Goal: Transaction & Acquisition: Purchase product/service

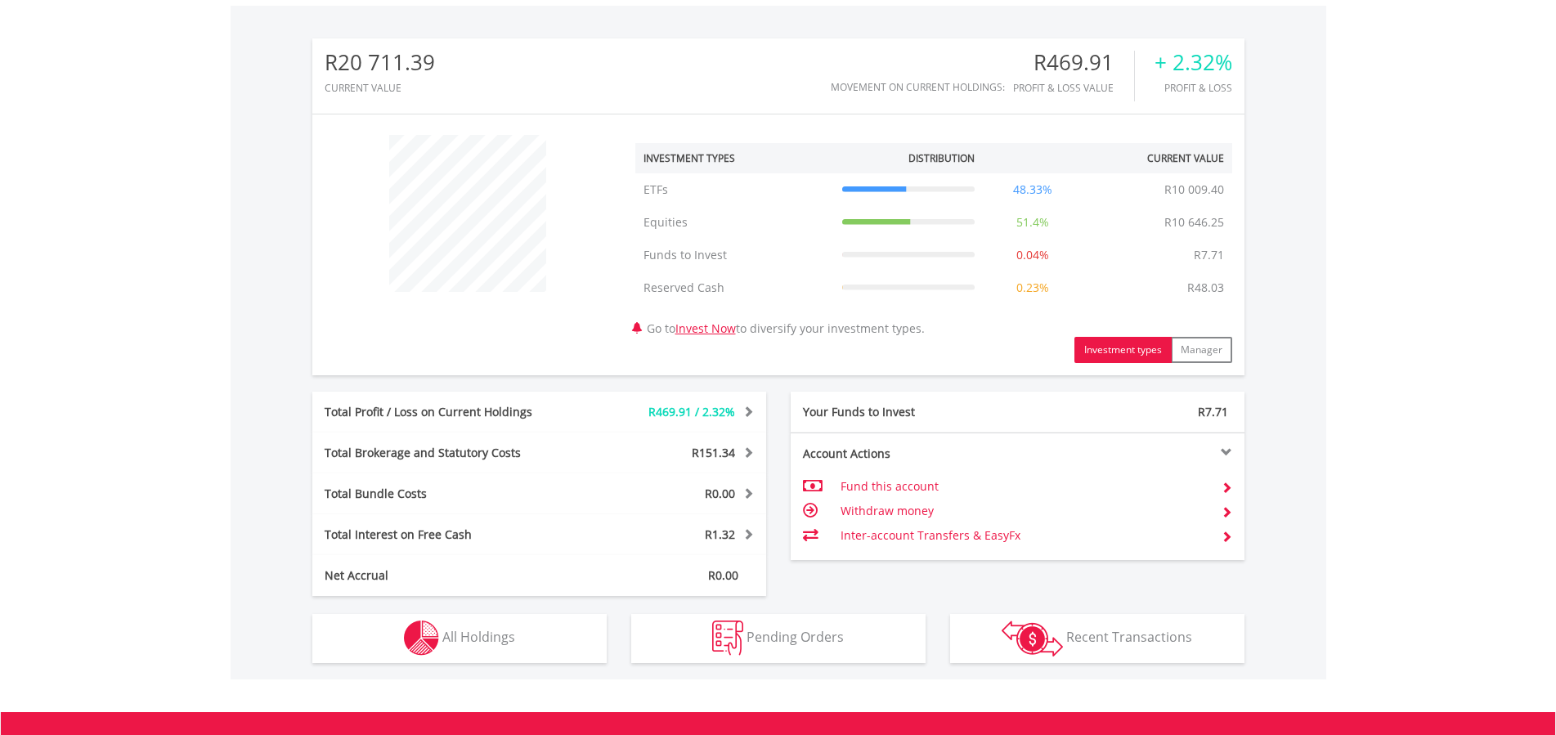
scroll to position [713, 0]
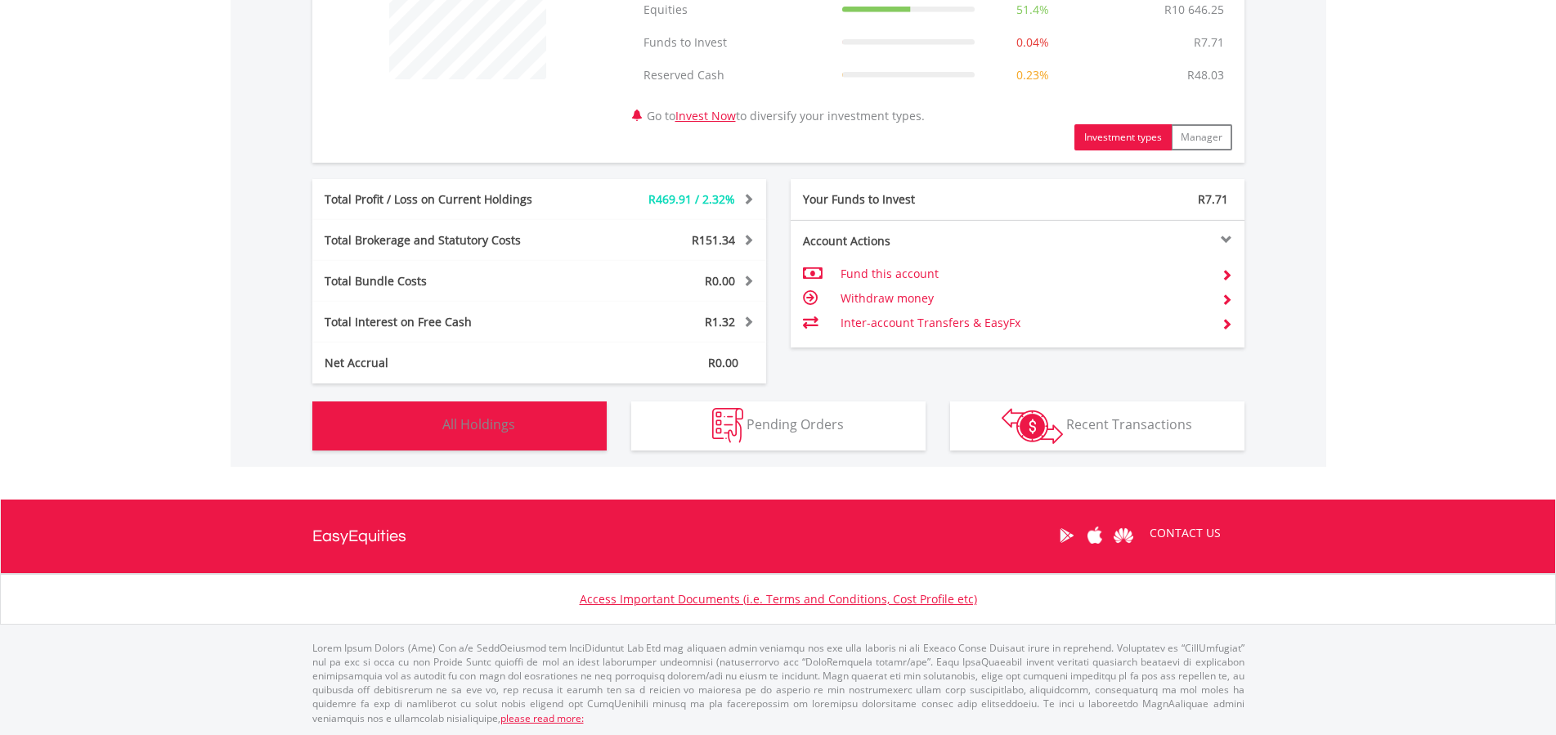
click at [546, 427] on button "Holdings All Holdings" at bounding box center [459, 426] width 294 height 49
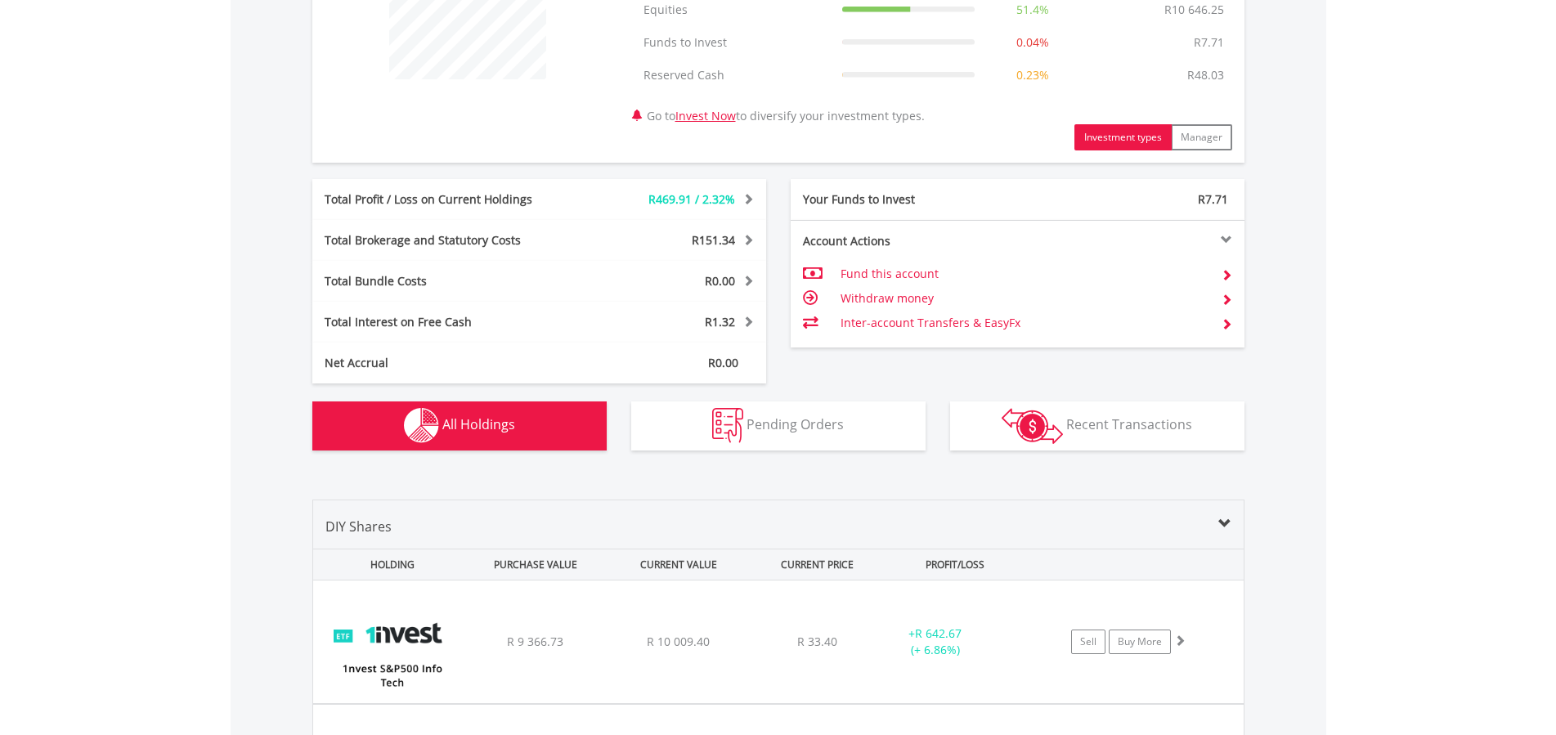
scroll to position [1200, 0]
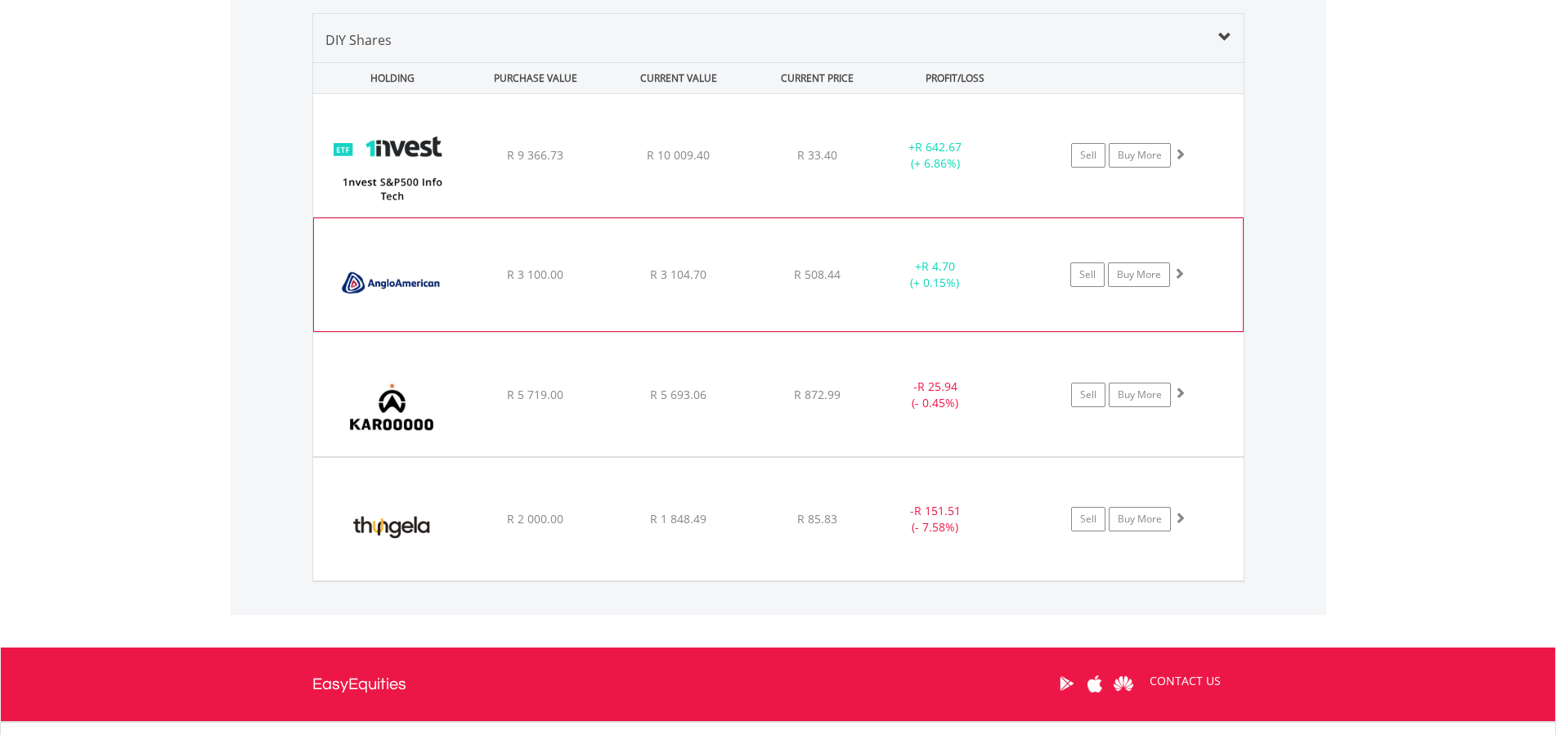
click at [1027, 172] on div "+ R 4.70 (+ 0.15%)" at bounding box center [956, 155] width 164 height 33
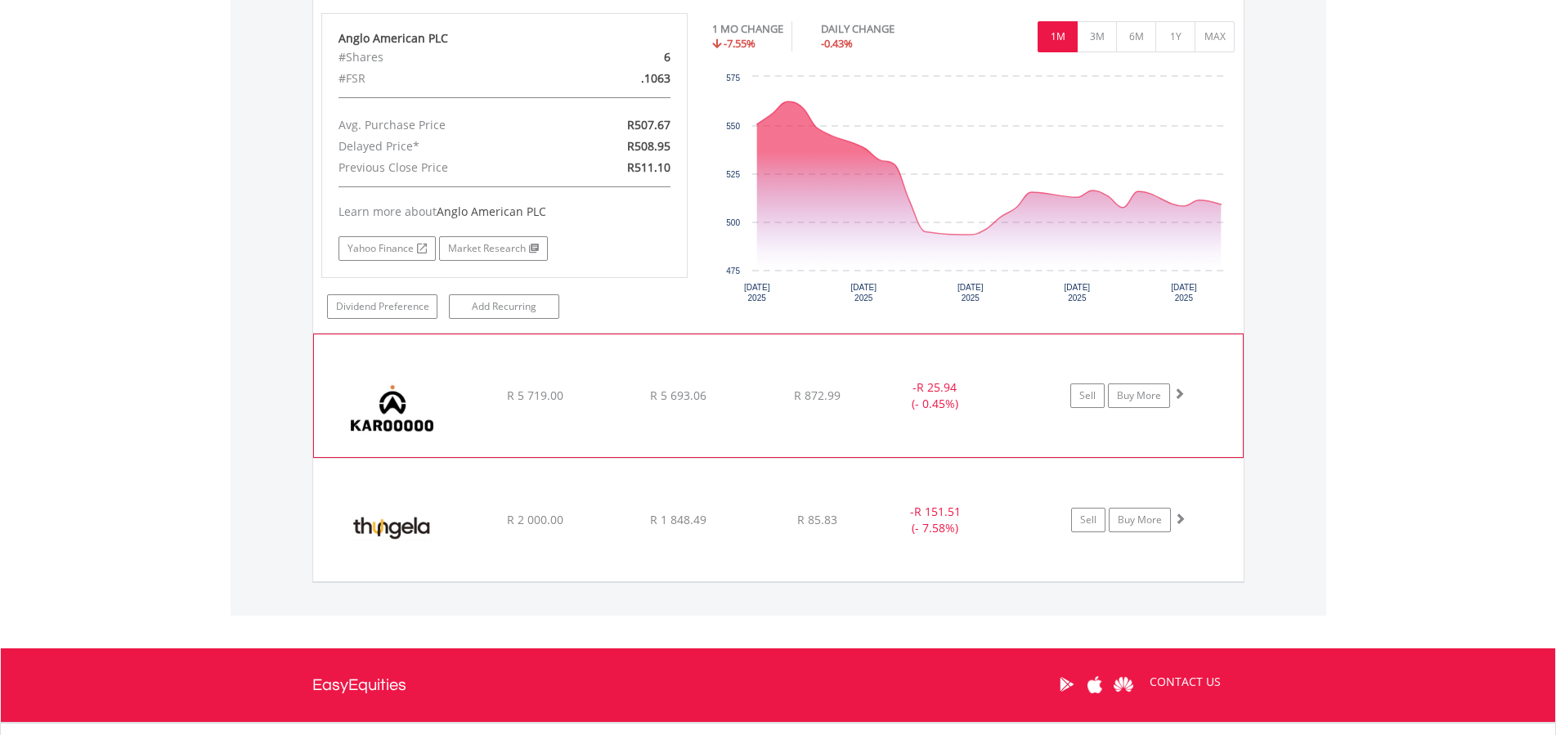
scroll to position [1533, 0]
click at [447, 401] on img at bounding box center [392, 404] width 141 height 98
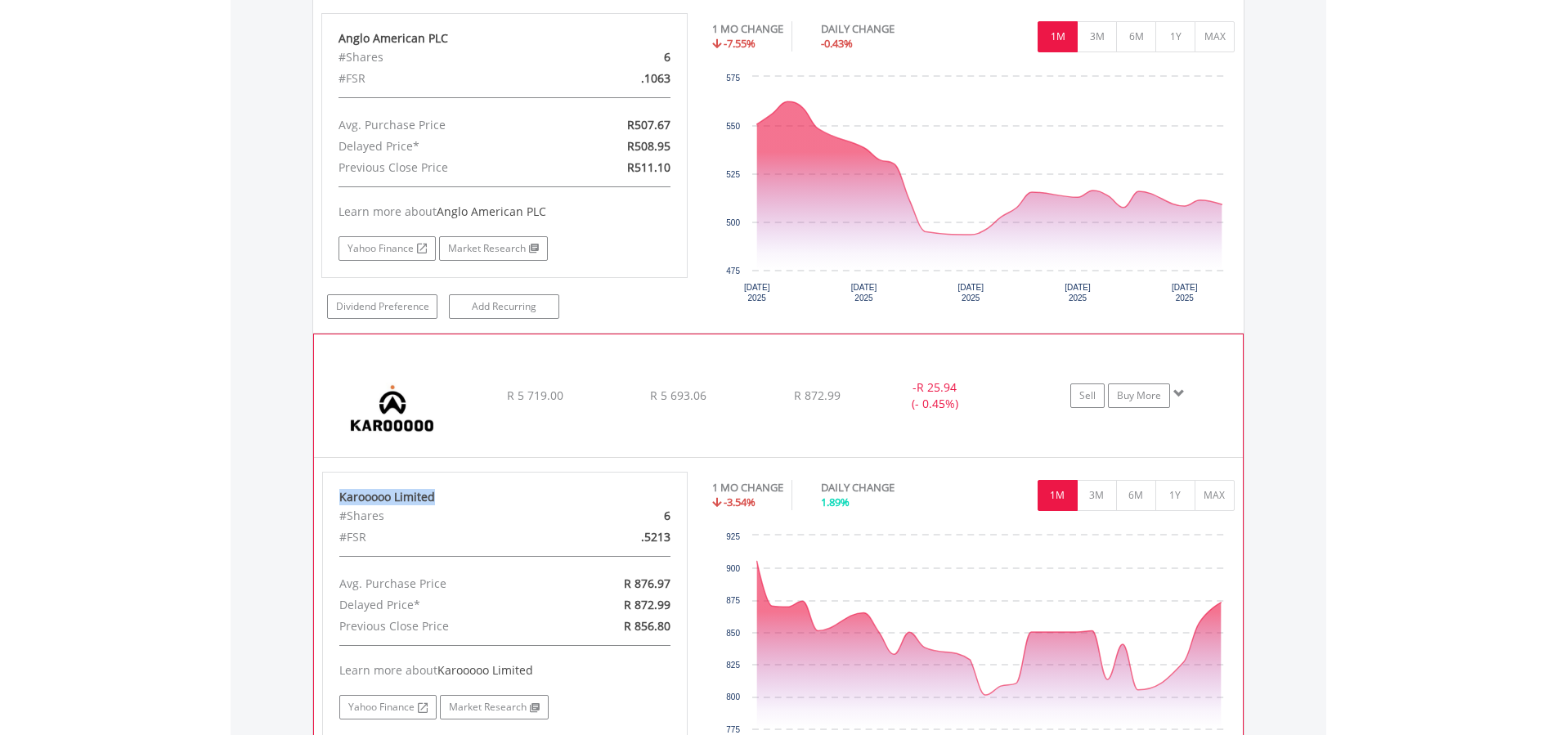
drag, startPoint x: 454, startPoint y: 495, endPoint x: 341, endPoint y: 505, distance: 113.3
click at [341, 505] on div "Karooooo Limited" at bounding box center [505, 497] width 332 height 16
copy div "Karooooo Limited"
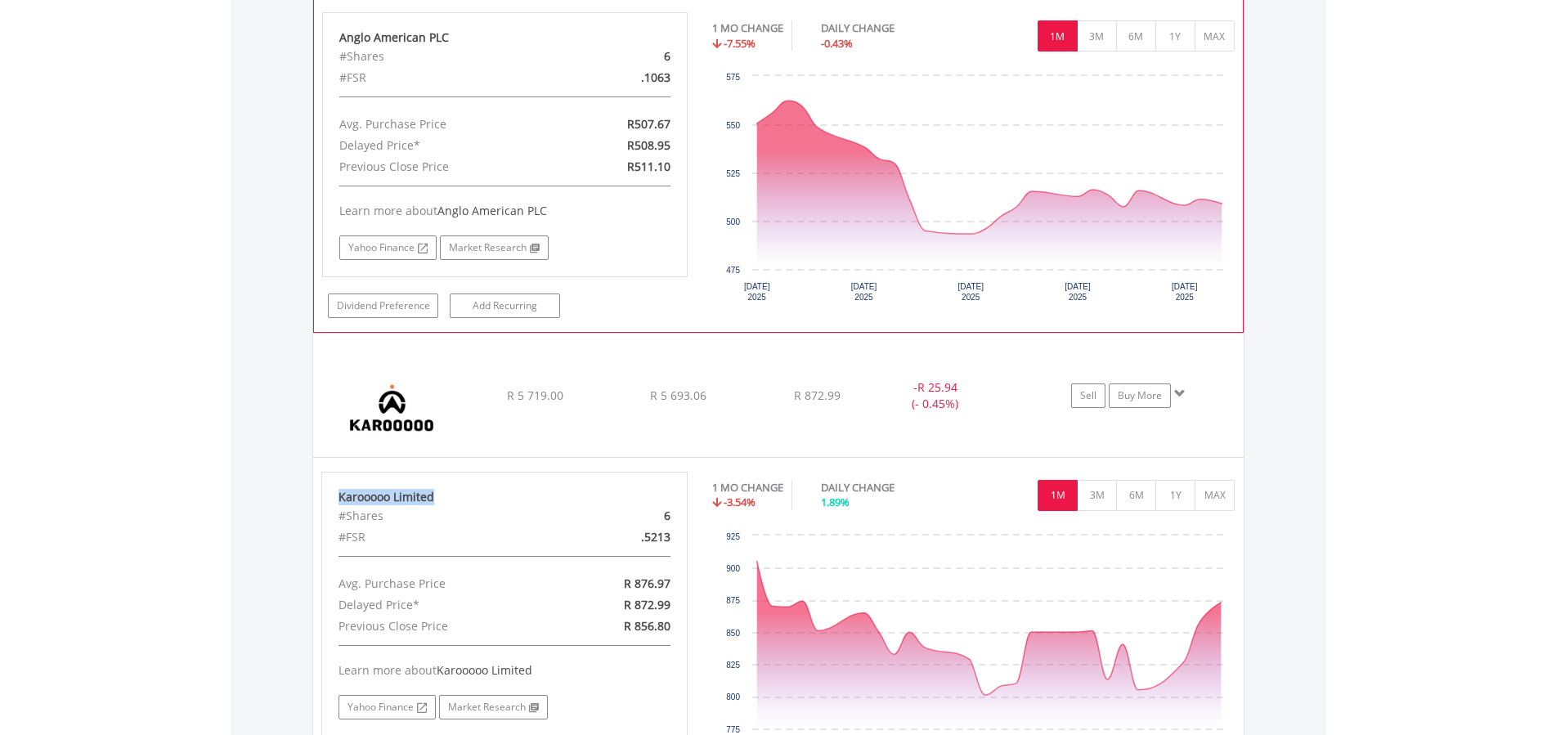
scroll to position [1200, 0]
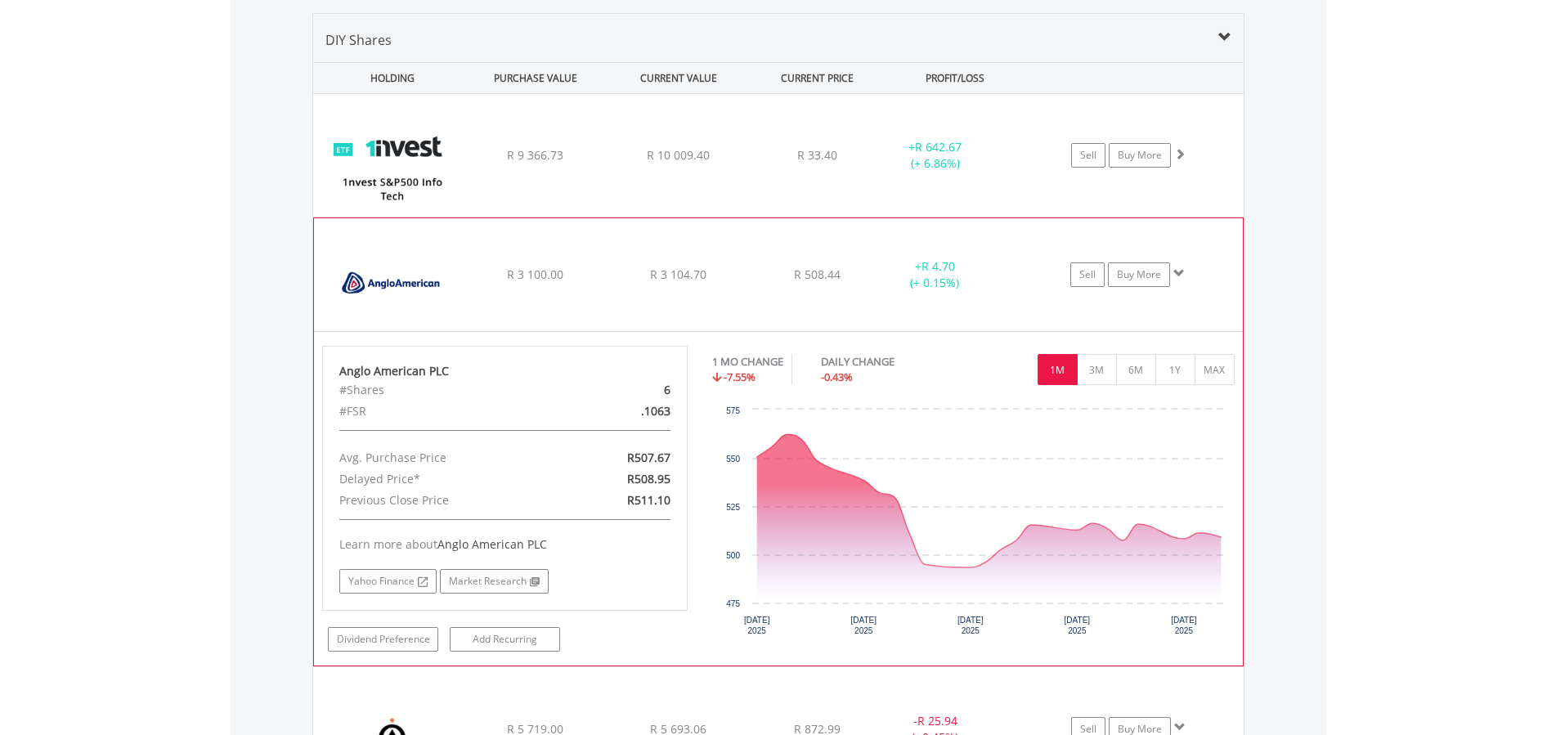
click at [437, 284] on img at bounding box center [392, 283] width 141 height 88
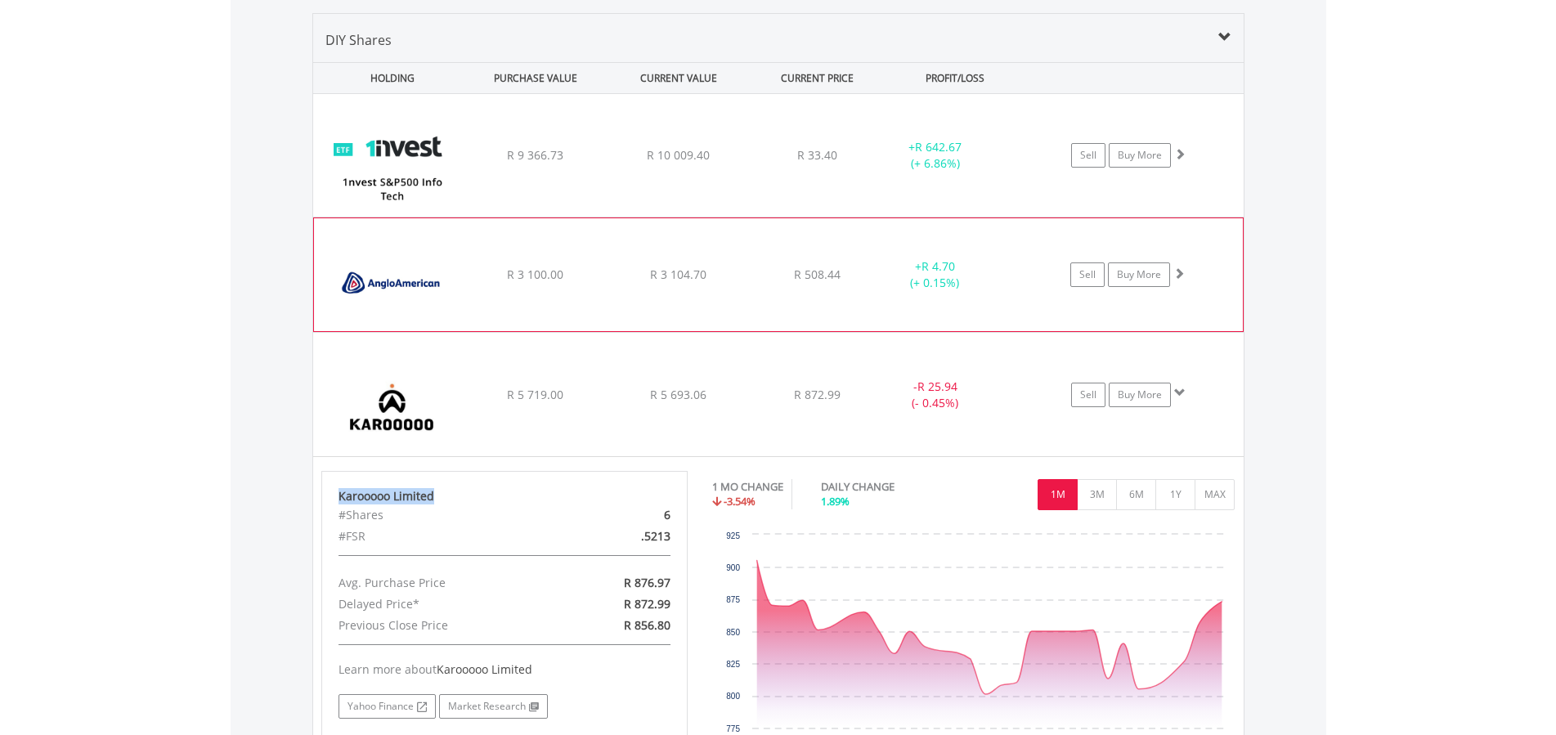
click at [437, 284] on img at bounding box center [392, 283] width 141 height 88
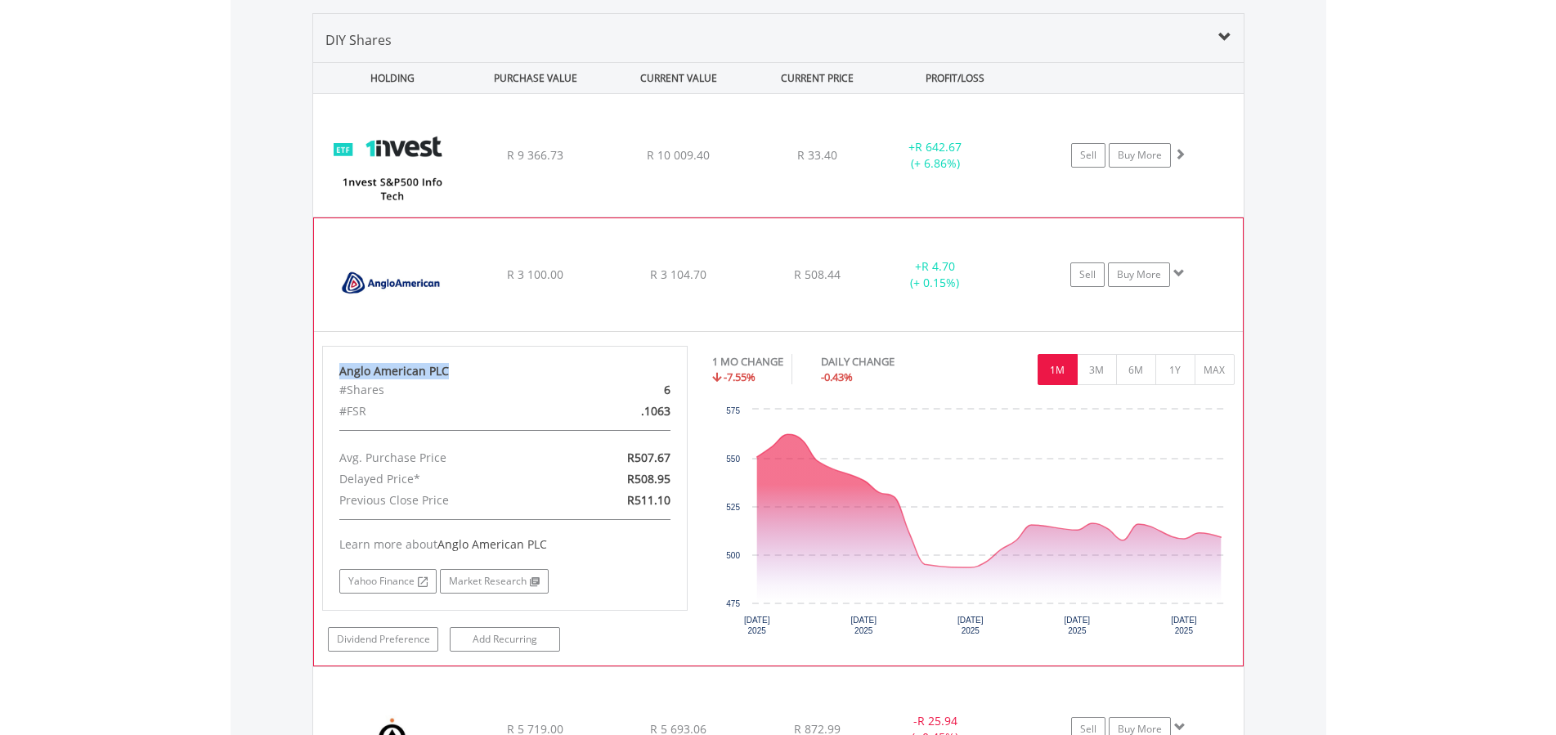
drag, startPoint x: 459, startPoint y: 369, endPoint x: 339, endPoint y: 372, distance: 119.4
click at [339, 372] on div "Anglo American PLC" at bounding box center [505, 371] width 332 height 16
copy div "Anglo American PLC"
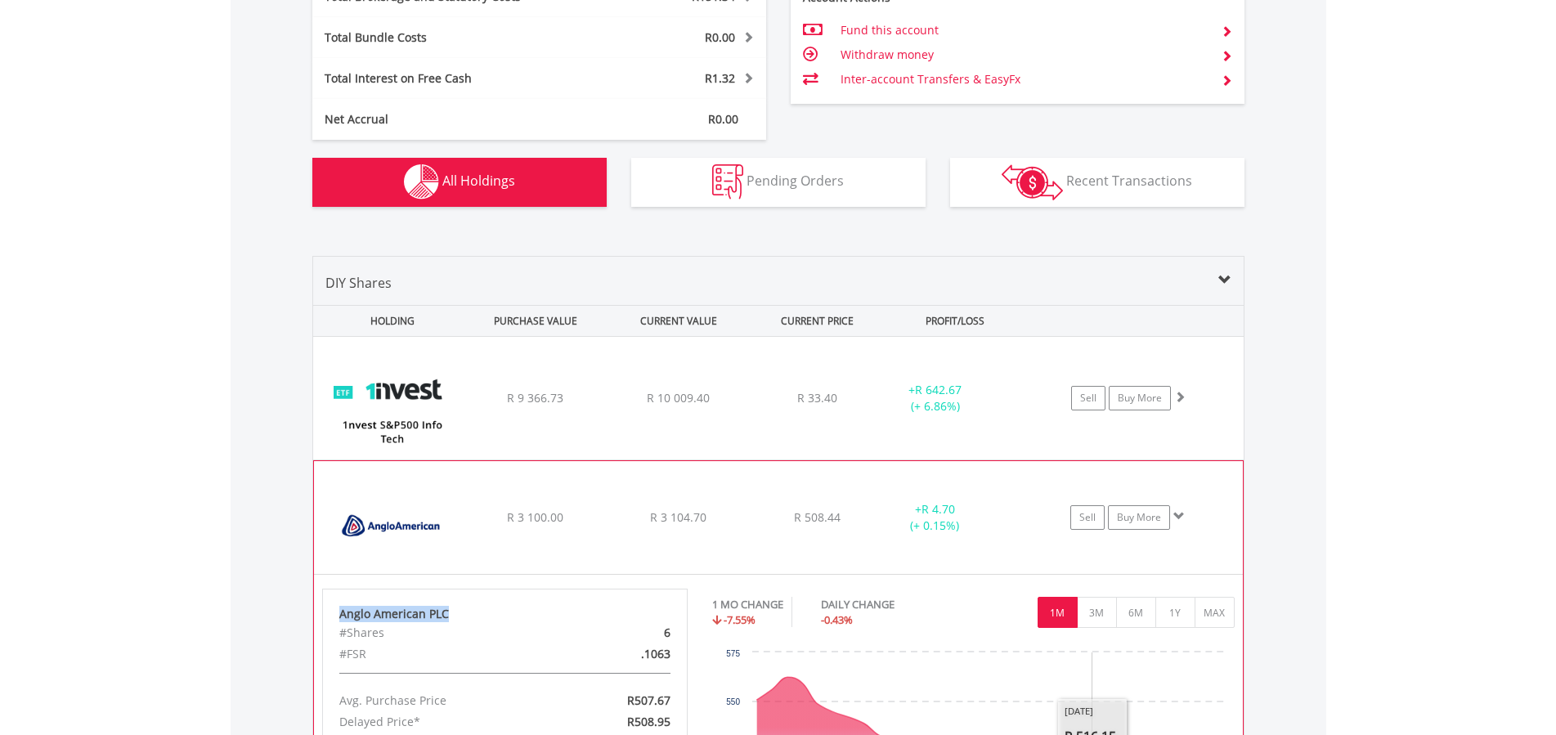
scroll to position [949, 0]
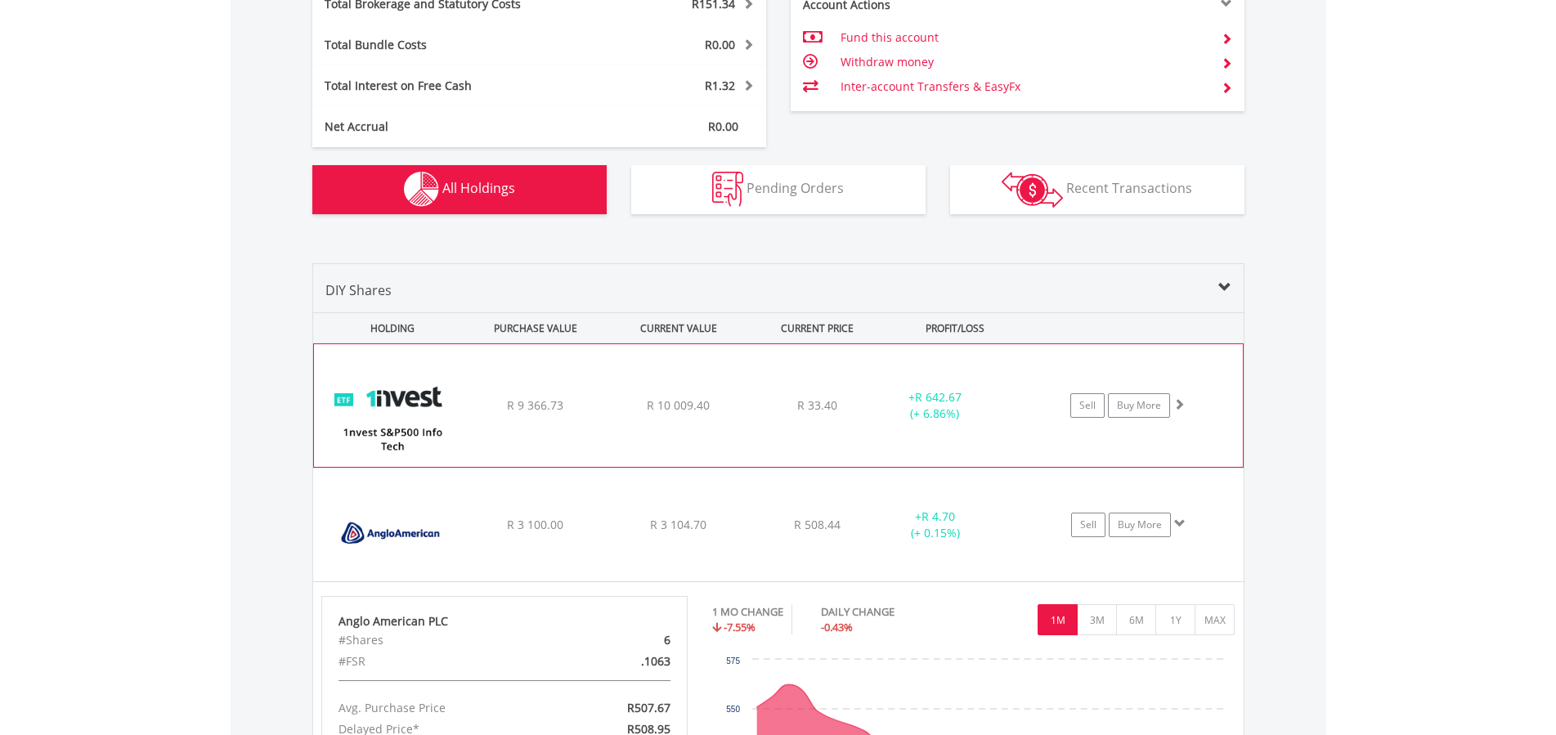
click at [936, 406] on div "+ R 642.67 (+ 6.86%)" at bounding box center [934, 405] width 123 height 33
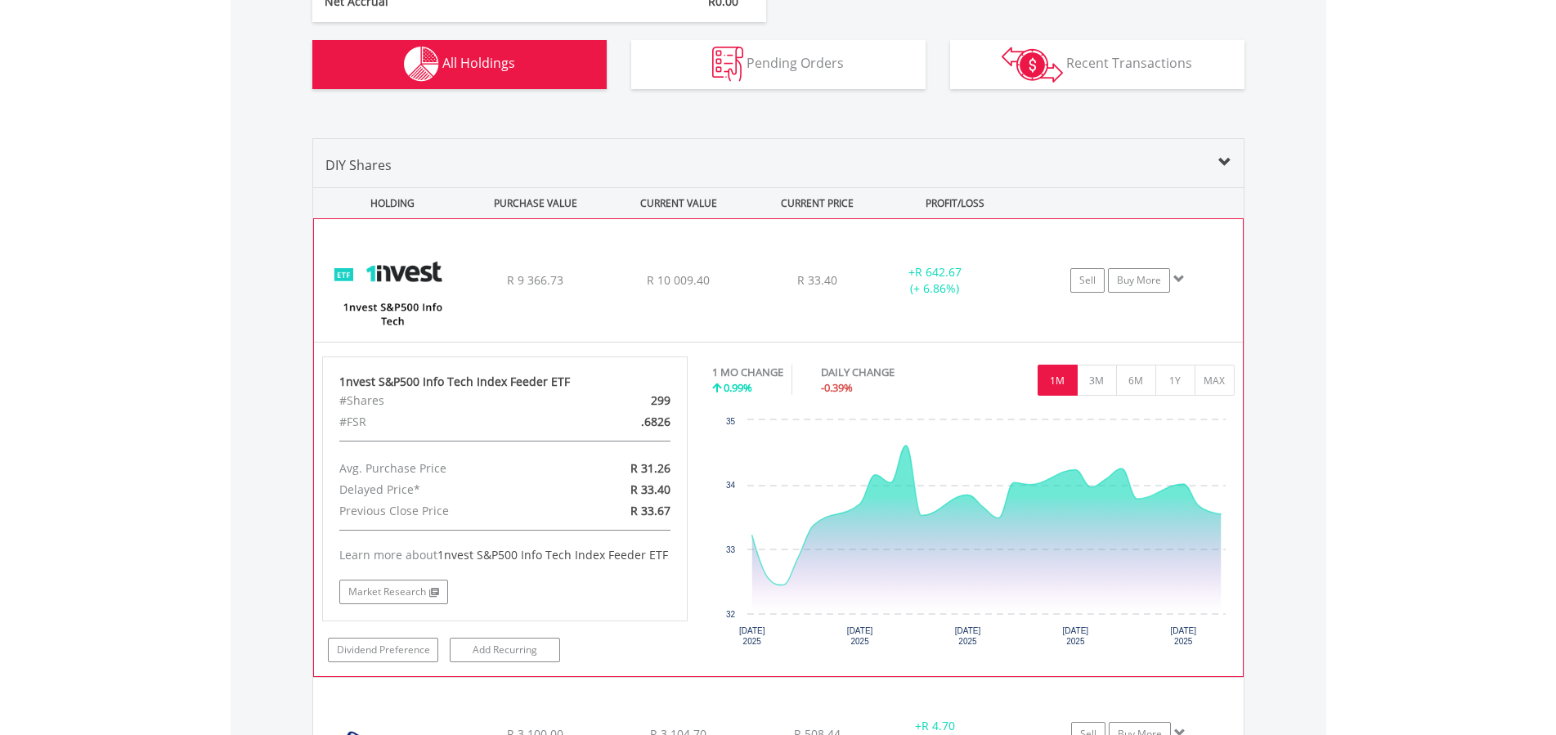
scroll to position [1116, 0]
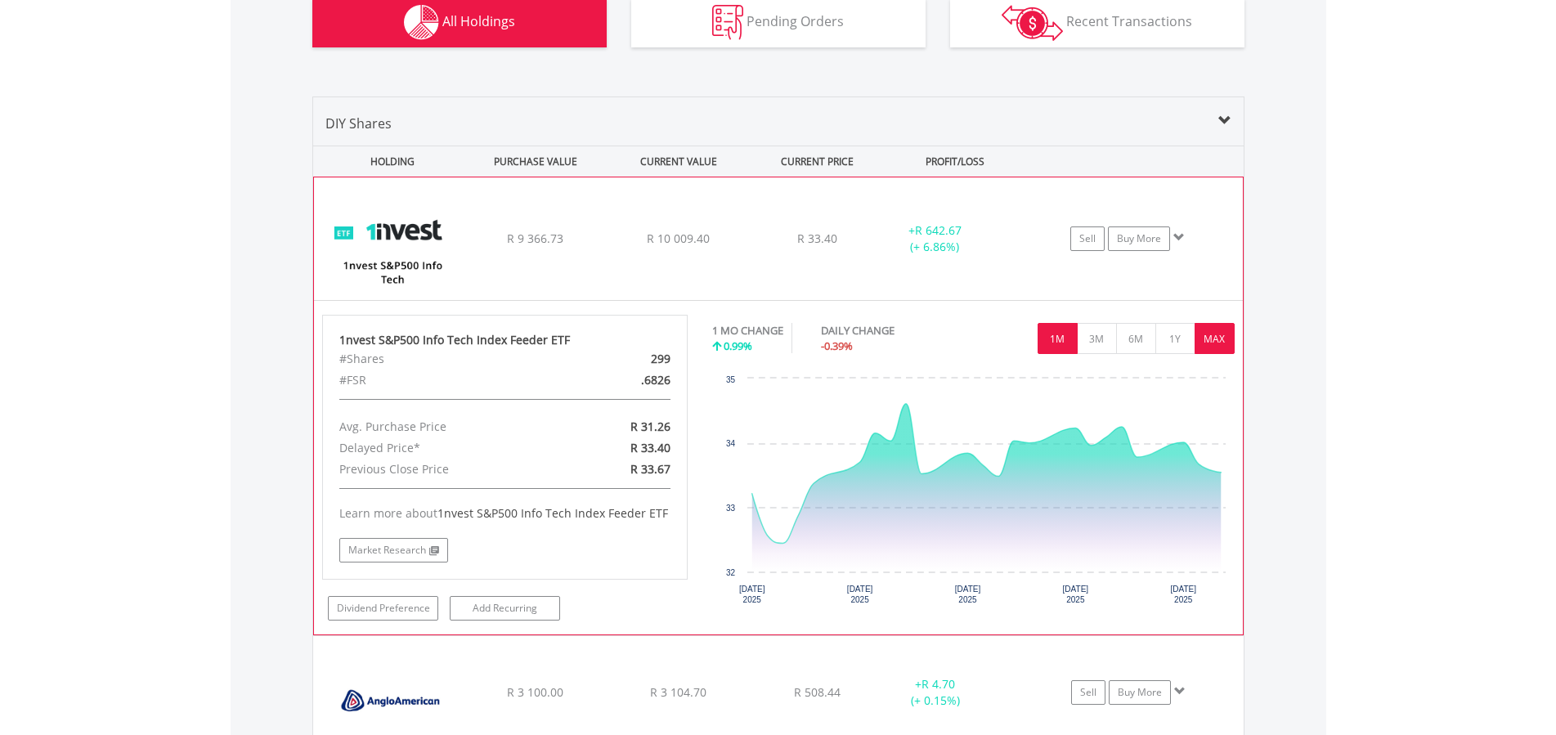
click at [1222, 343] on button "MAX" at bounding box center [1215, 338] width 40 height 31
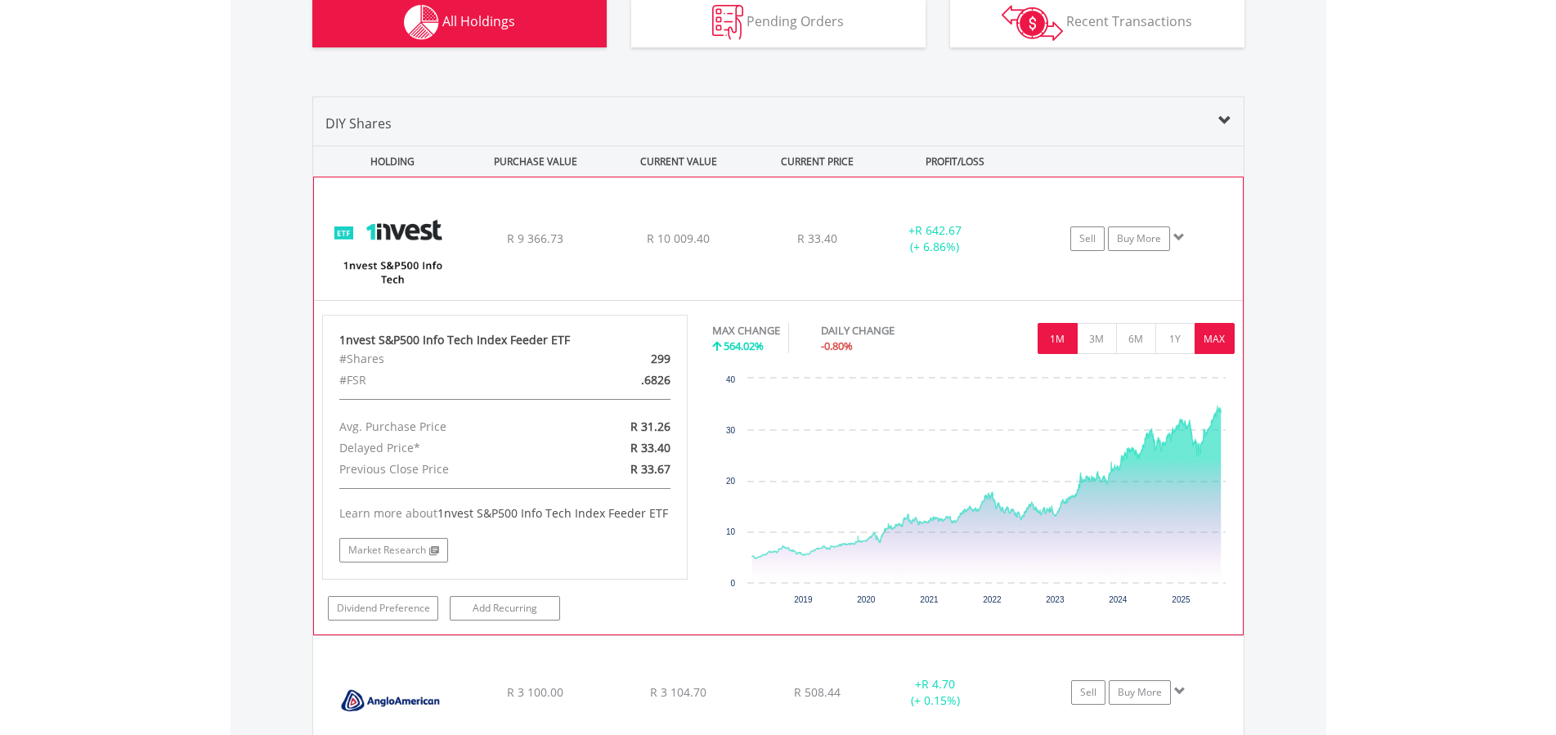
click at [1069, 338] on button "1M" at bounding box center [1058, 338] width 40 height 31
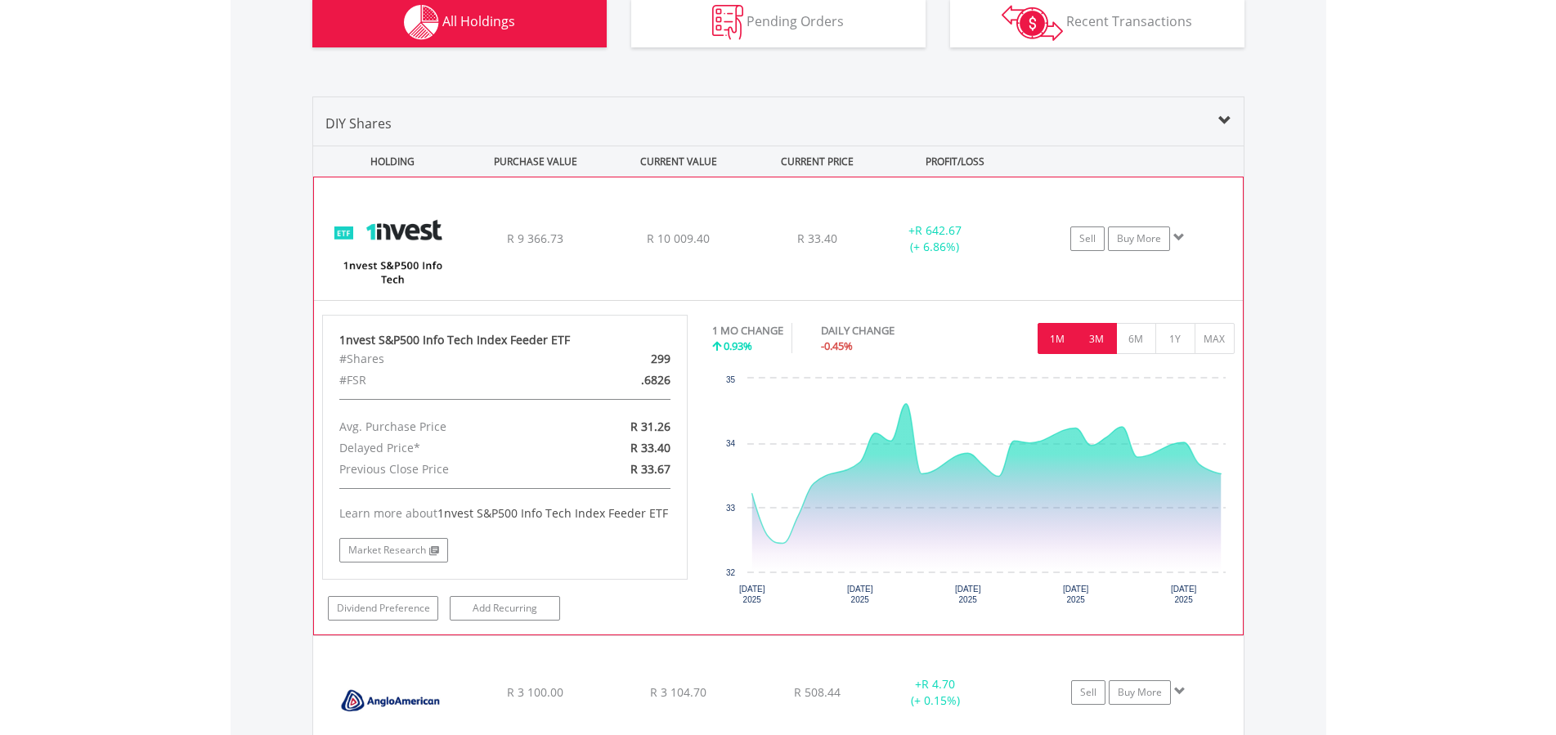
click at [1111, 339] on button "3M" at bounding box center [1097, 338] width 40 height 31
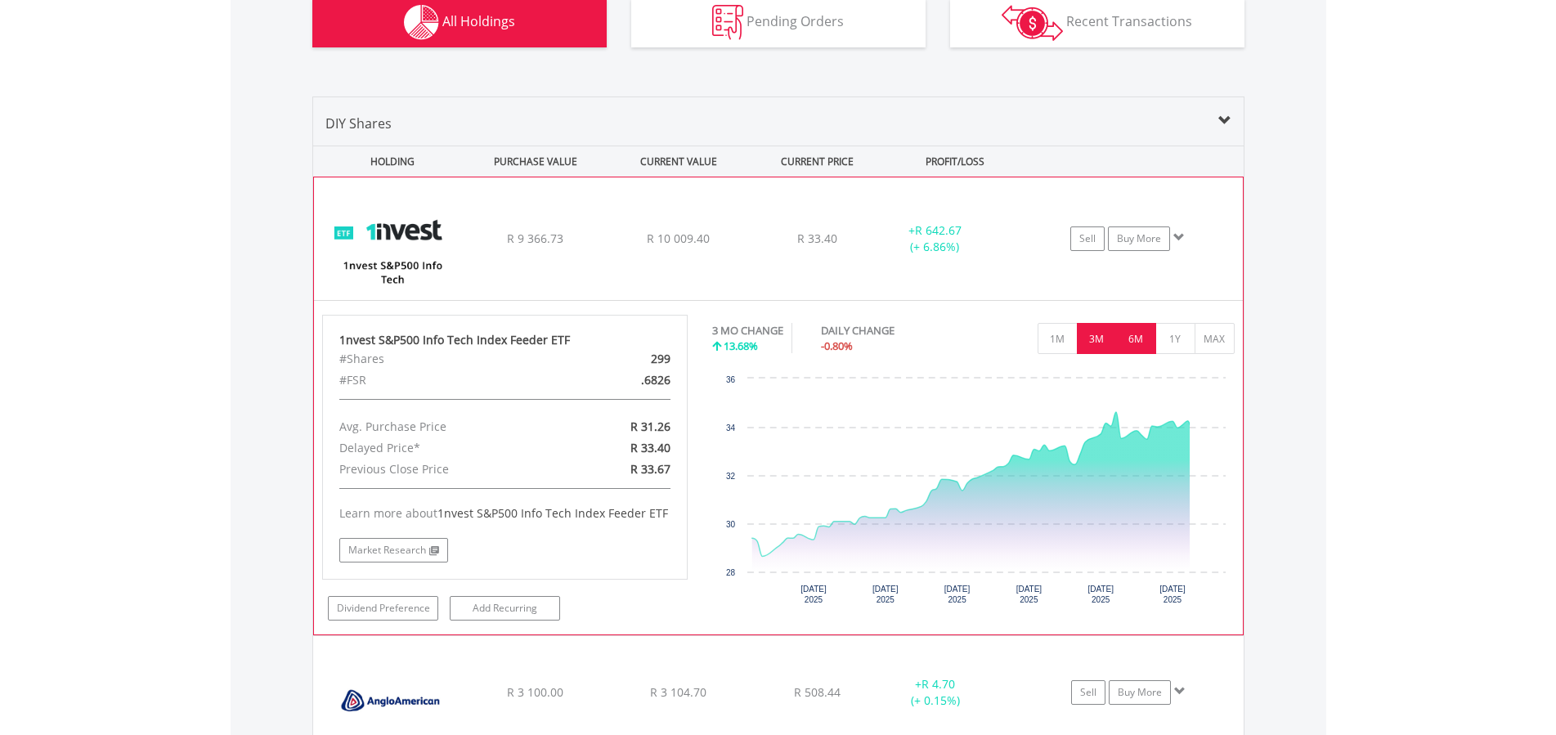
click at [1138, 336] on button "6M" at bounding box center [1136, 338] width 40 height 31
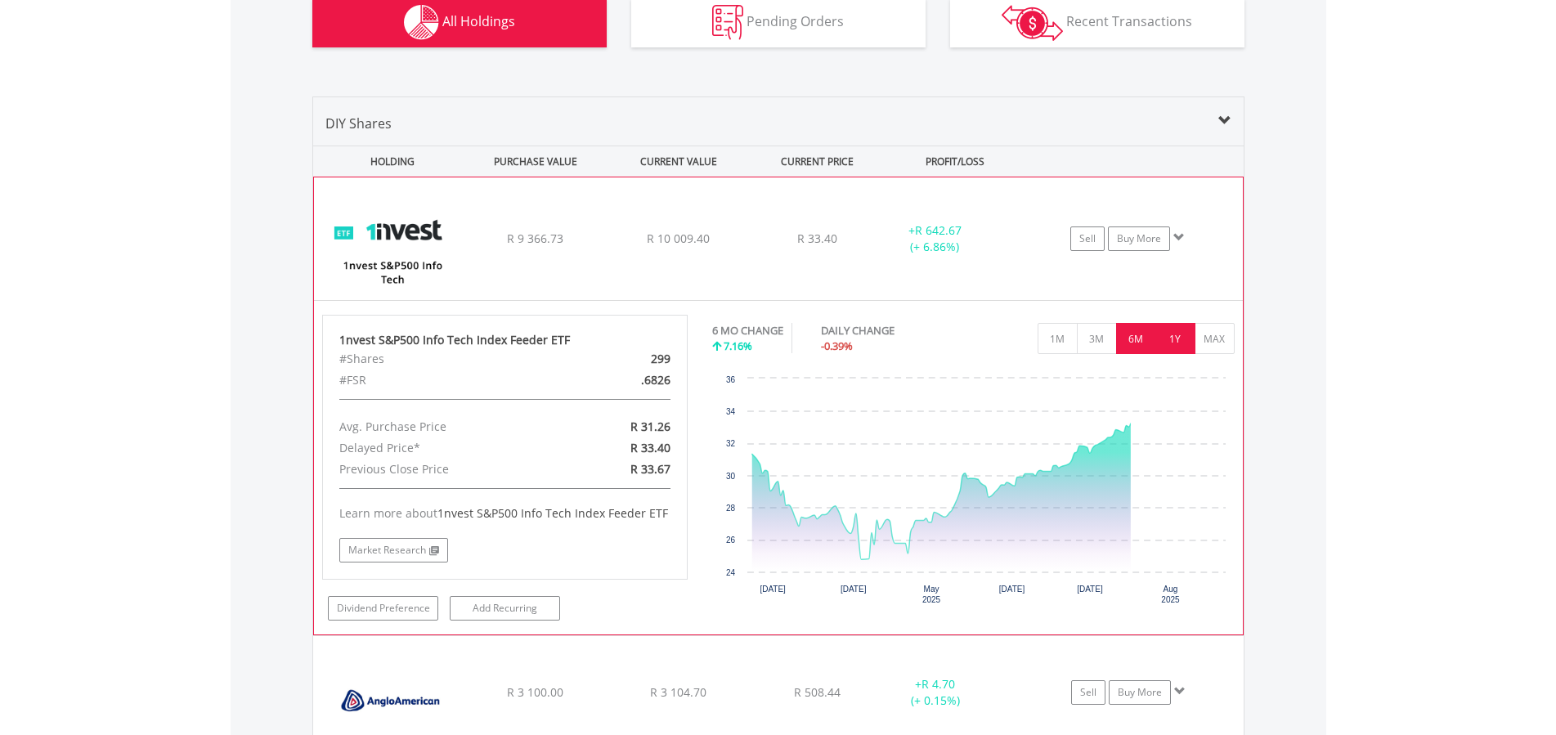
click at [1165, 337] on button "1Y" at bounding box center [1176, 338] width 40 height 31
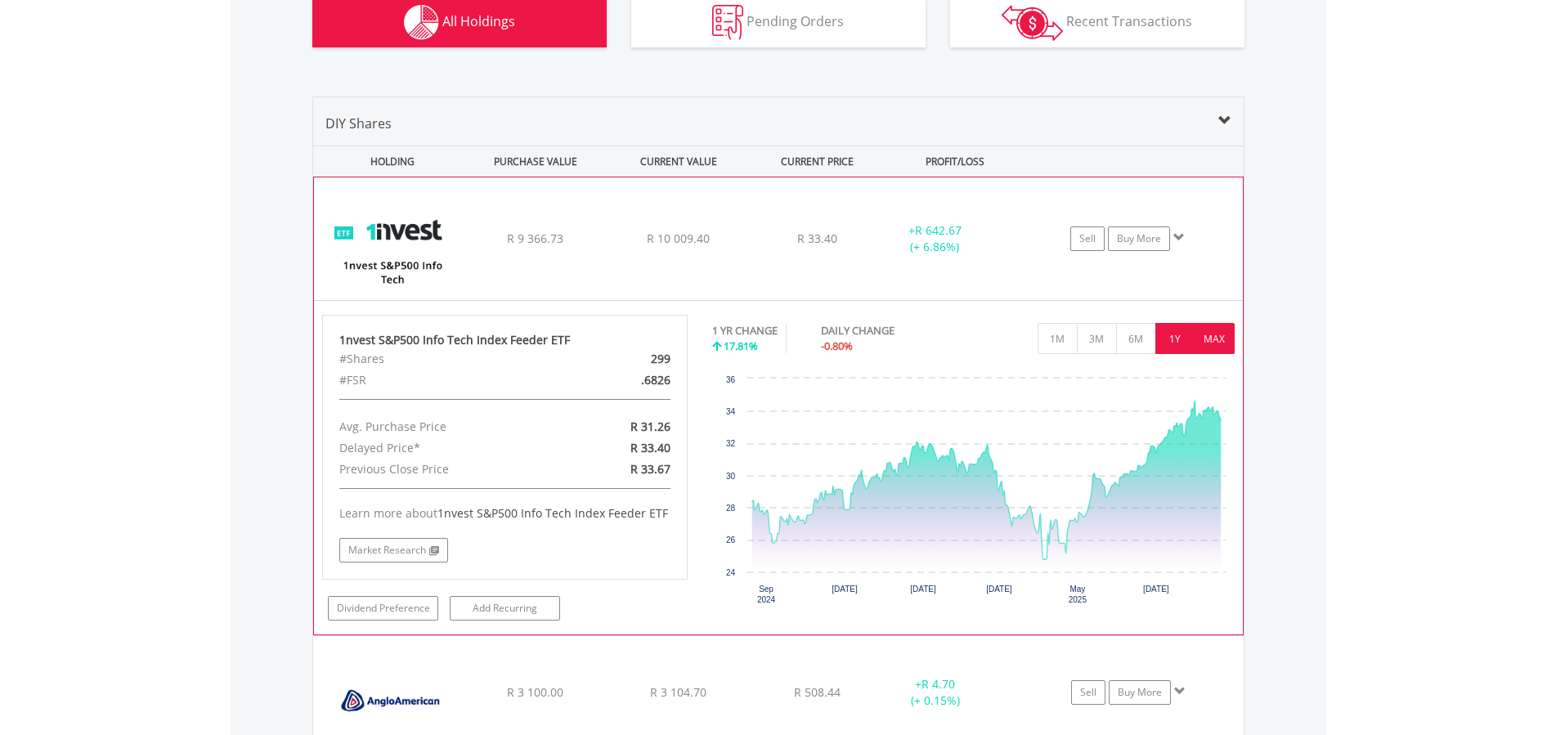
click at [1217, 338] on button "MAX" at bounding box center [1215, 338] width 40 height 31
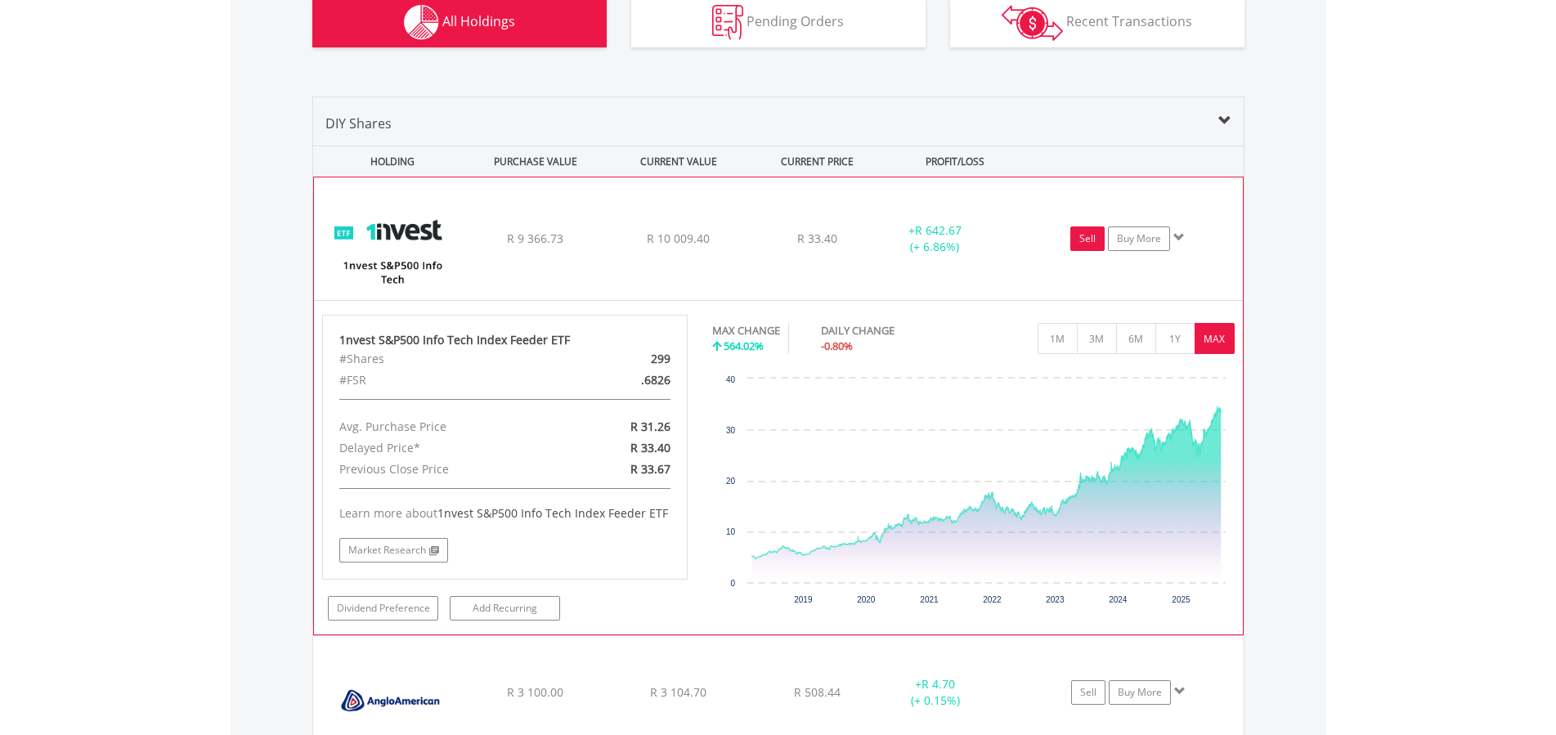
click at [1090, 238] on link "Sell" at bounding box center [1087, 239] width 34 height 25
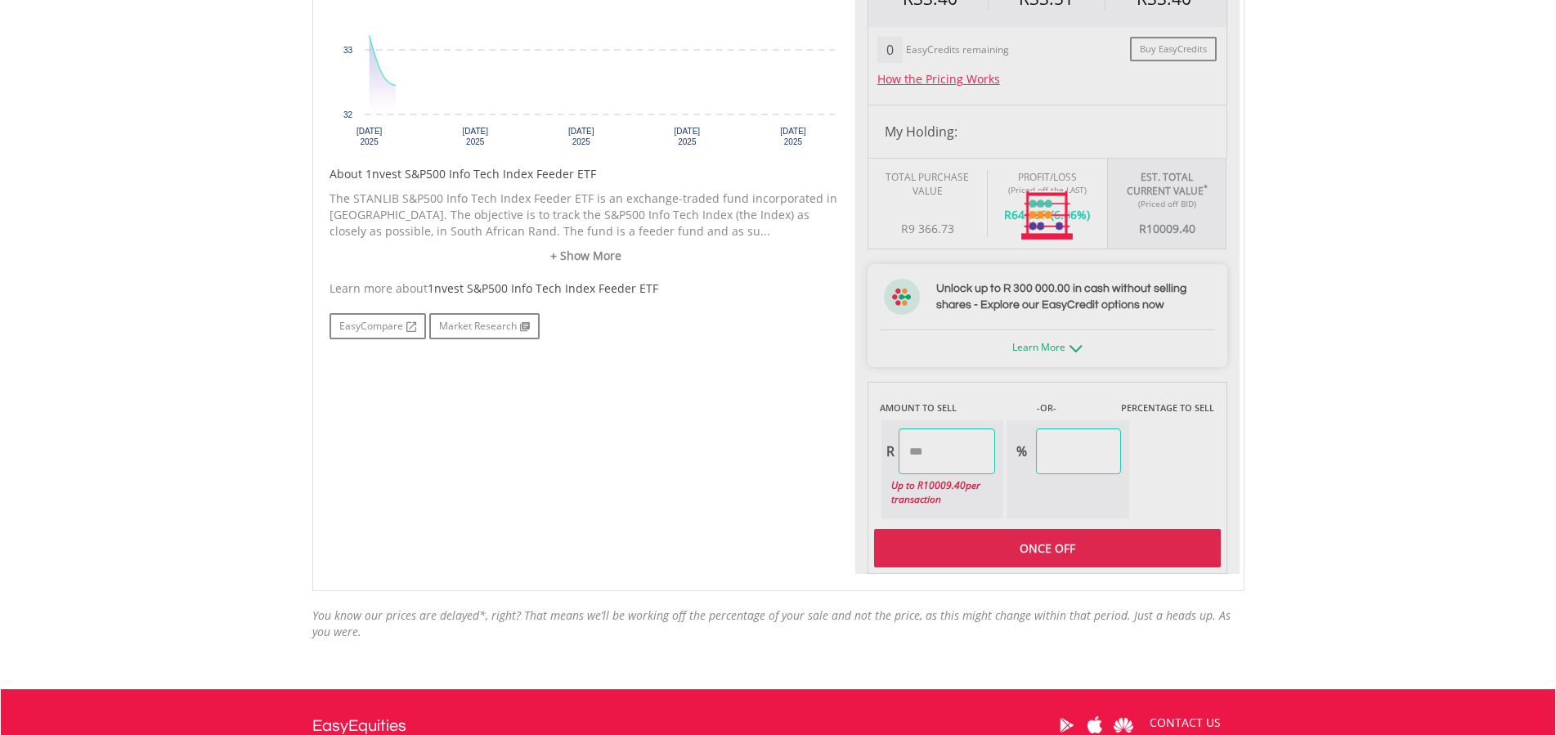
scroll to position [788, 0]
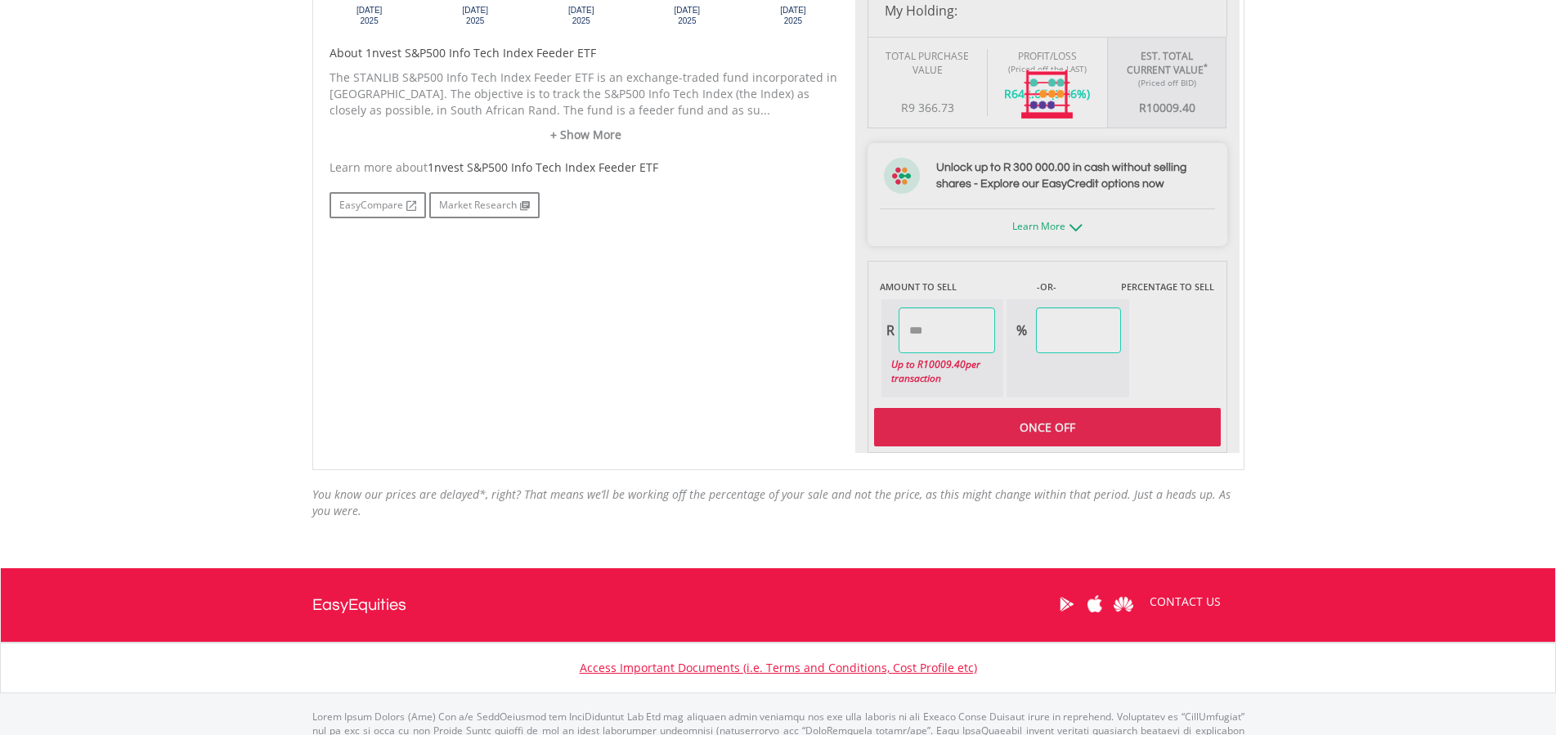
type input "********"
type input "******"
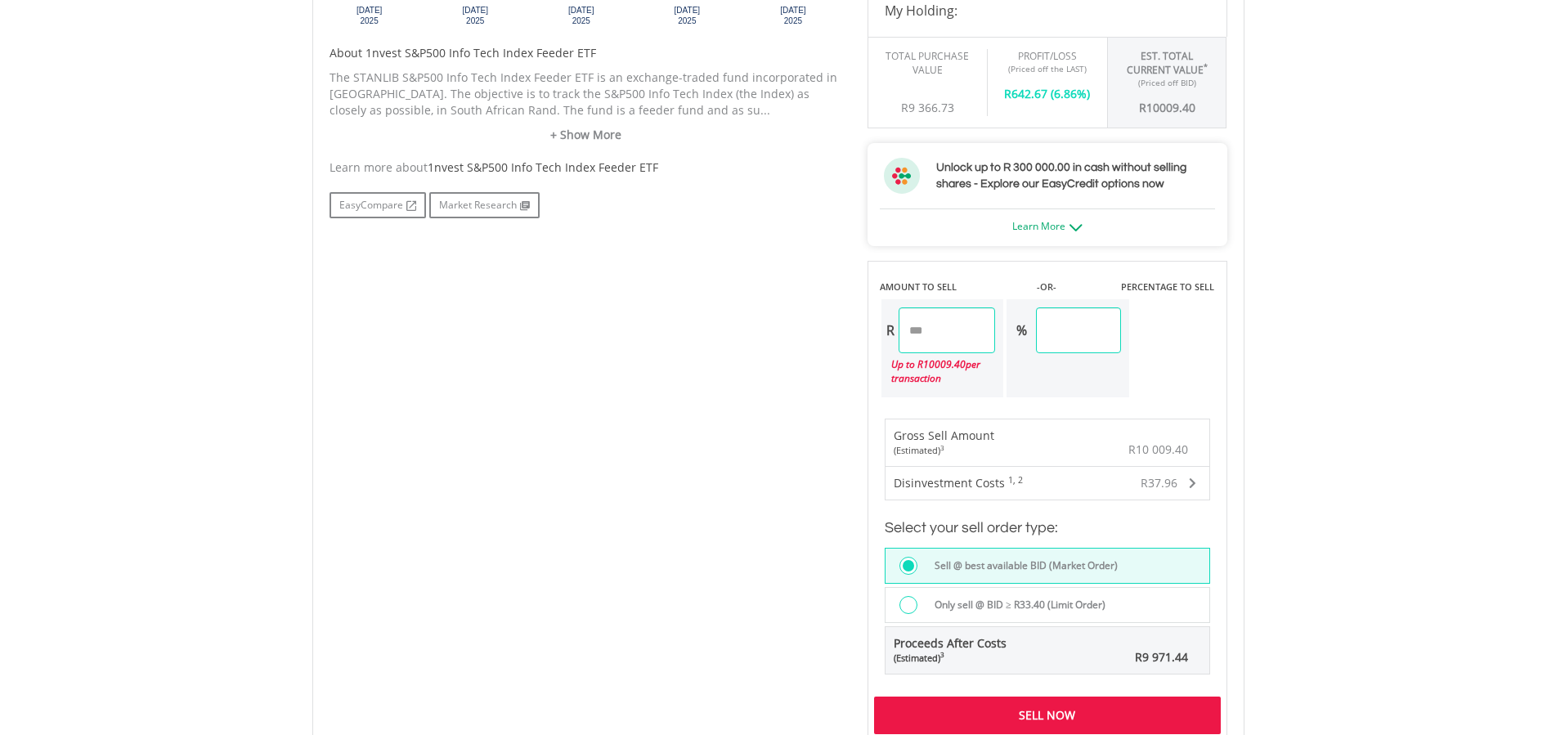
scroll to position [1122, 0]
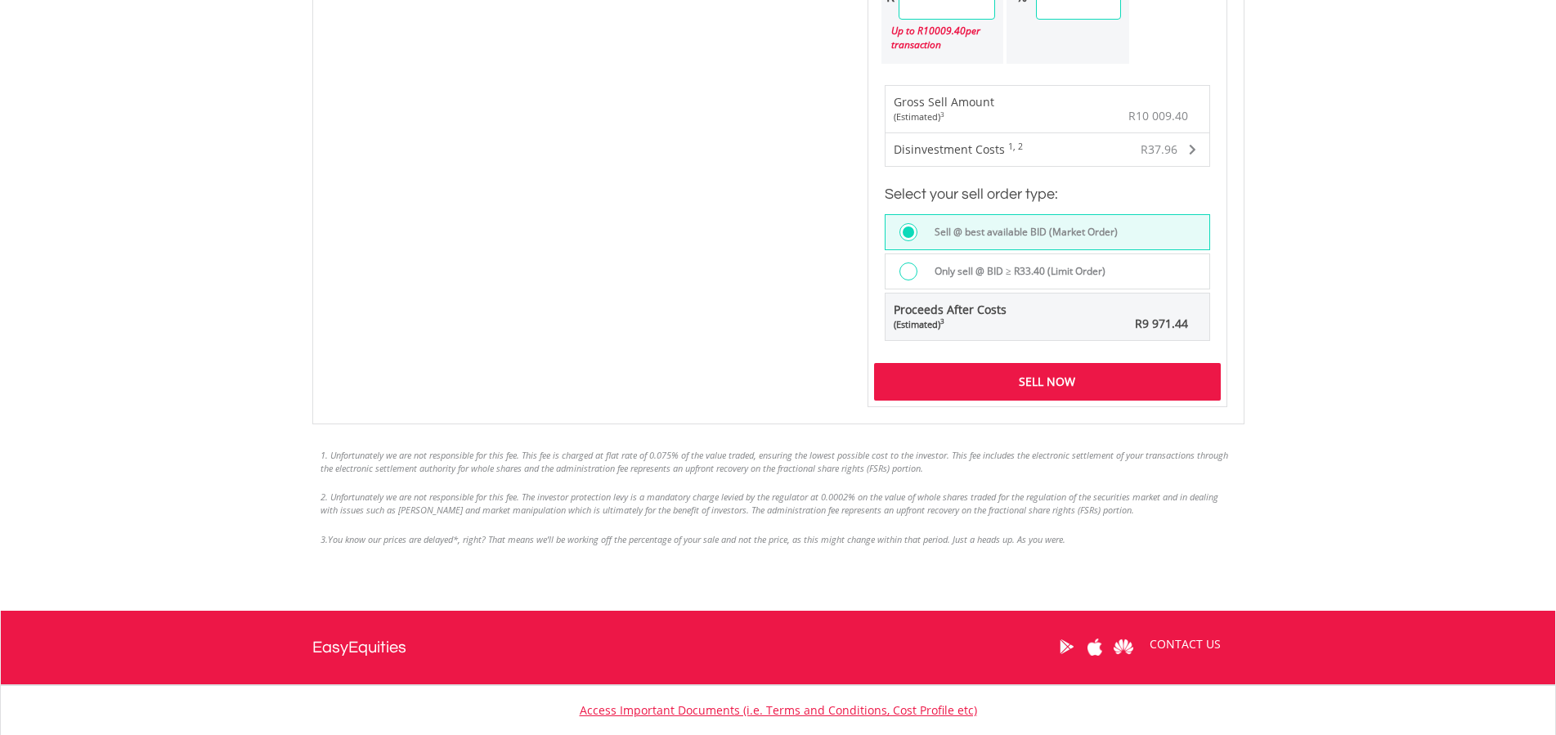
click at [996, 377] on div "Sell Now" at bounding box center [1047, 382] width 347 height 38
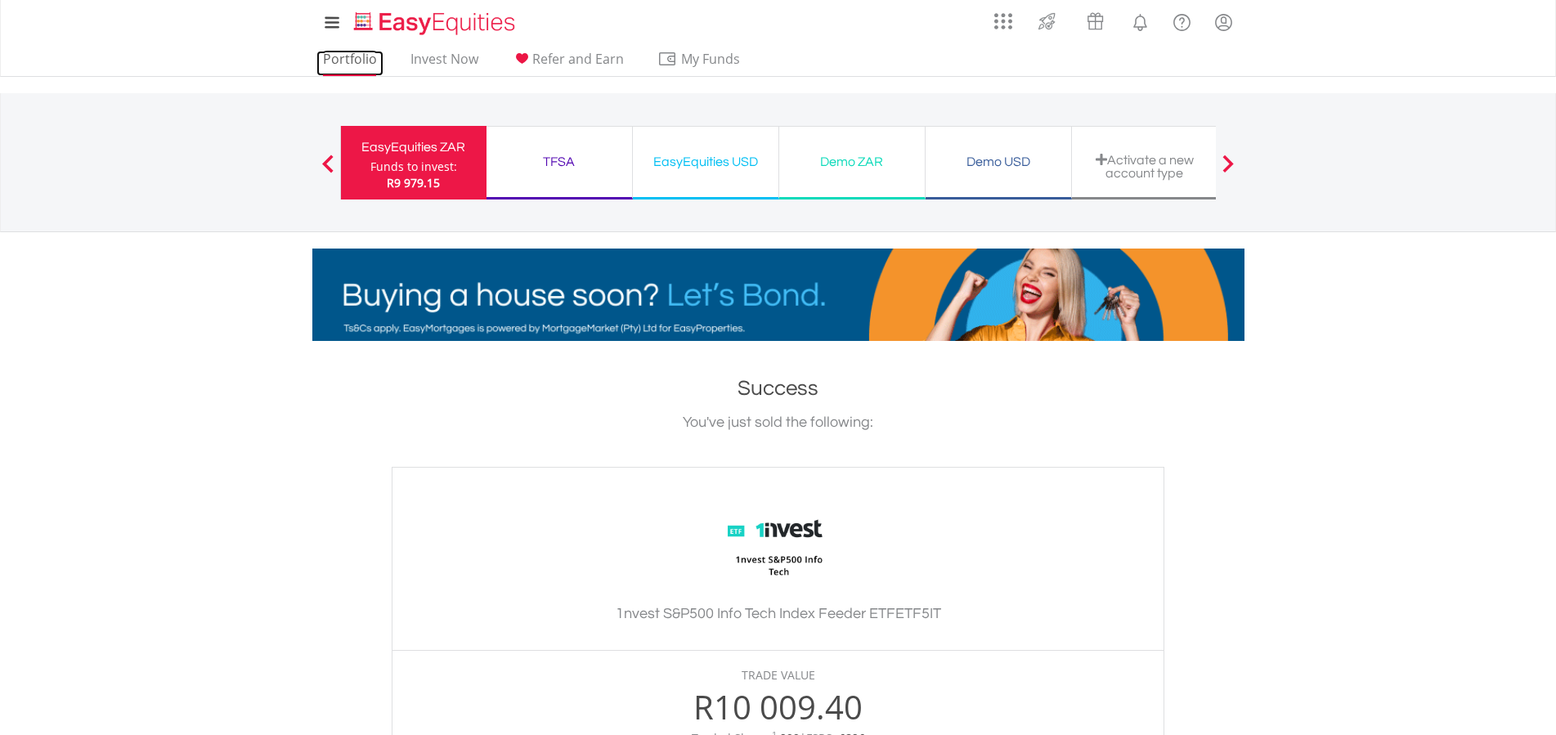
click at [343, 64] on link "Portfolio" at bounding box center [349, 63] width 67 height 25
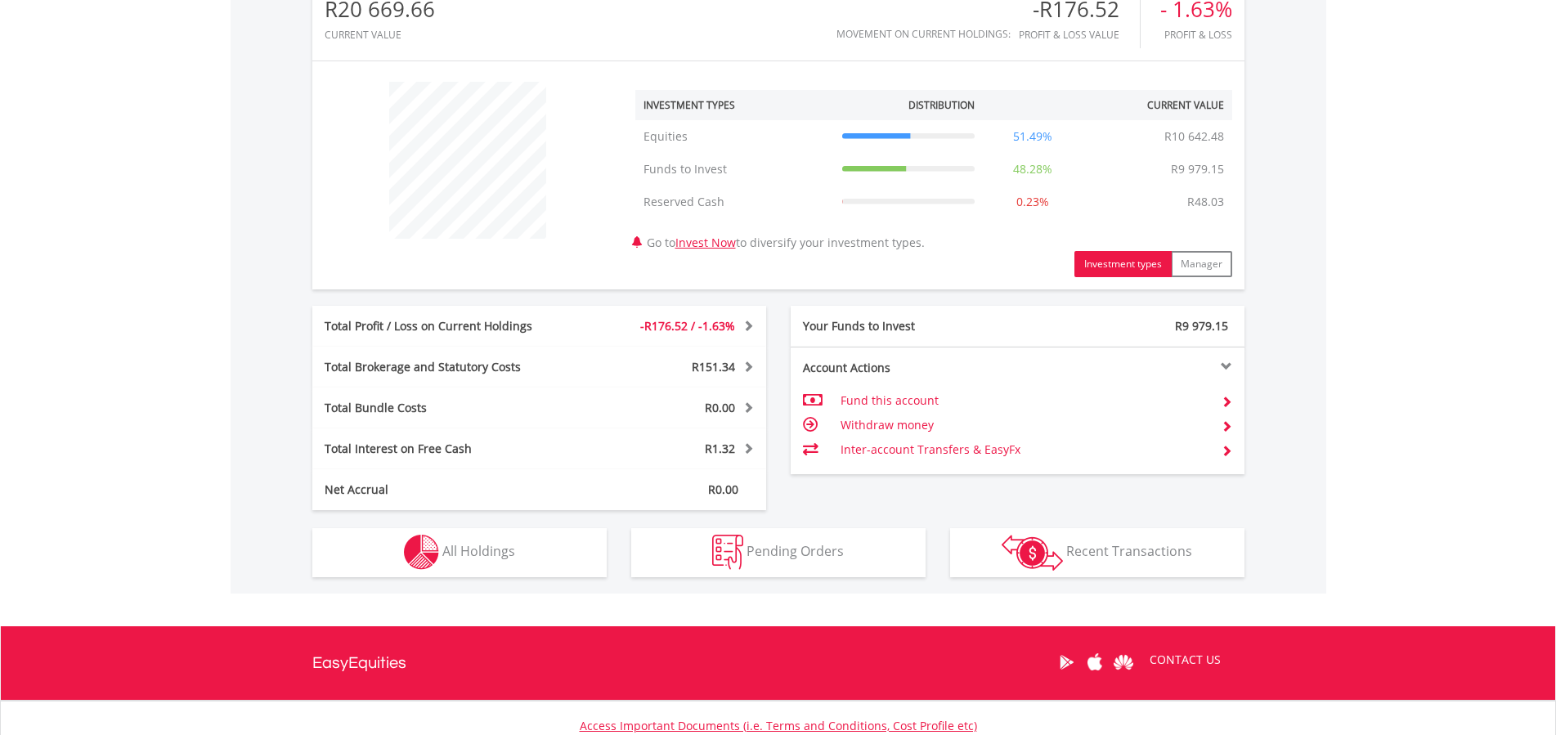
scroll to position [584, 0]
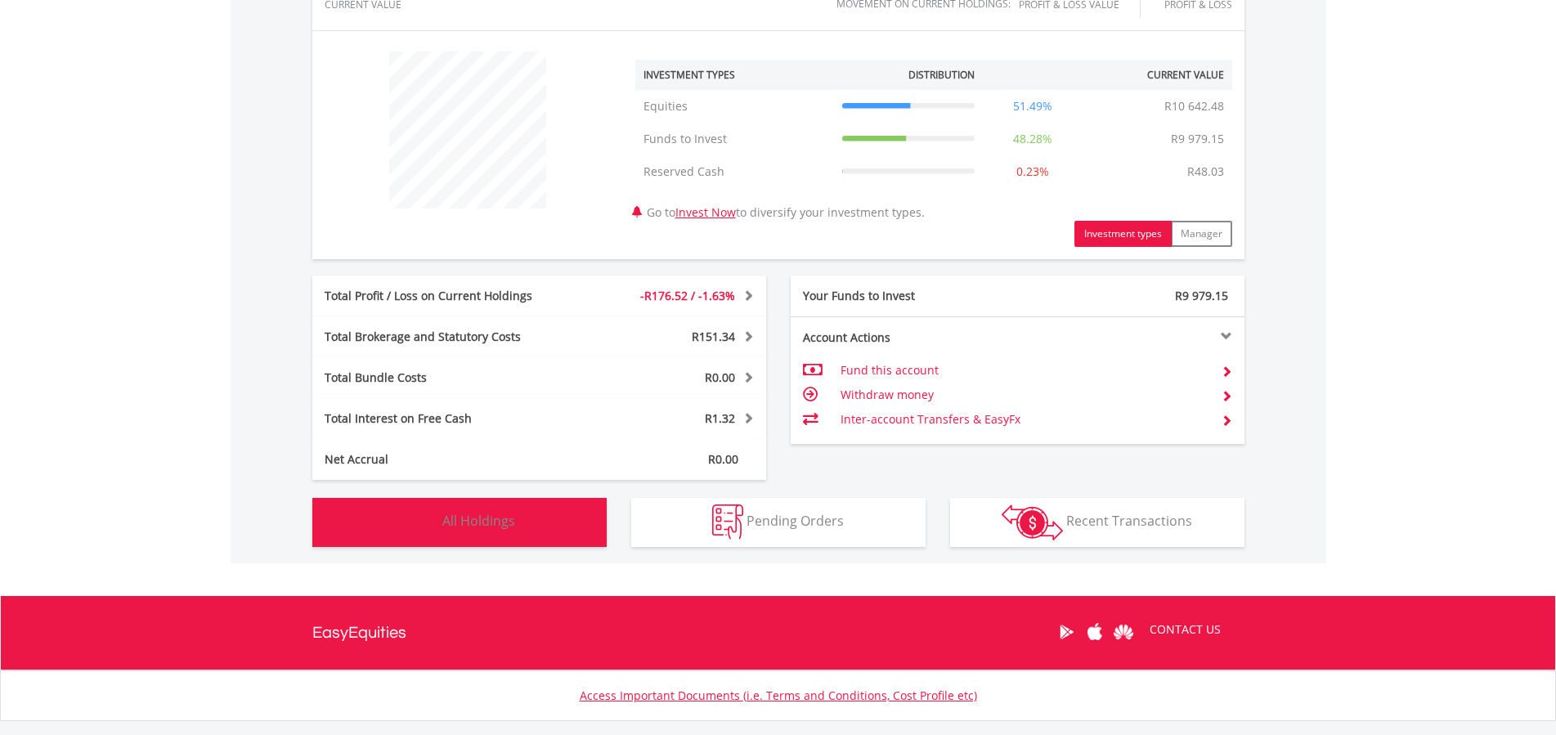
click at [515, 523] on button "Holdings All Holdings" at bounding box center [459, 522] width 294 height 49
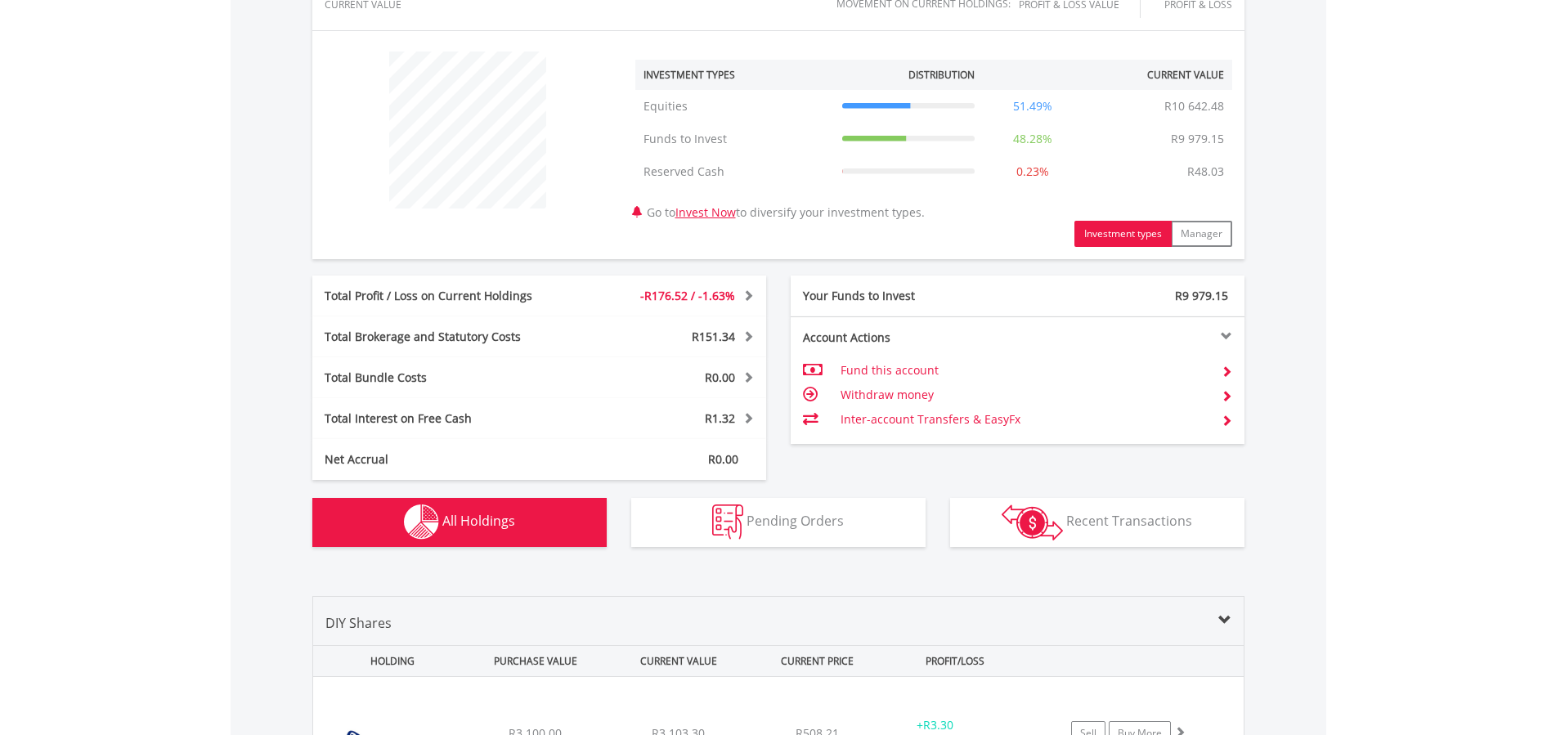
scroll to position [1082, 0]
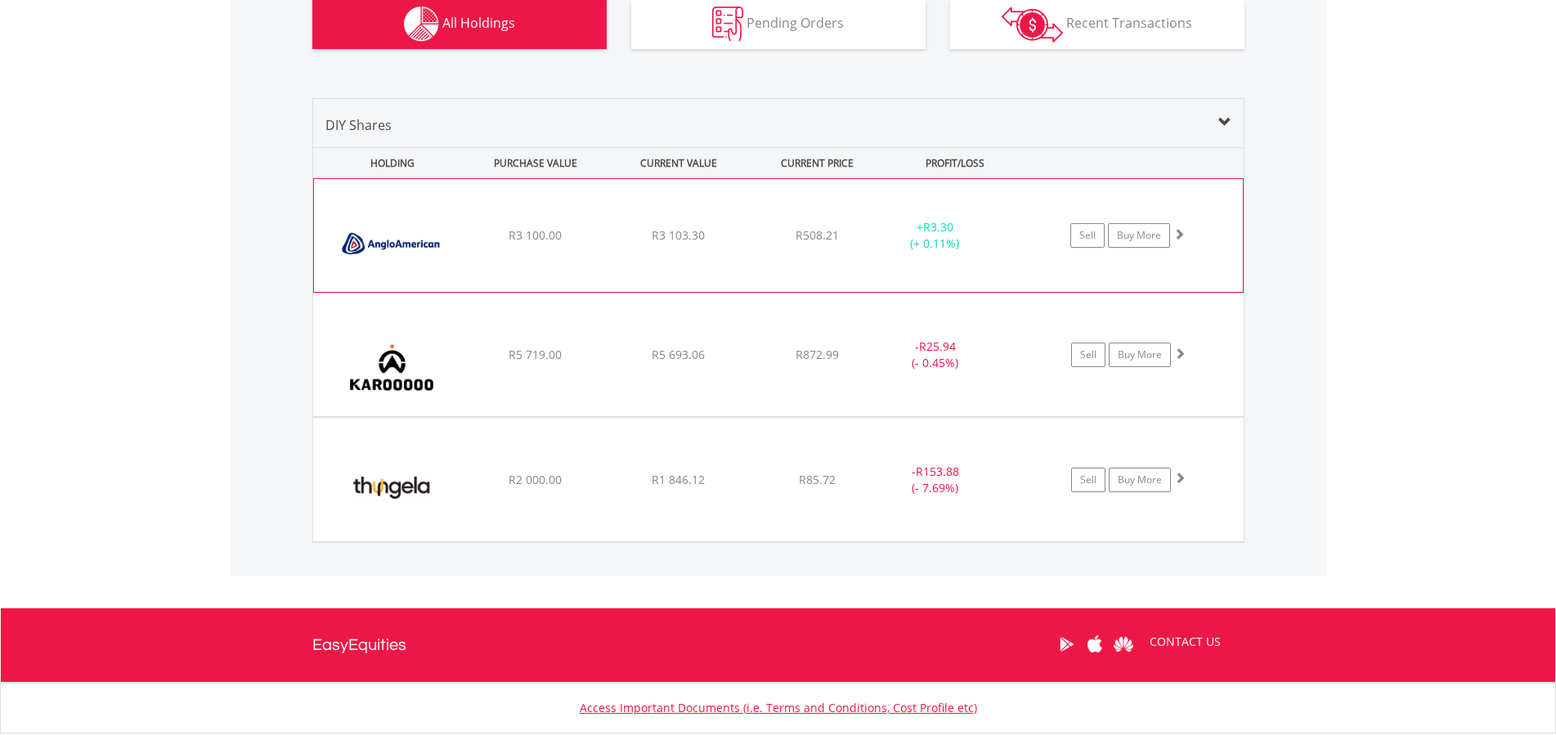
click at [1105, 232] on div "Sell Buy More" at bounding box center [1120, 235] width 100 height 25
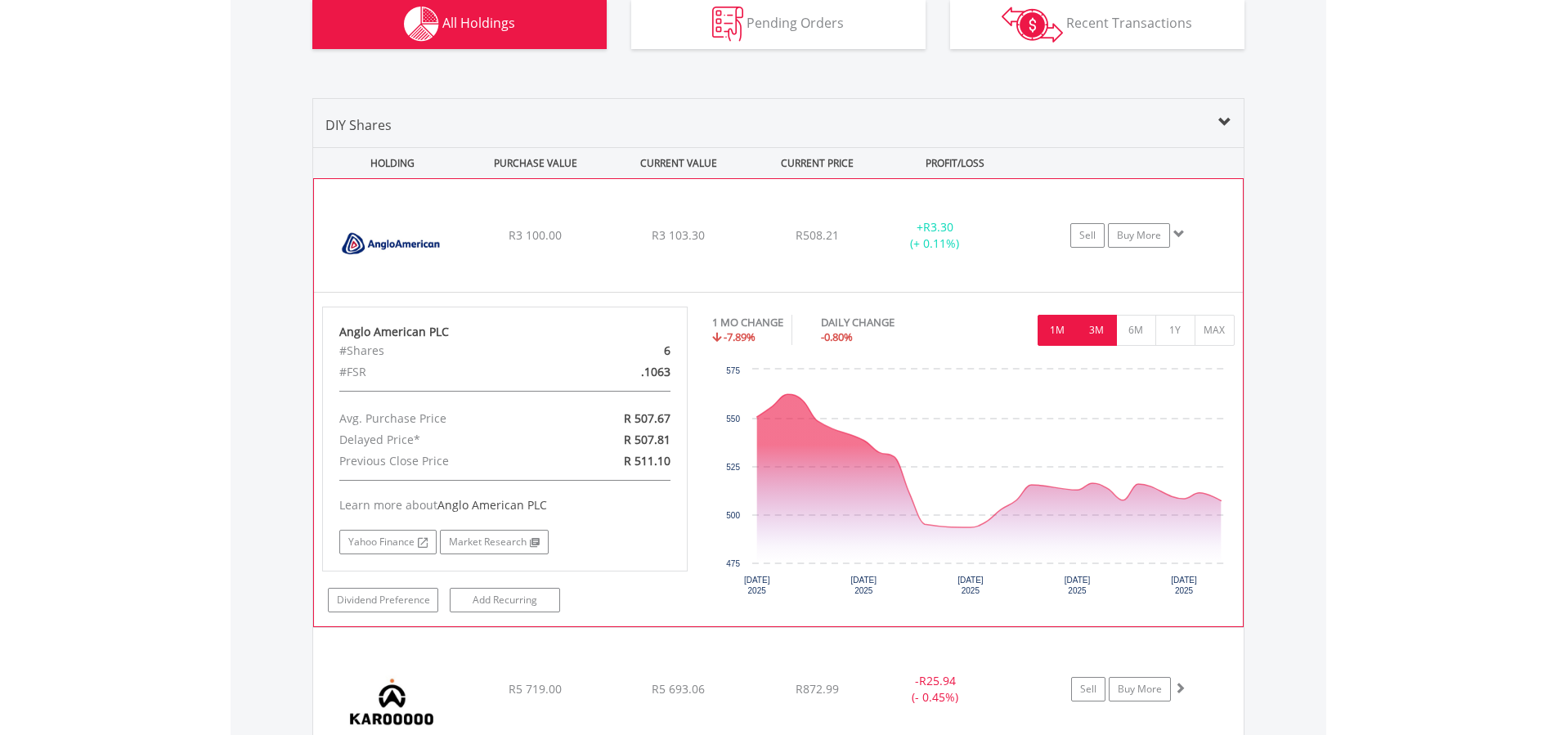
click at [1097, 323] on button "3M" at bounding box center [1097, 330] width 40 height 31
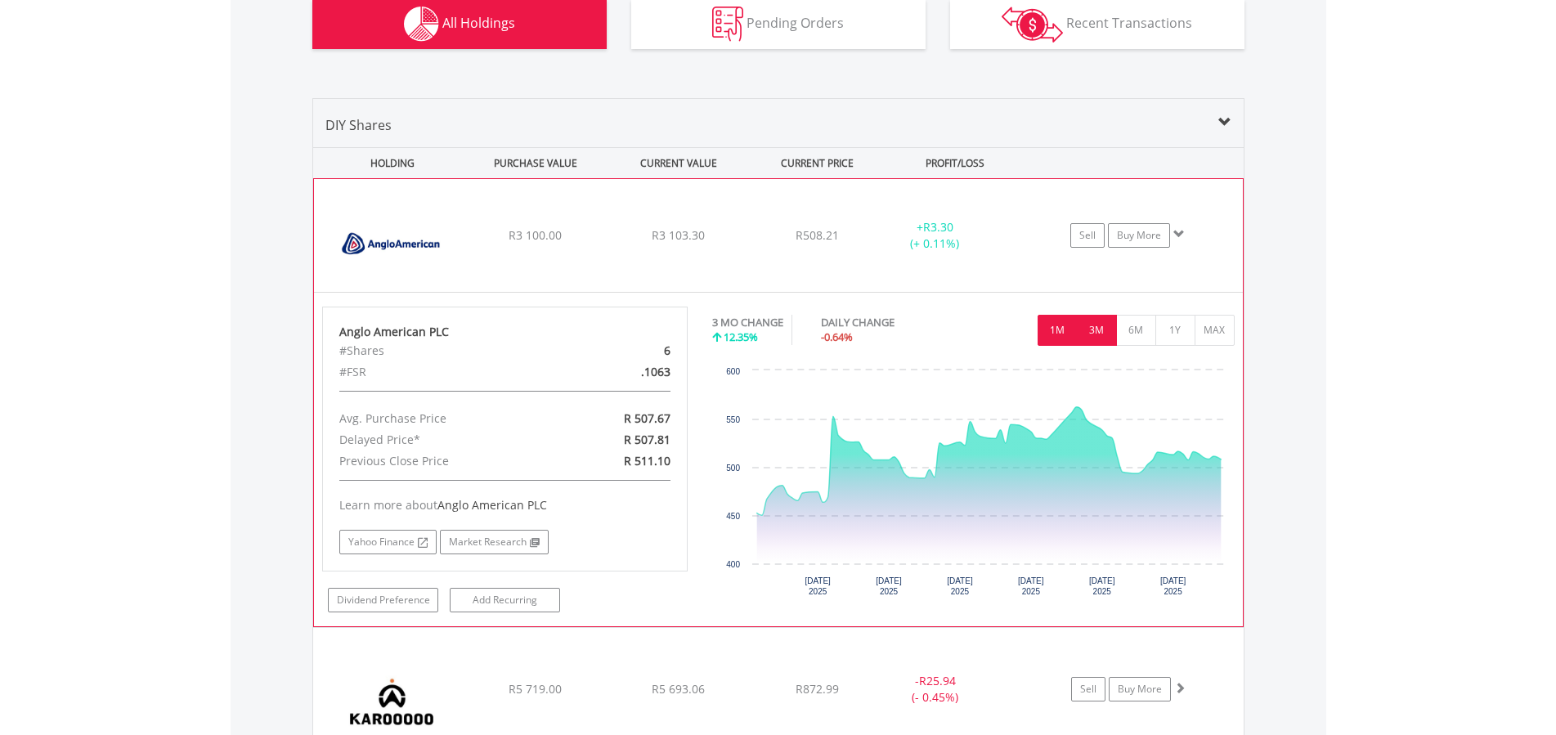
click at [1064, 325] on button "1M" at bounding box center [1058, 330] width 40 height 31
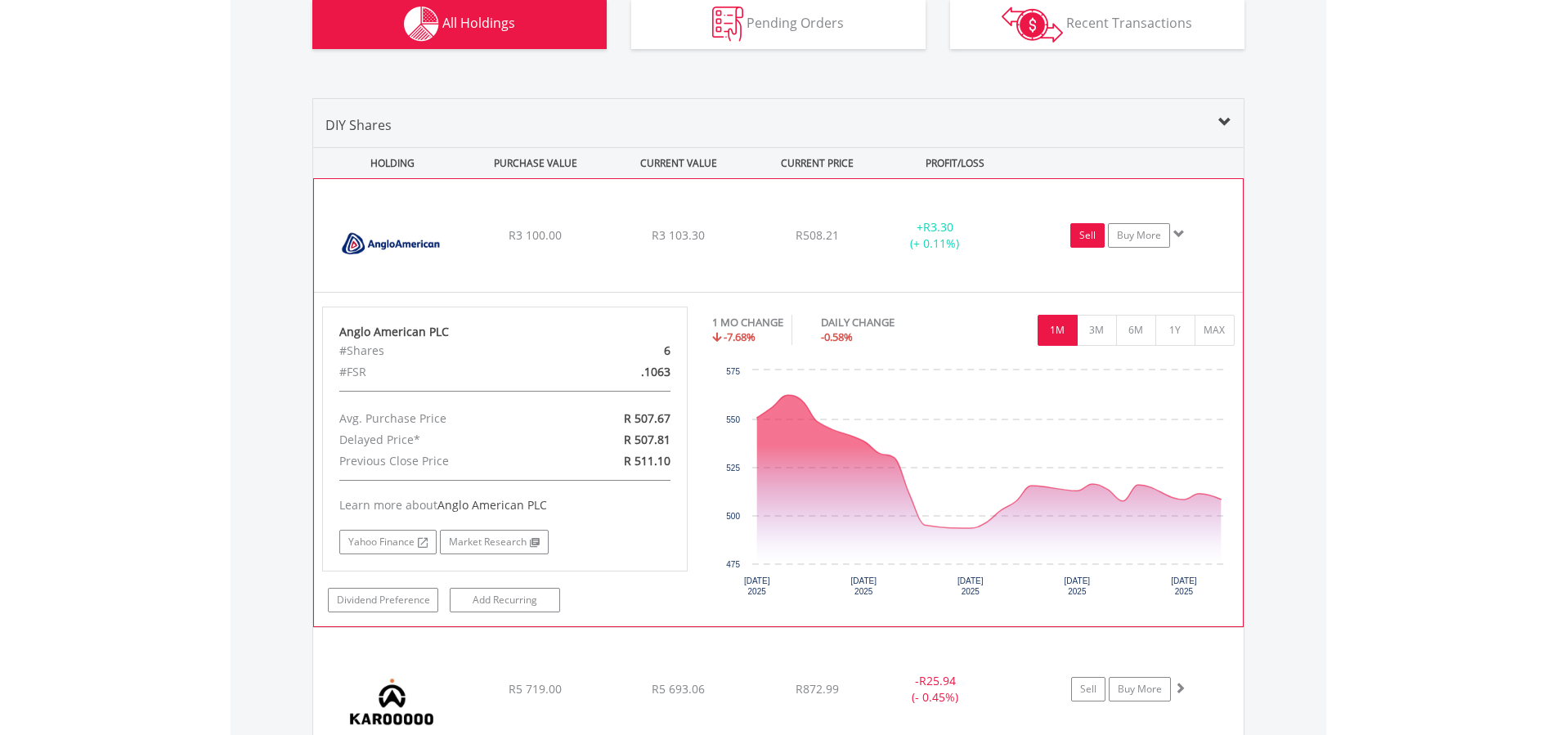
click at [1093, 233] on link "Sell" at bounding box center [1087, 235] width 34 height 25
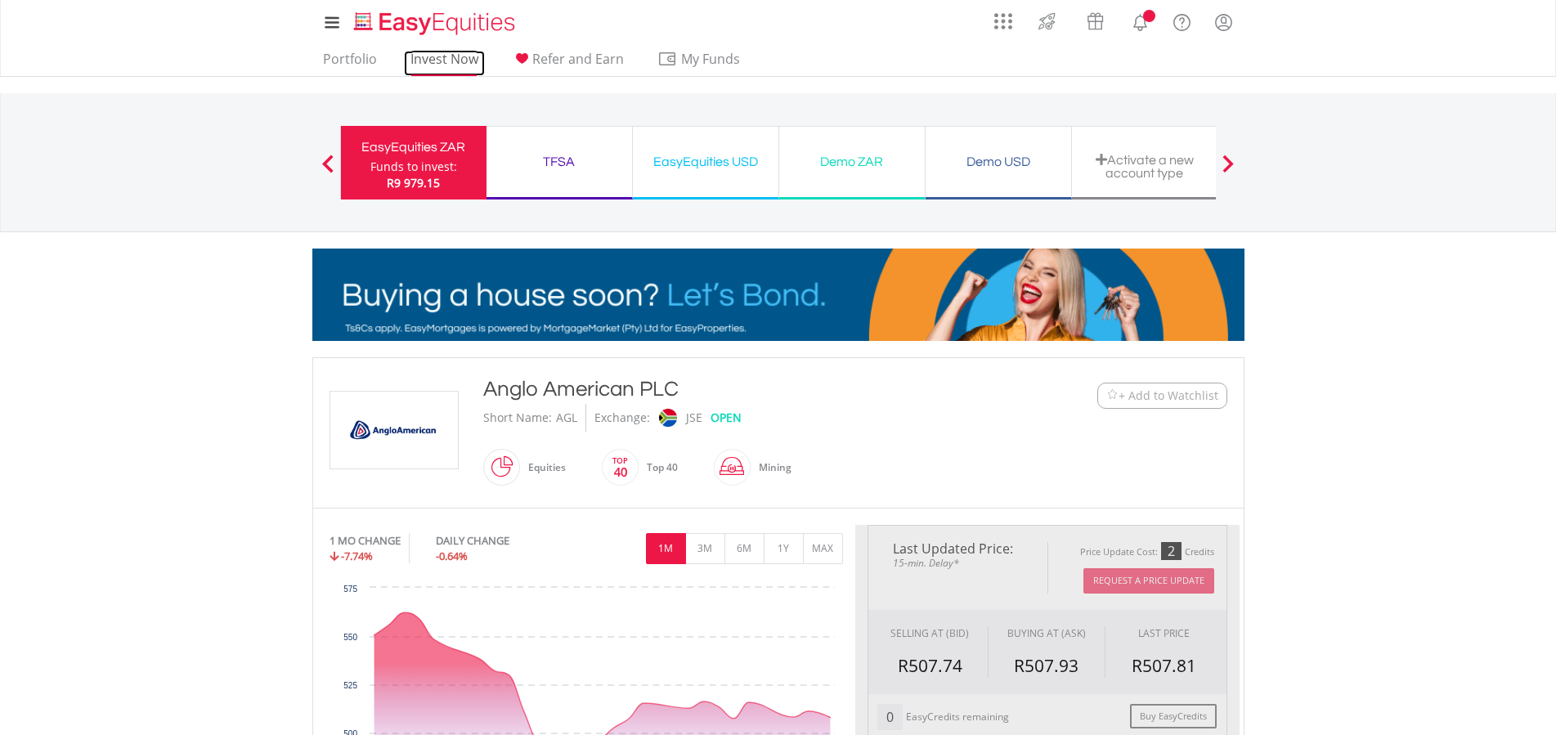
click at [444, 56] on link "Invest Now" at bounding box center [444, 63] width 81 height 25
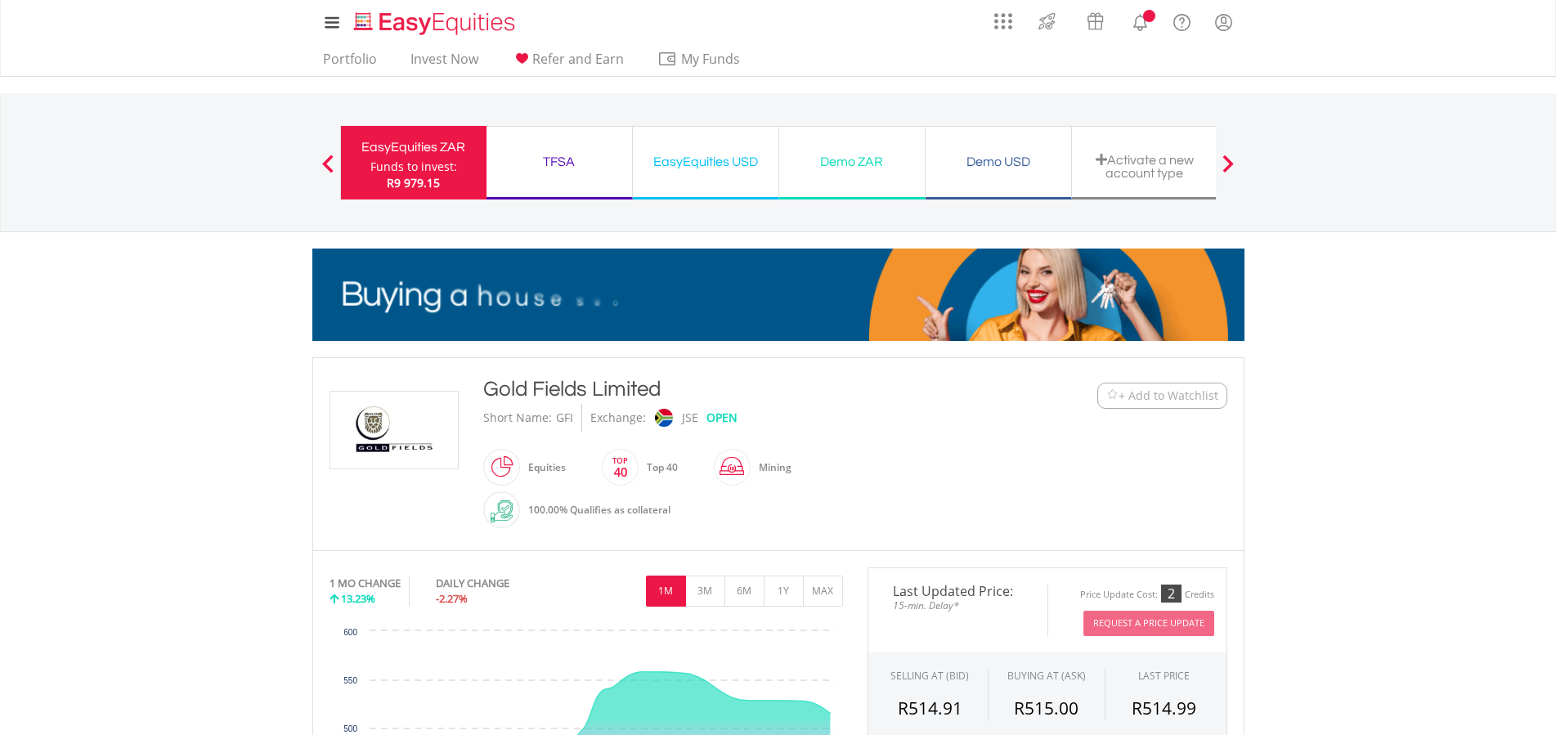
scroll to position [417, 0]
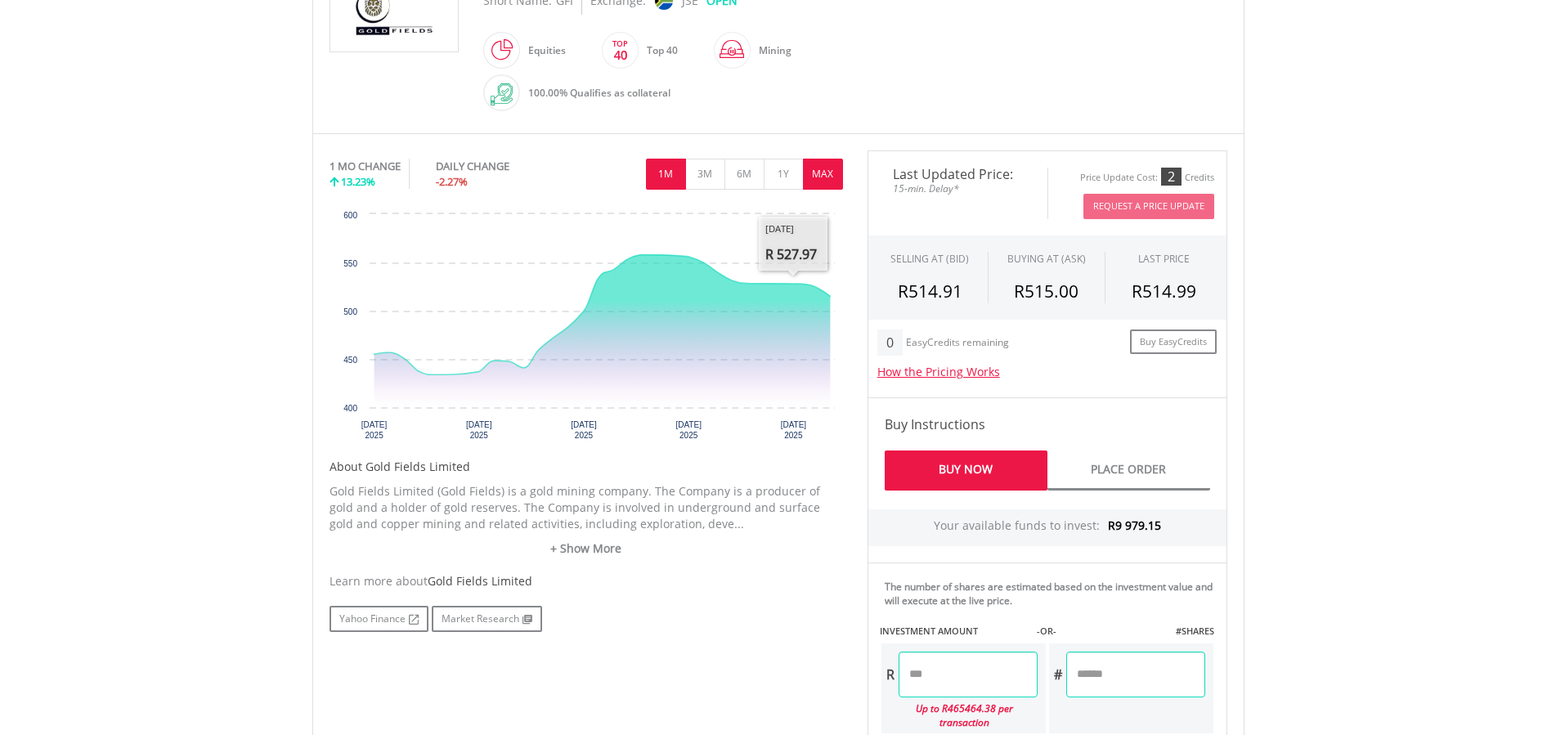
click at [812, 167] on button "MAX" at bounding box center [823, 174] width 40 height 31
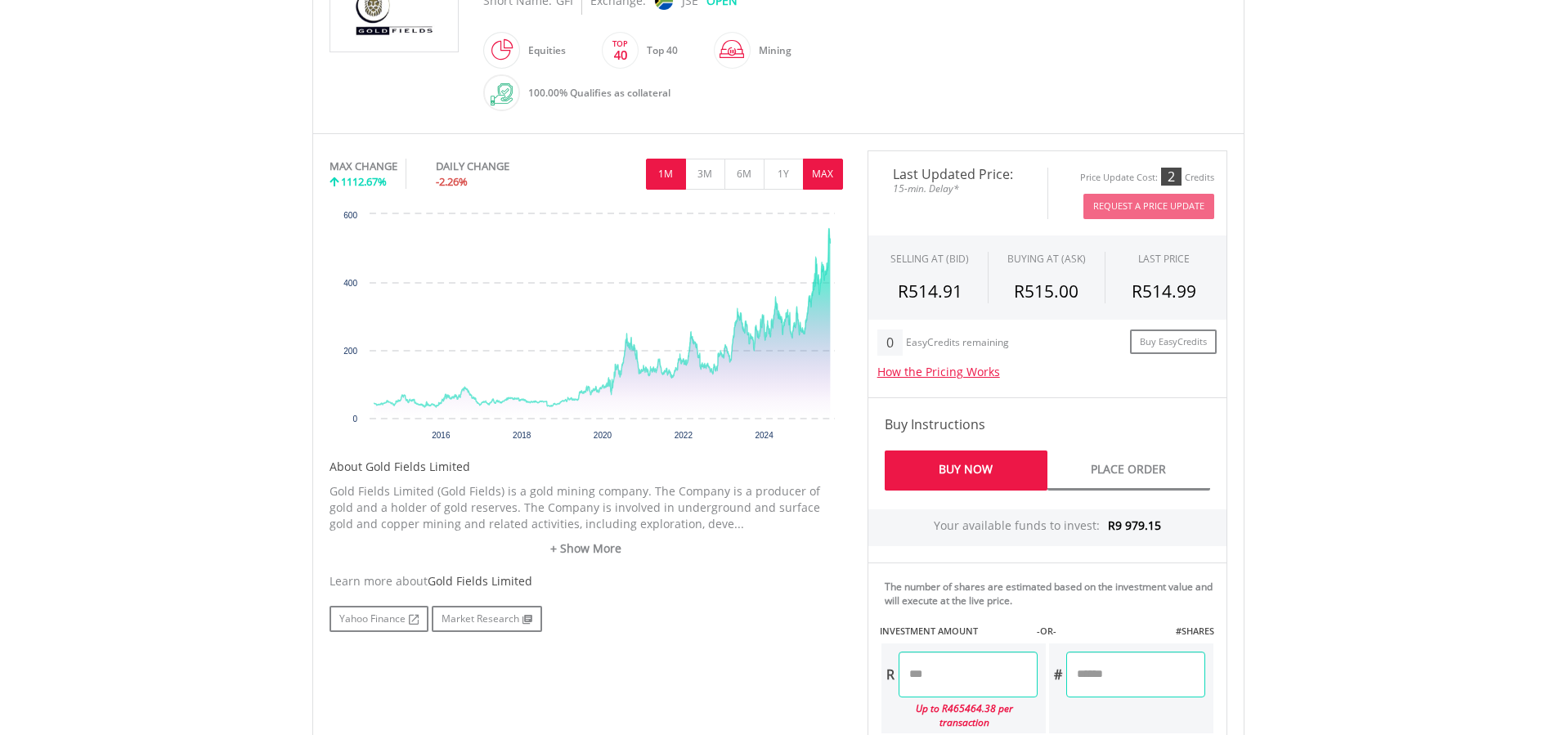
click at [666, 168] on button "1M" at bounding box center [666, 174] width 40 height 31
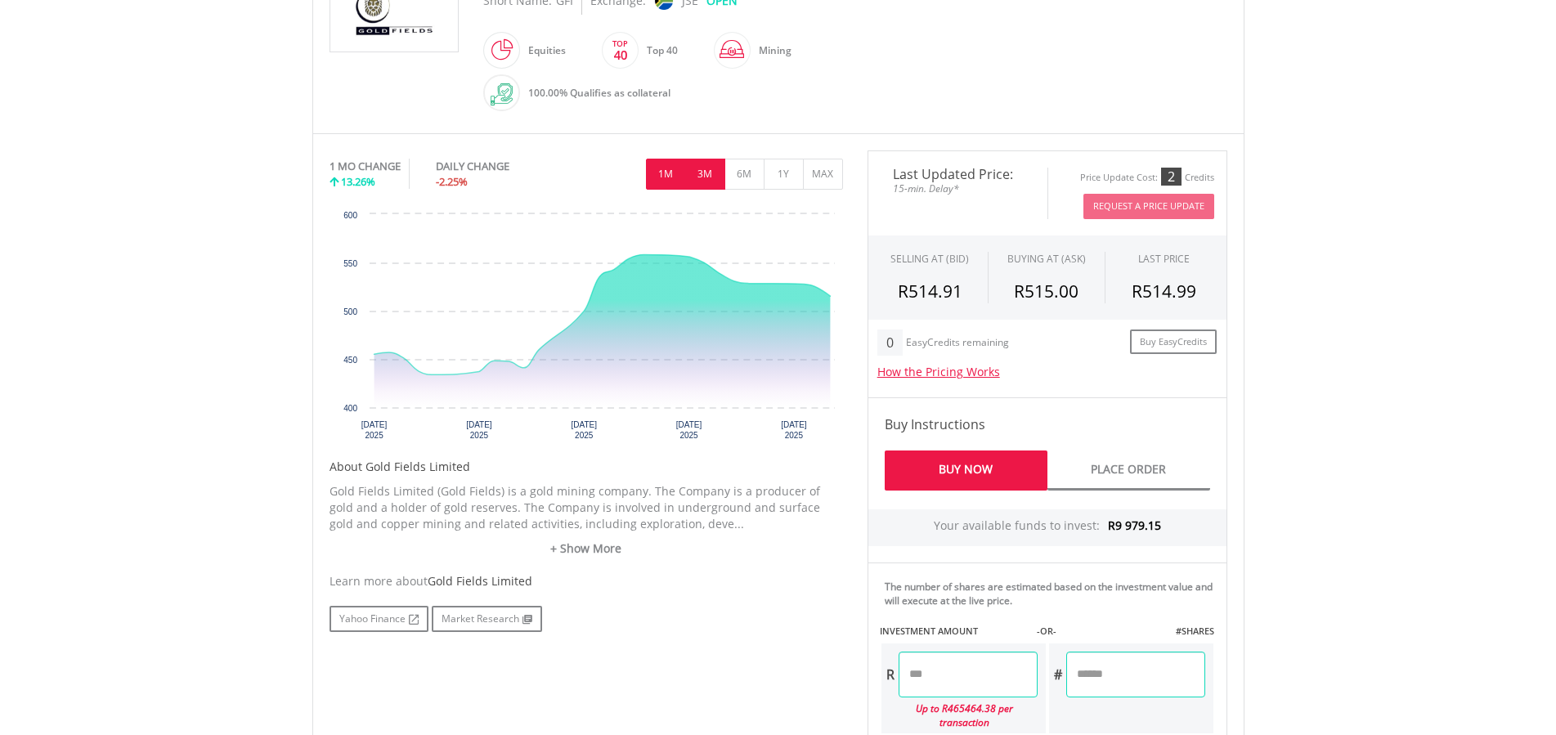
click at [698, 174] on button "3M" at bounding box center [705, 174] width 40 height 31
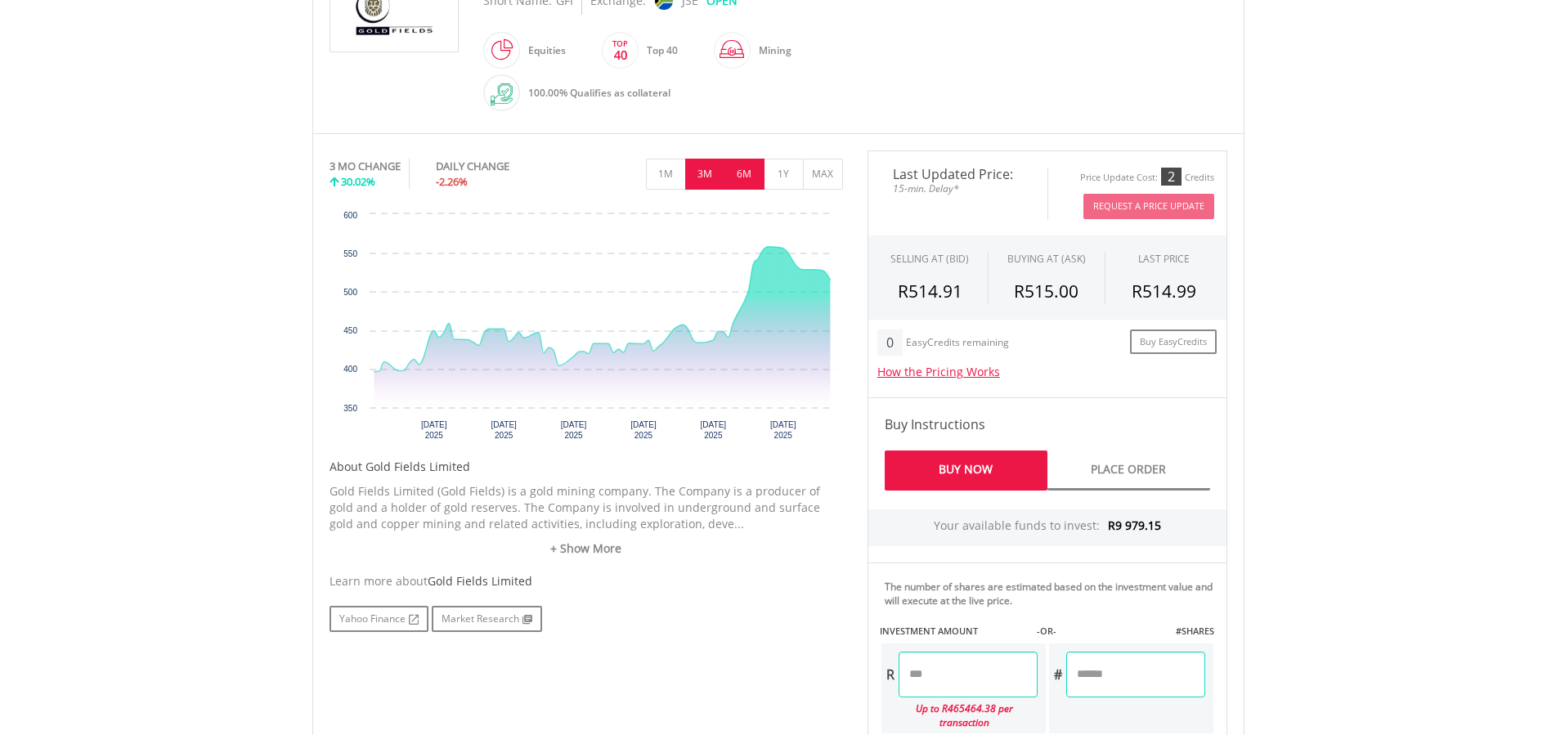
click at [733, 177] on button "6M" at bounding box center [745, 174] width 40 height 31
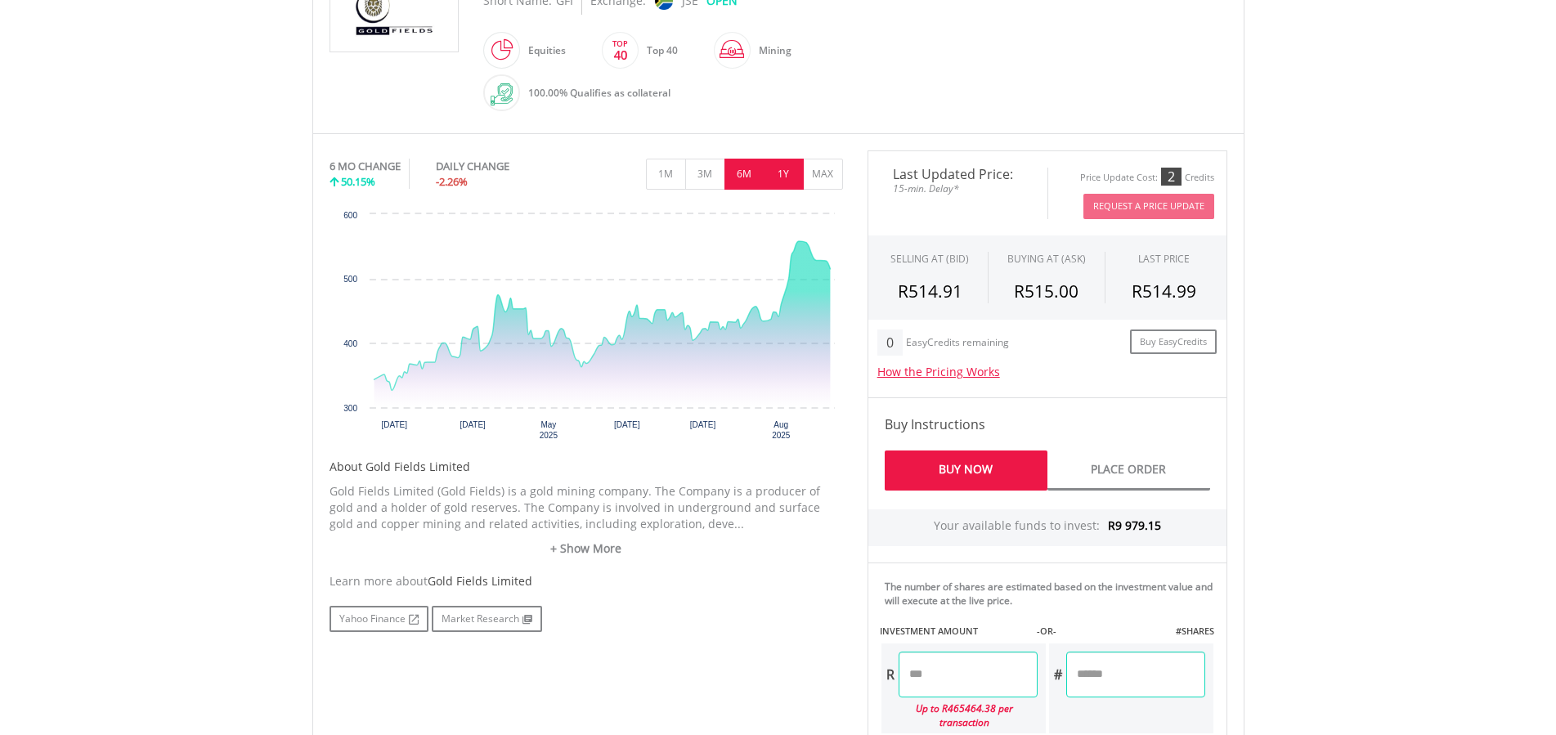
click at [784, 181] on button "1Y" at bounding box center [784, 174] width 40 height 31
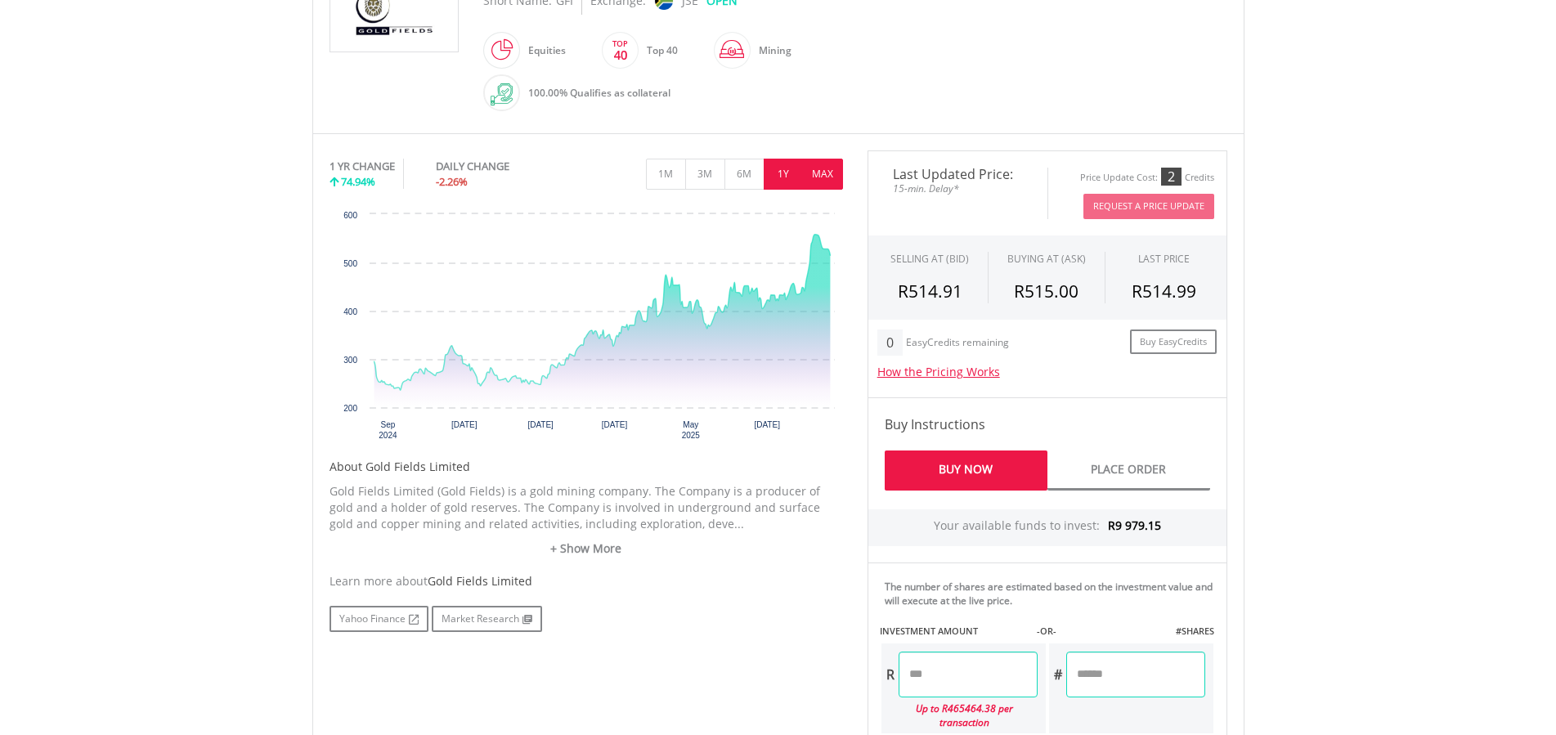
click at [819, 175] on button "MAX" at bounding box center [823, 174] width 40 height 31
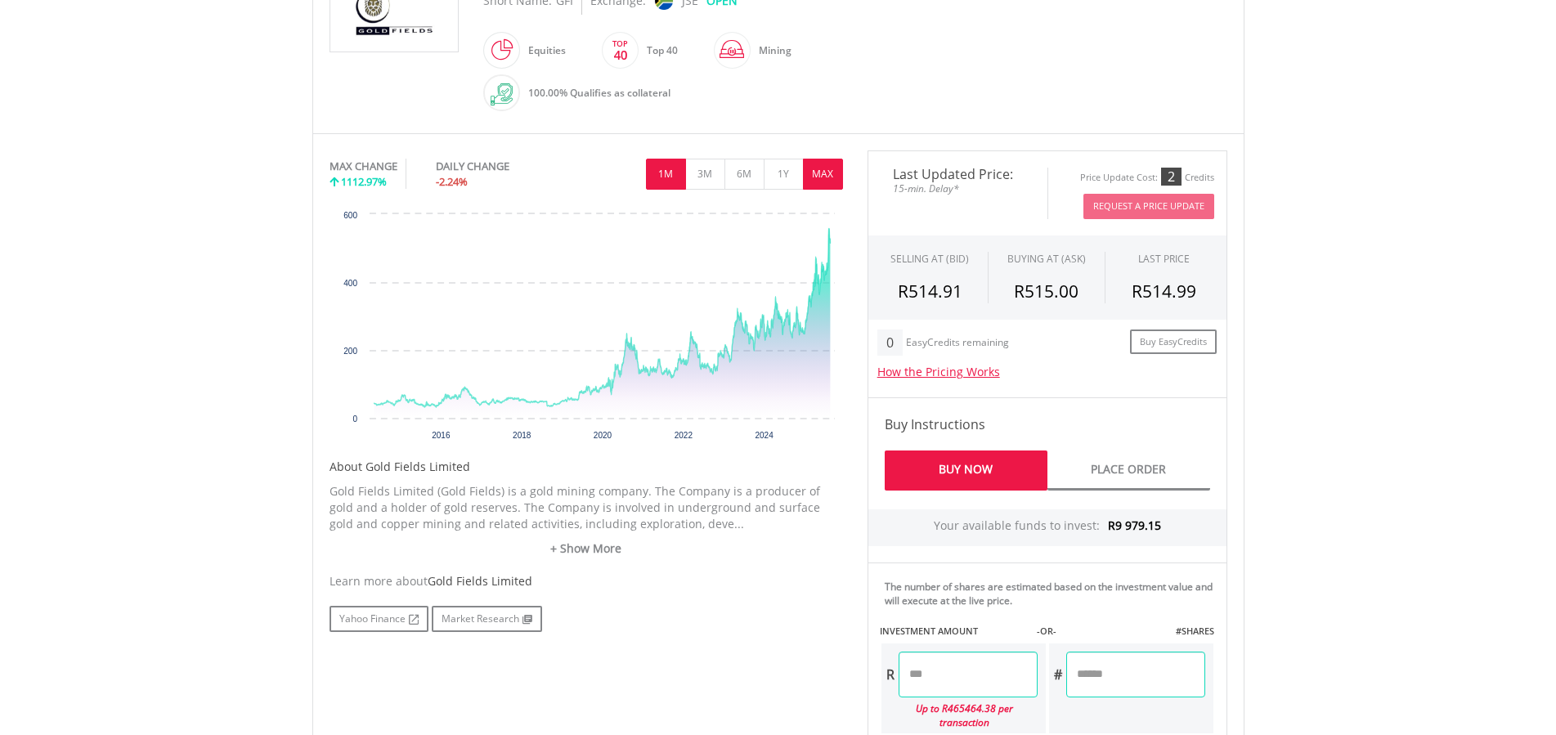
click at [665, 167] on button "1M" at bounding box center [666, 174] width 40 height 31
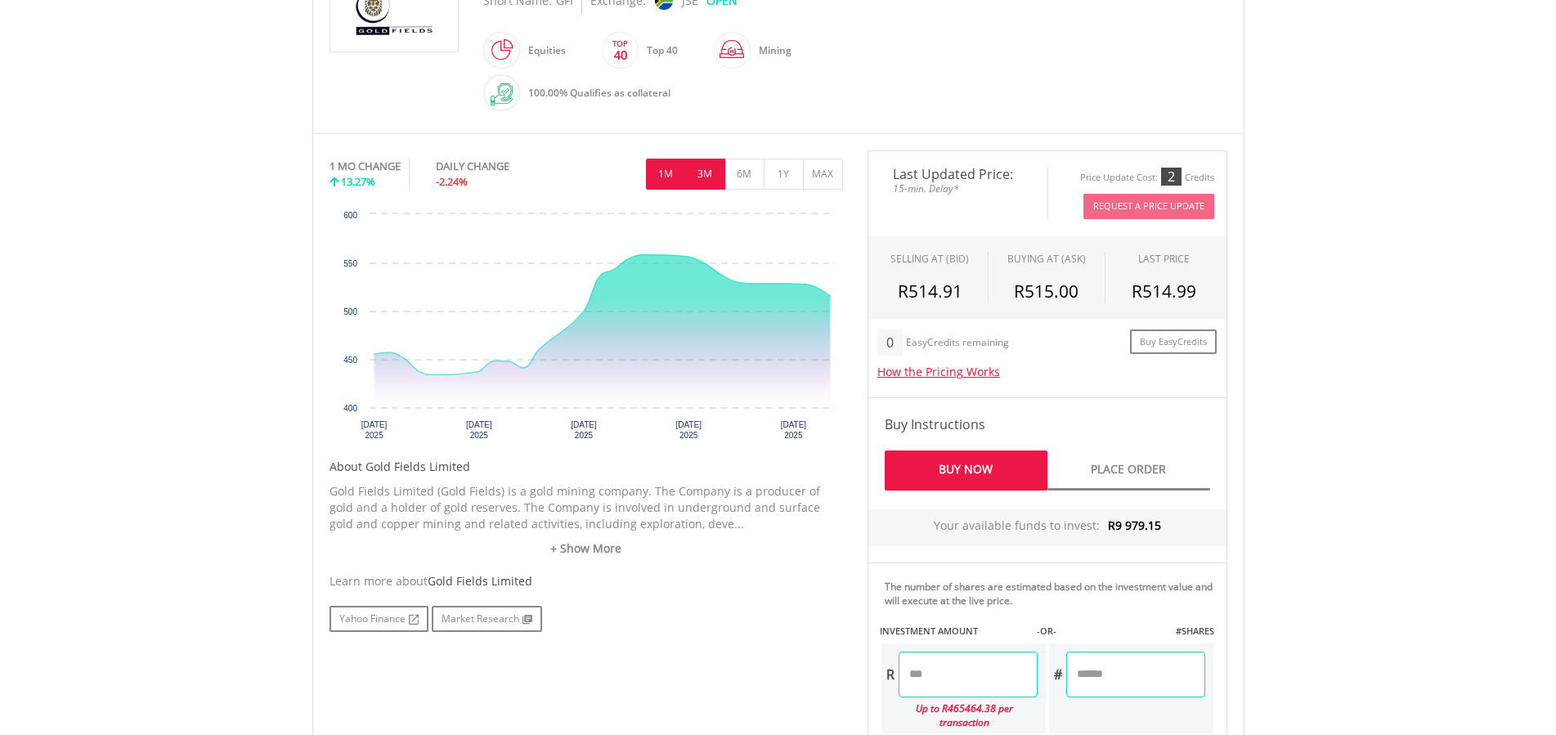
click at [693, 177] on button "3M" at bounding box center [705, 174] width 40 height 31
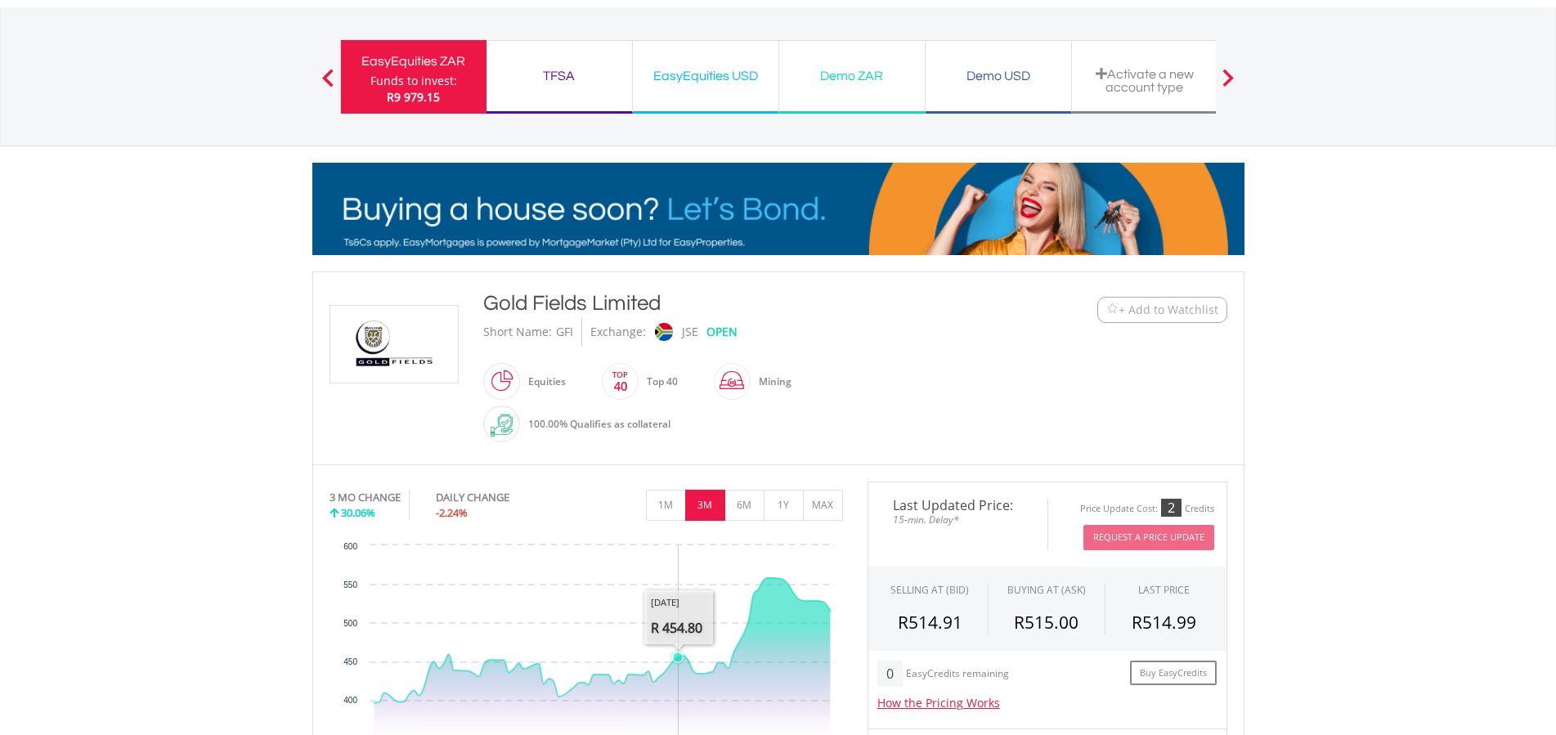
scroll to position [0, 0]
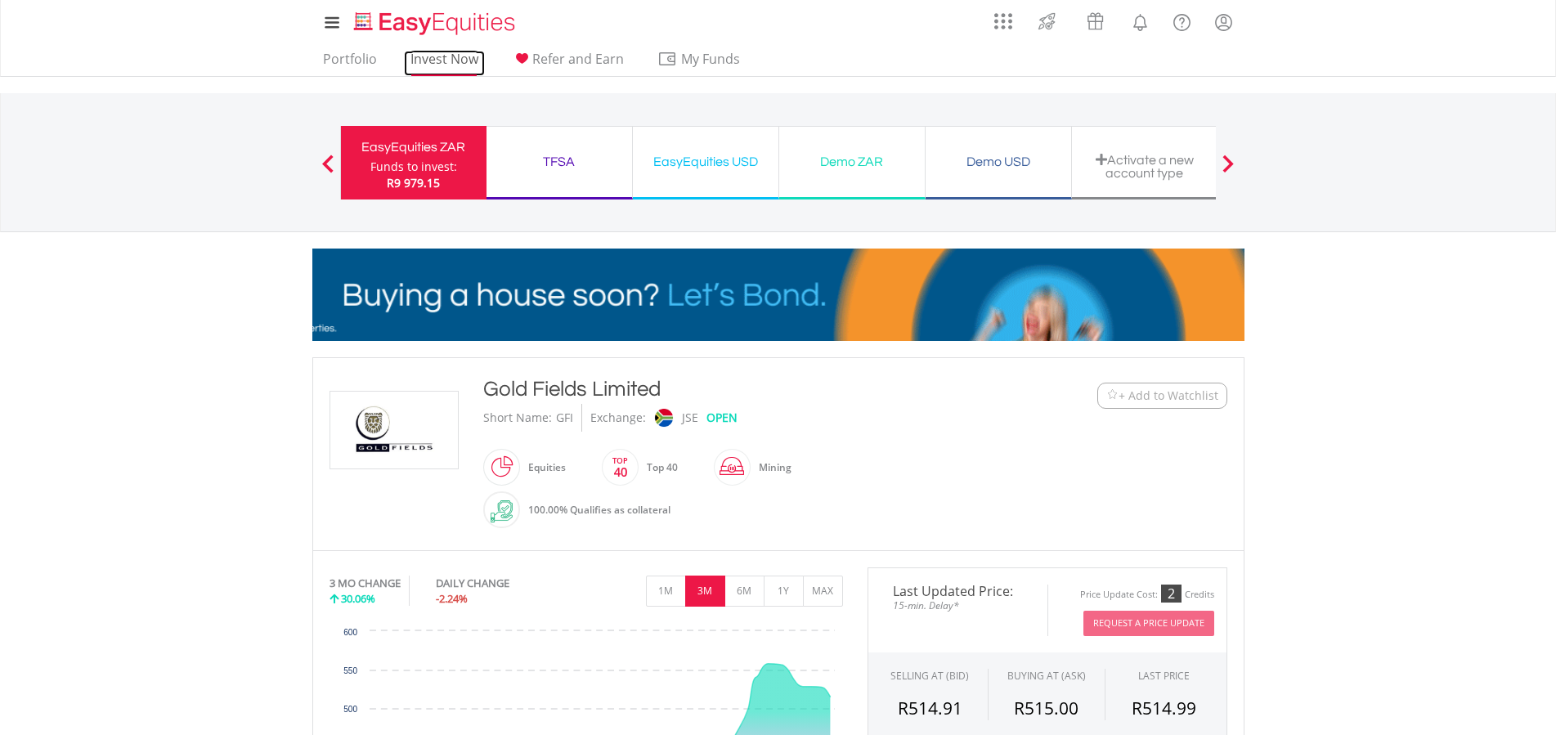
click at [429, 56] on link "Invest Now" at bounding box center [444, 63] width 81 height 25
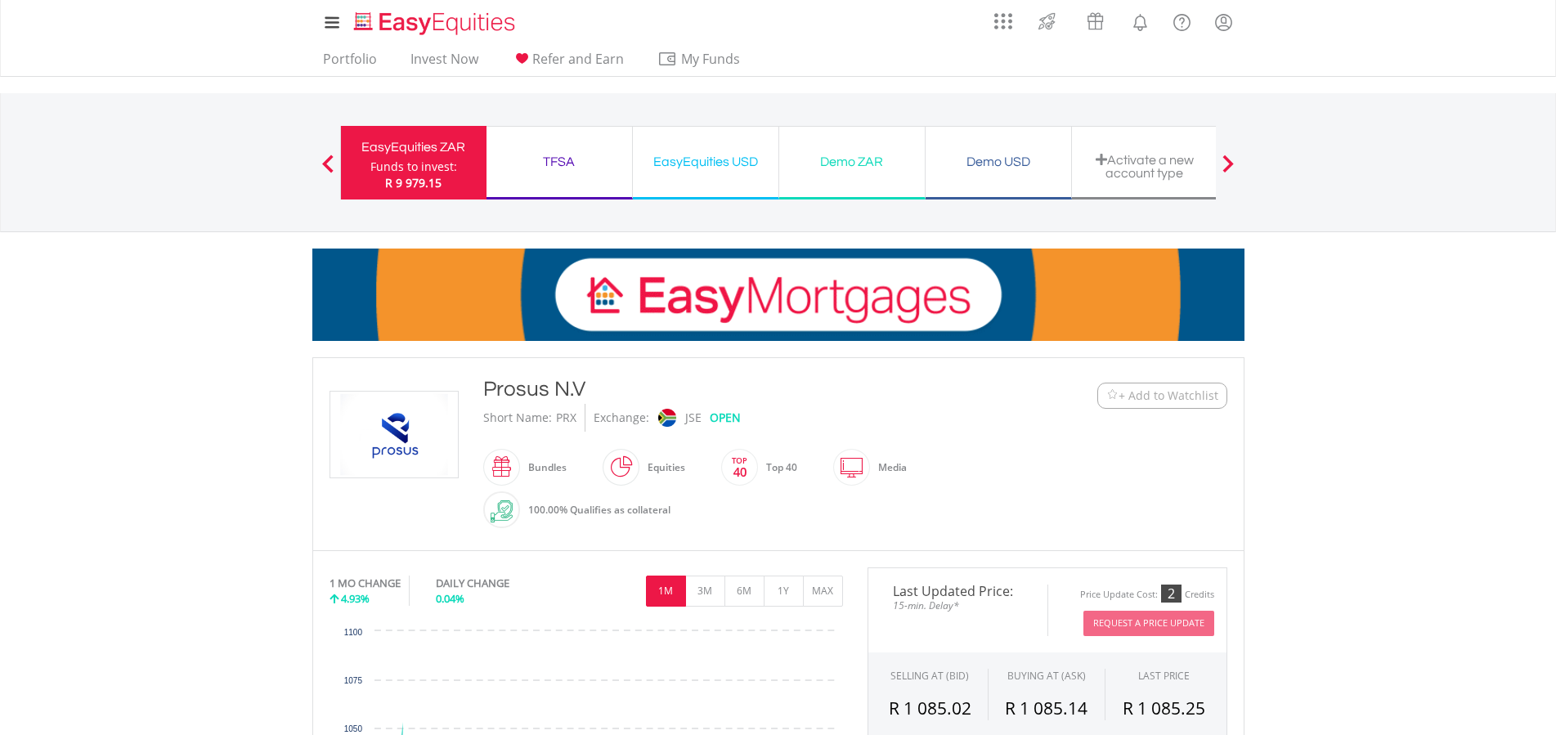
scroll to position [334, 0]
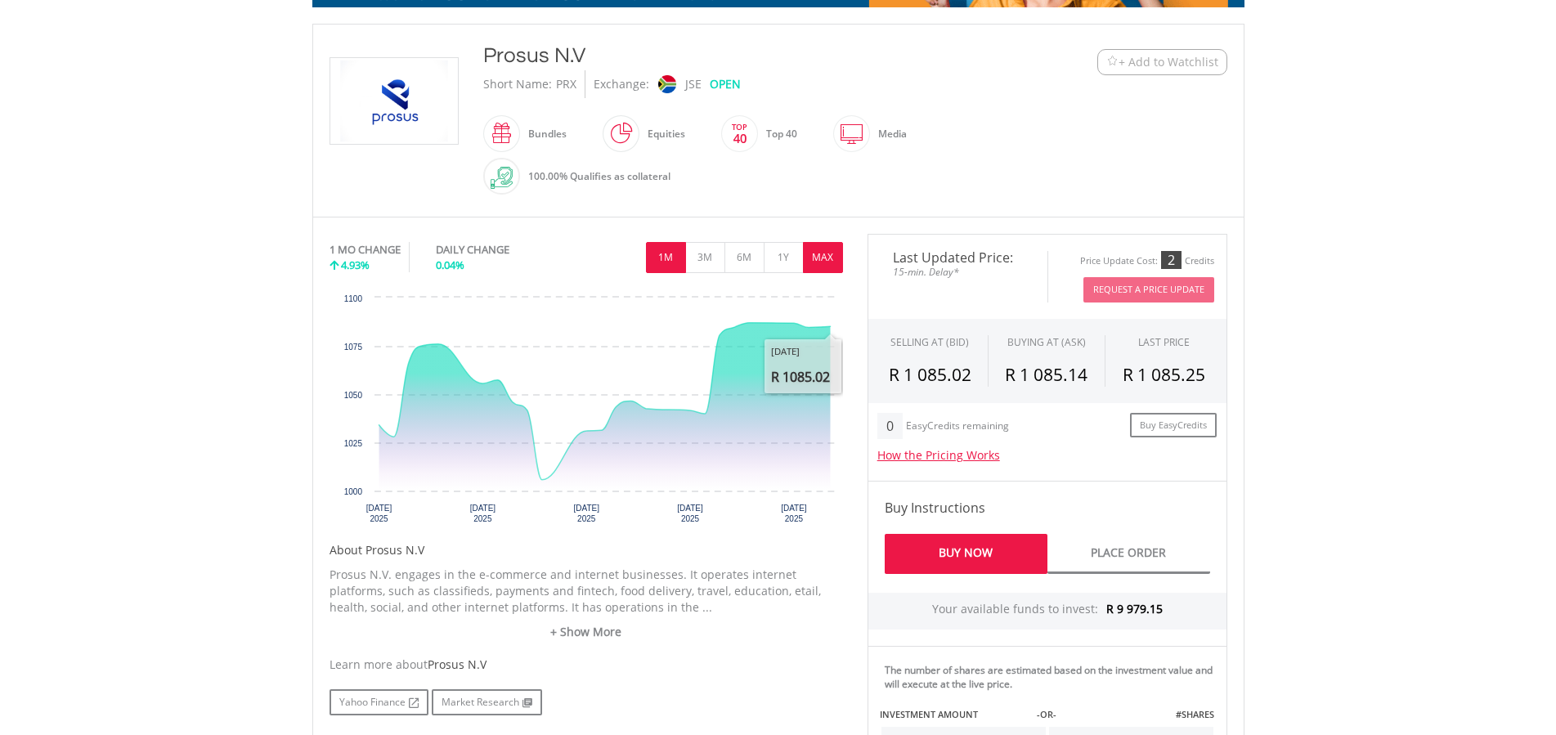
click at [830, 258] on button "MAX" at bounding box center [823, 257] width 40 height 31
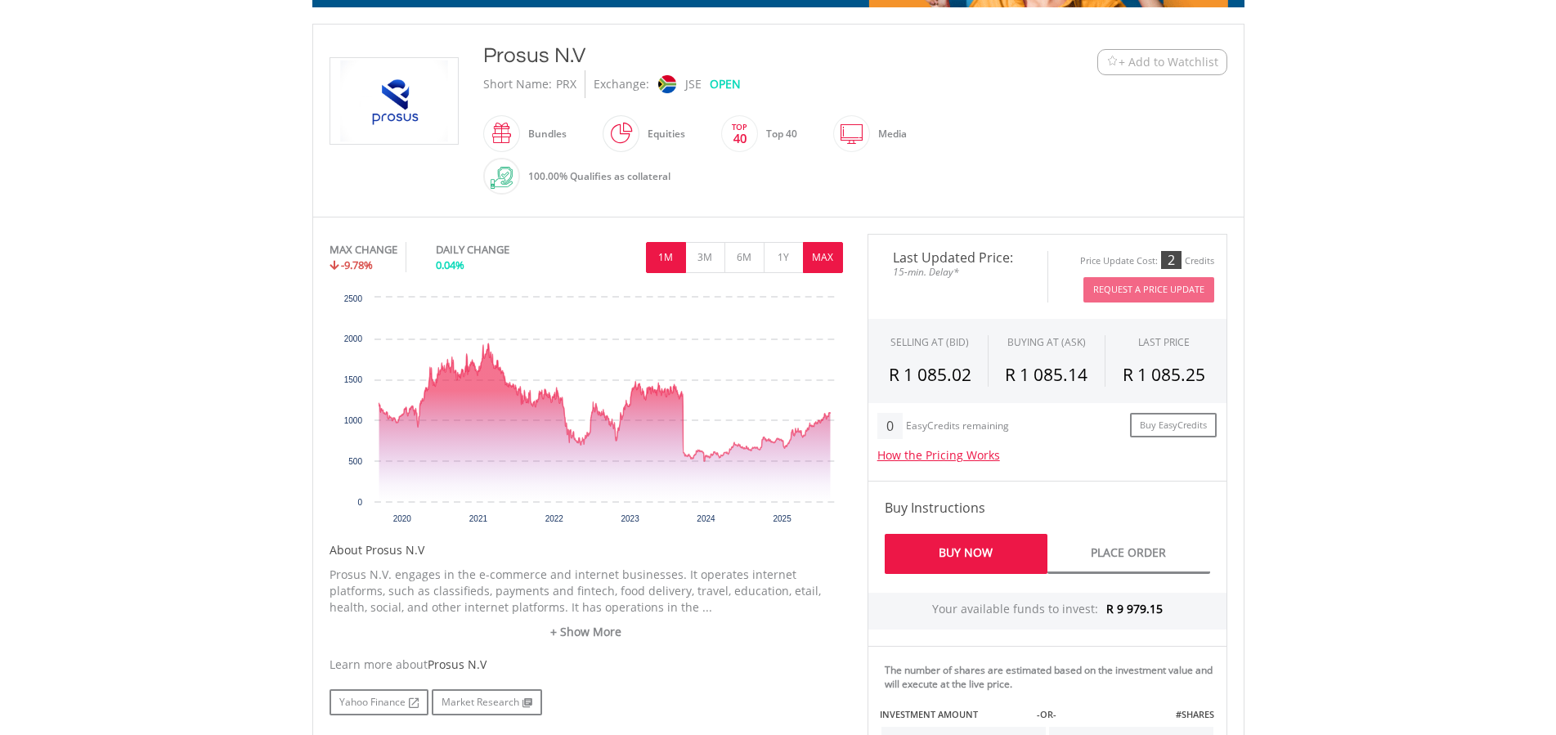
click at [667, 261] on button "1M" at bounding box center [666, 257] width 40 height 31
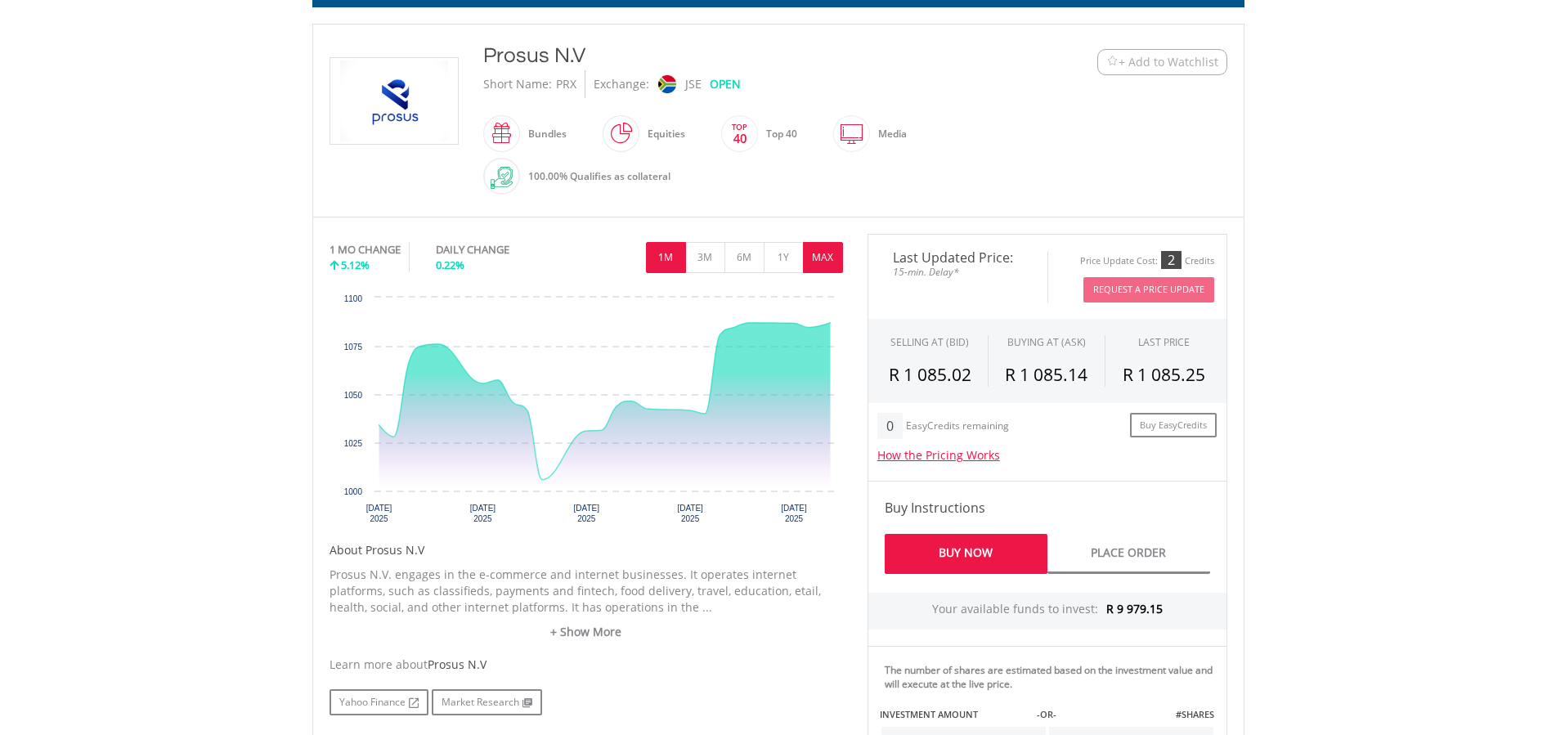
click at [821, 253] on button "MAX" at bounding box center [823, 257] width 40 height 31
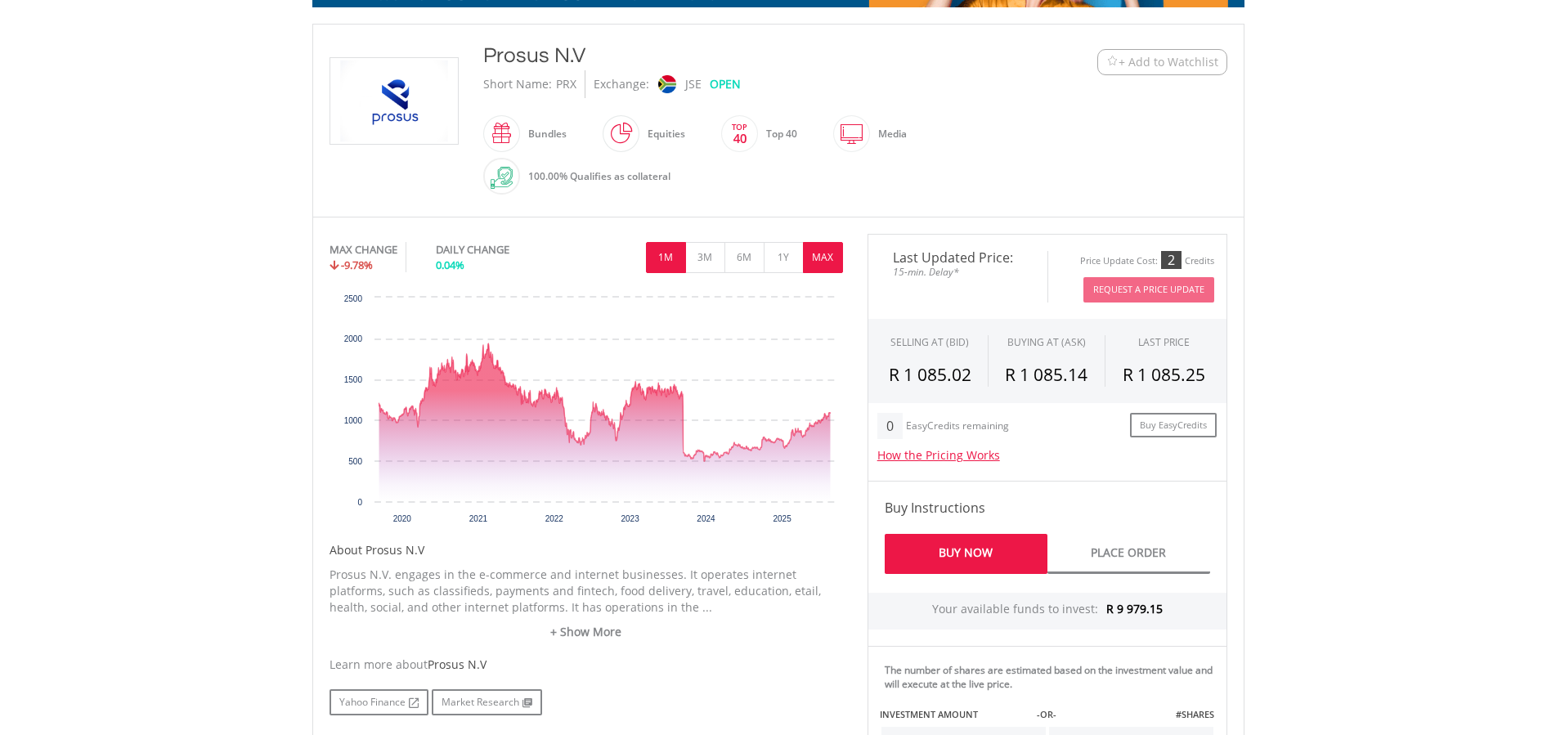
click at [665, 258] on button "1M" at bounding box center [666, 257] width 40 height 31
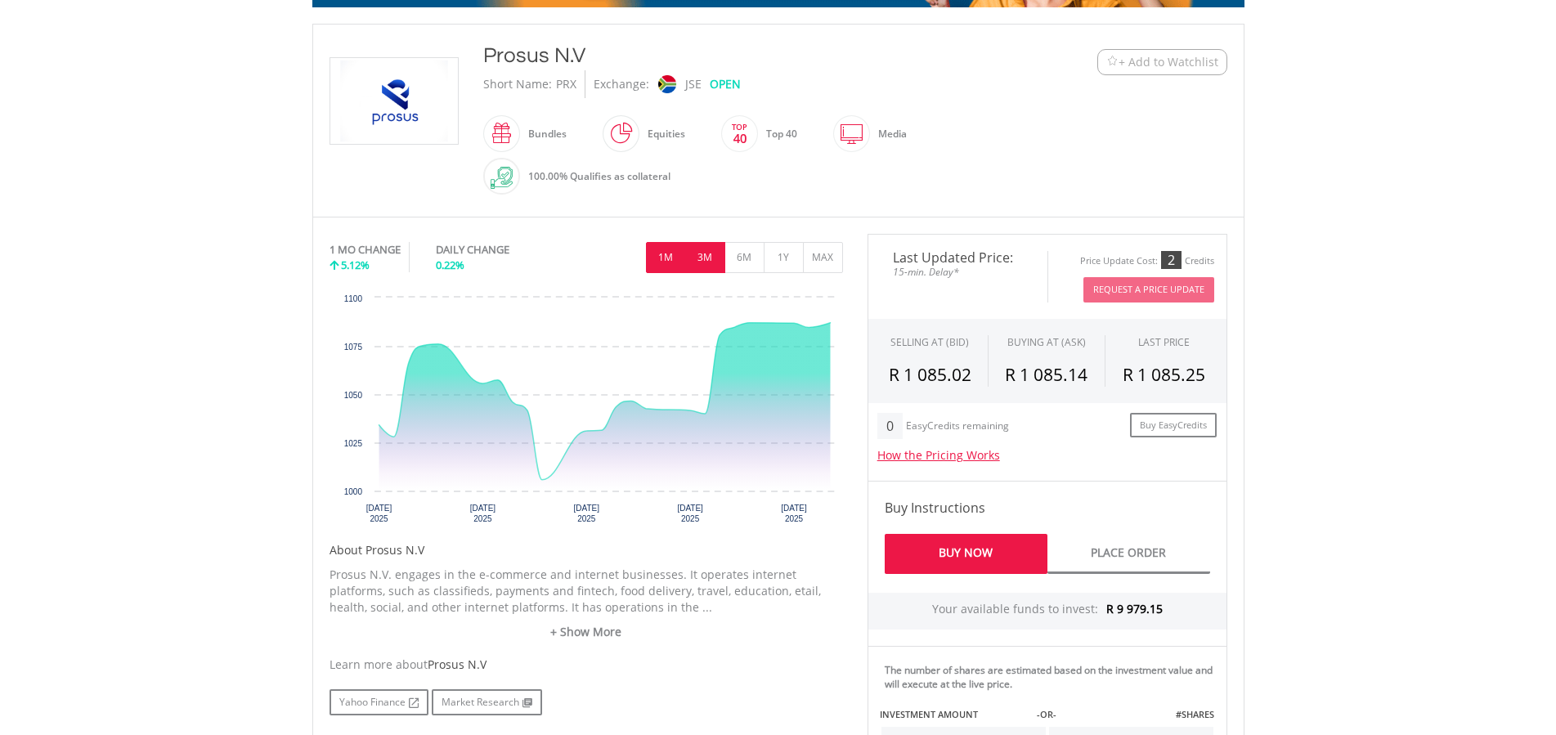
click at [707, 255] on button "3M" at bounding box center [705, 257] width 40 height 31
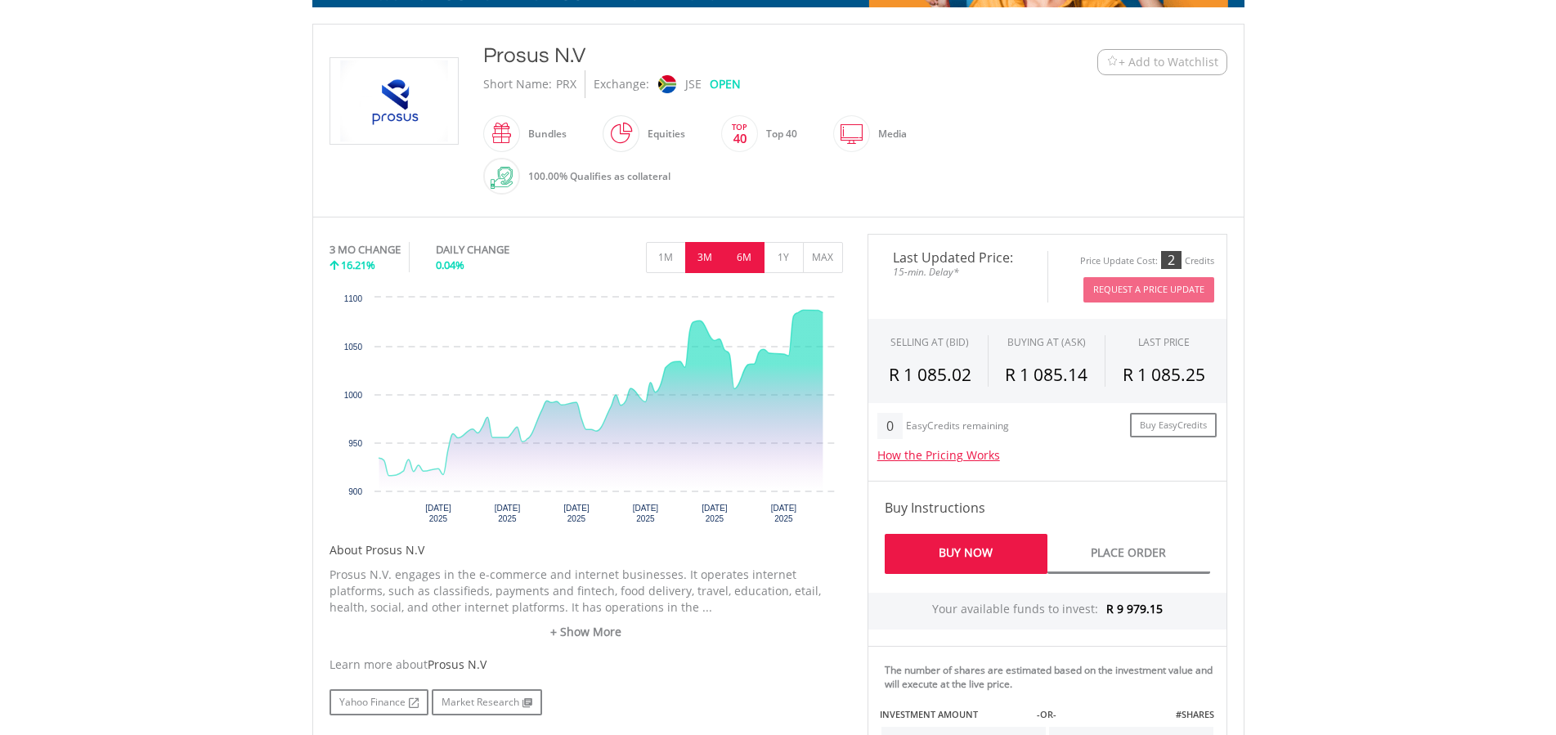
click at [737, 255] on button "6M" at bounding box center [745, 257] width 40 height 31
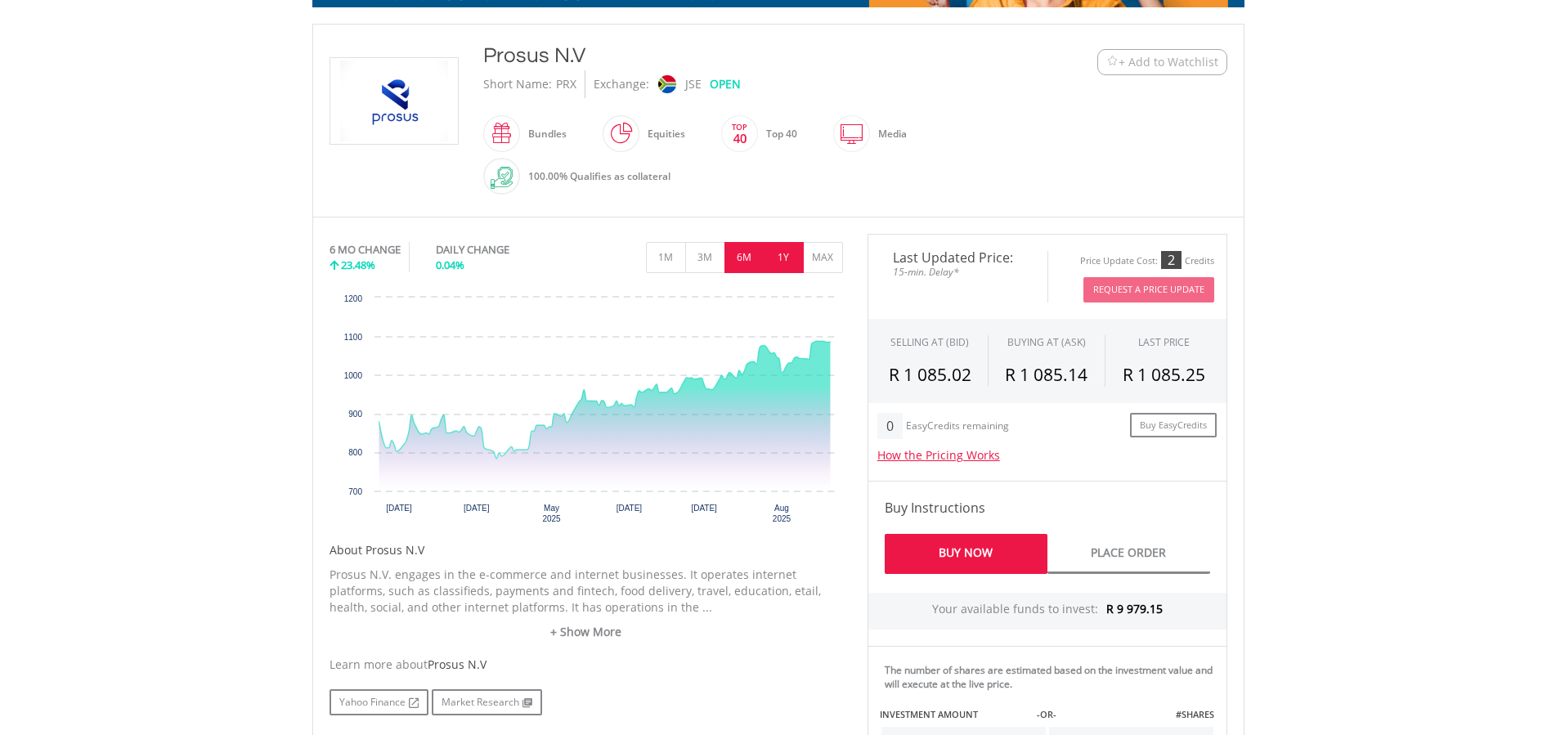
click at [782, 254] on button "1Y" at bounding box center [784, 257] width 40 height 31
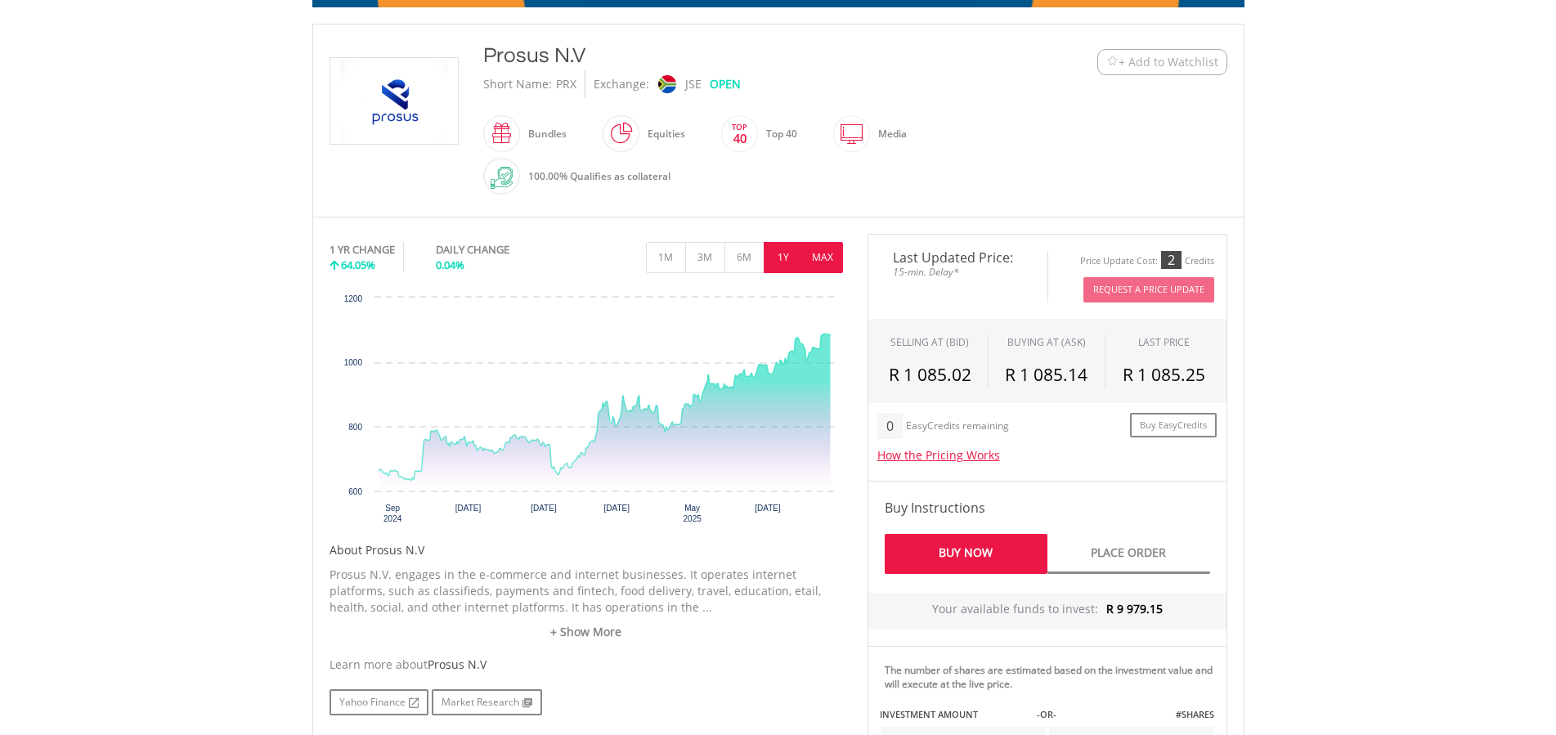
click at [821, 257] on button "MAX" at bounding box center [823, 257] width 40 height 31
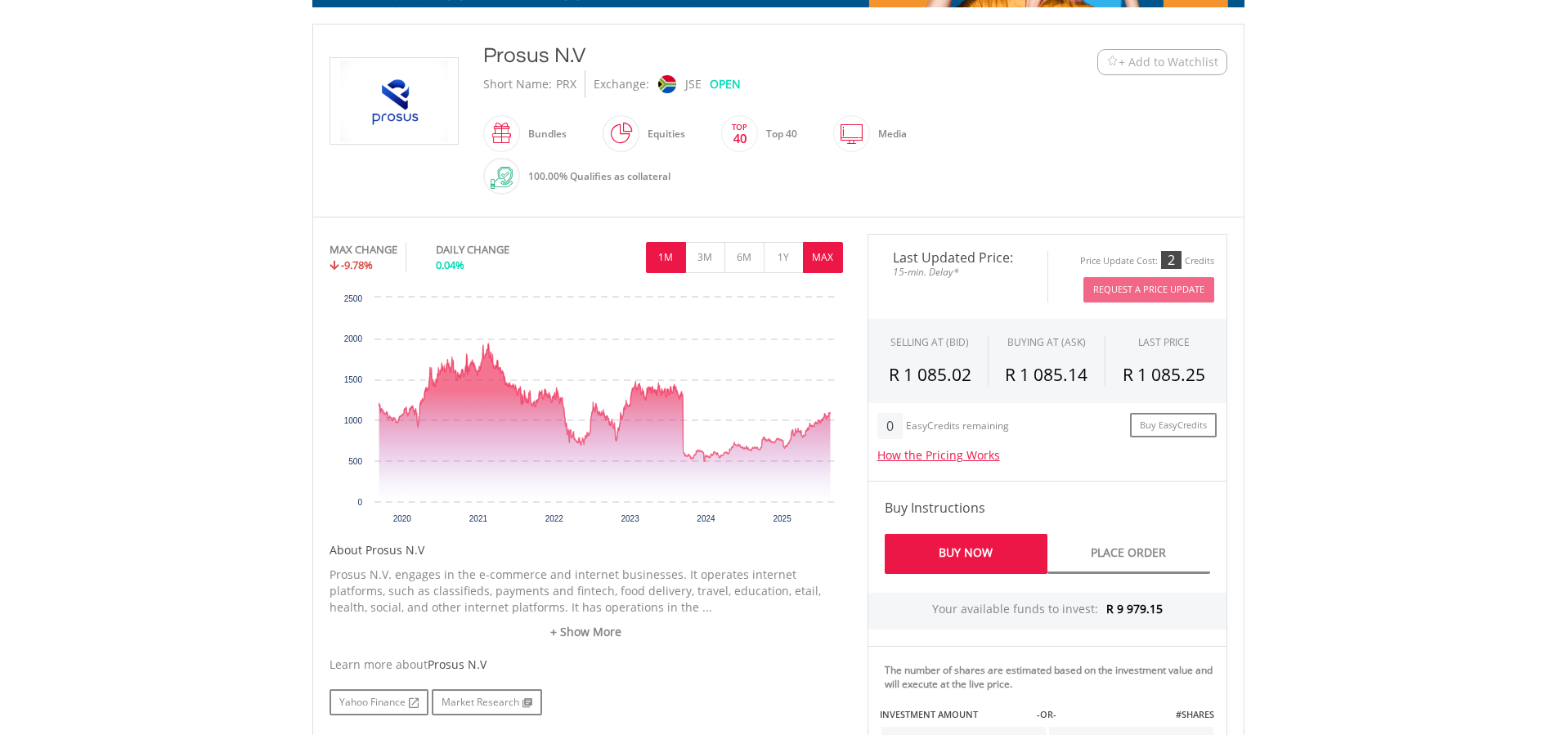
click at [674, 254] on button "1M" at bounding box center [666, 257] width 40 height 31
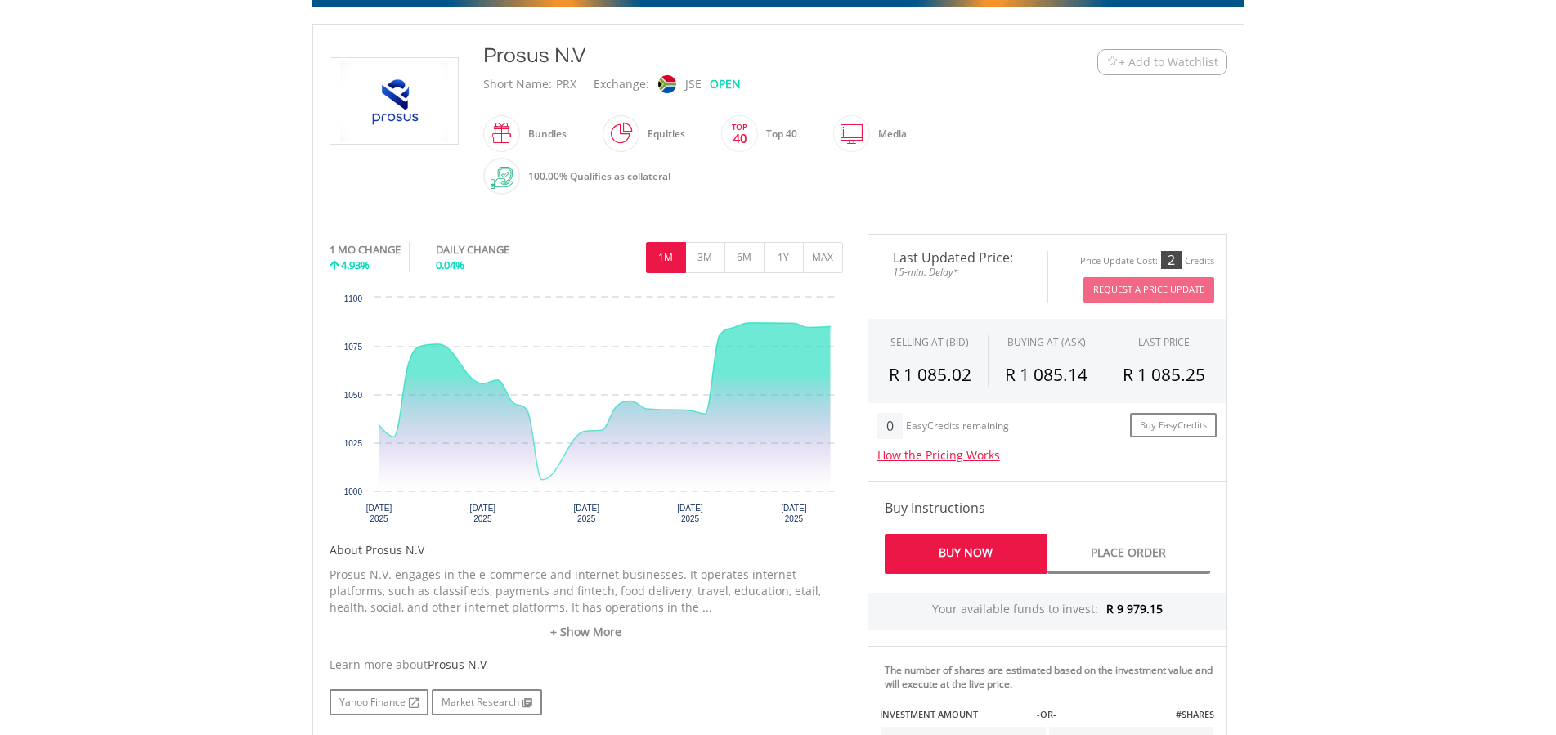
scroll to position [0, 0]
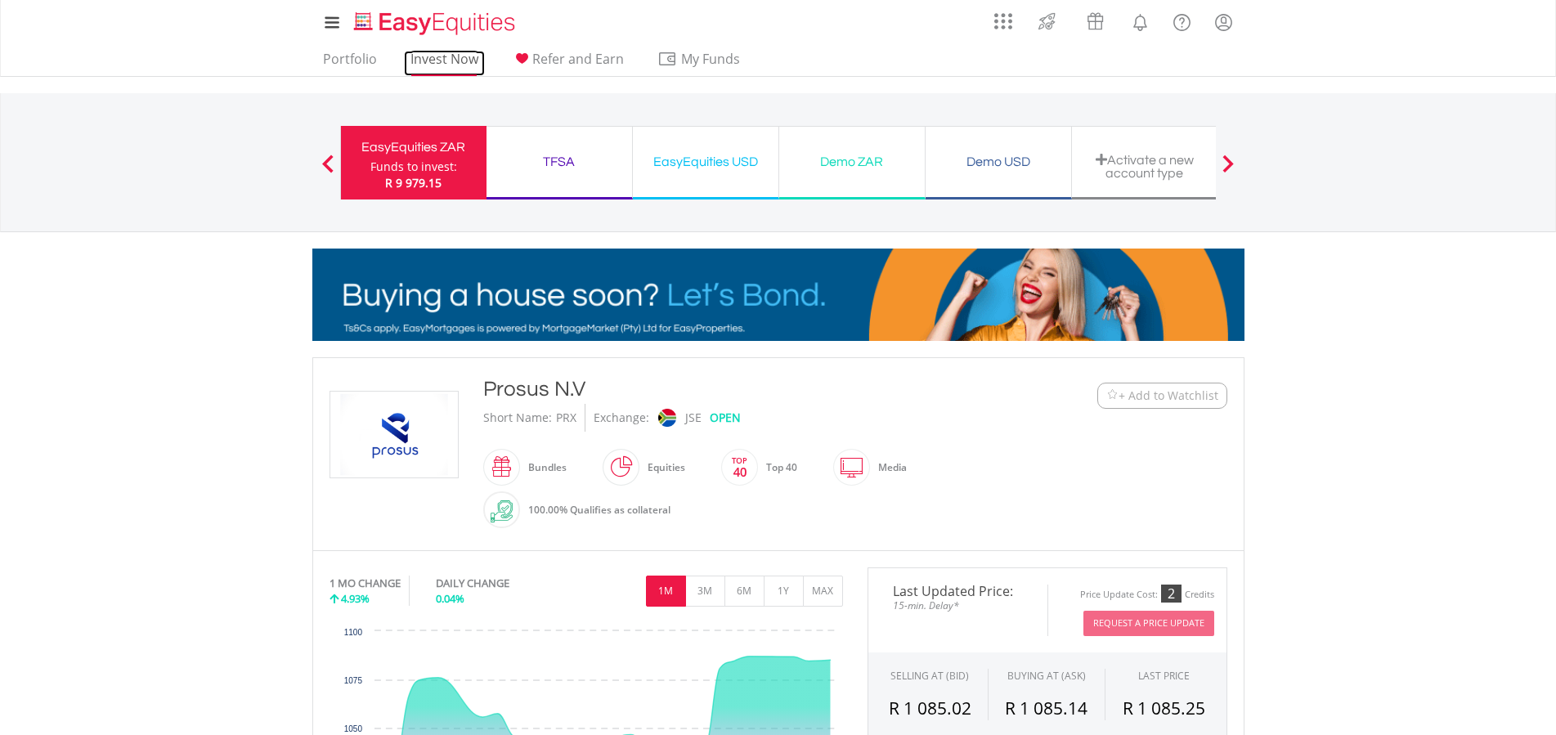
click at [418, 53] on link "Invest Now" at bounding box center [444, 63] width 81 height 25
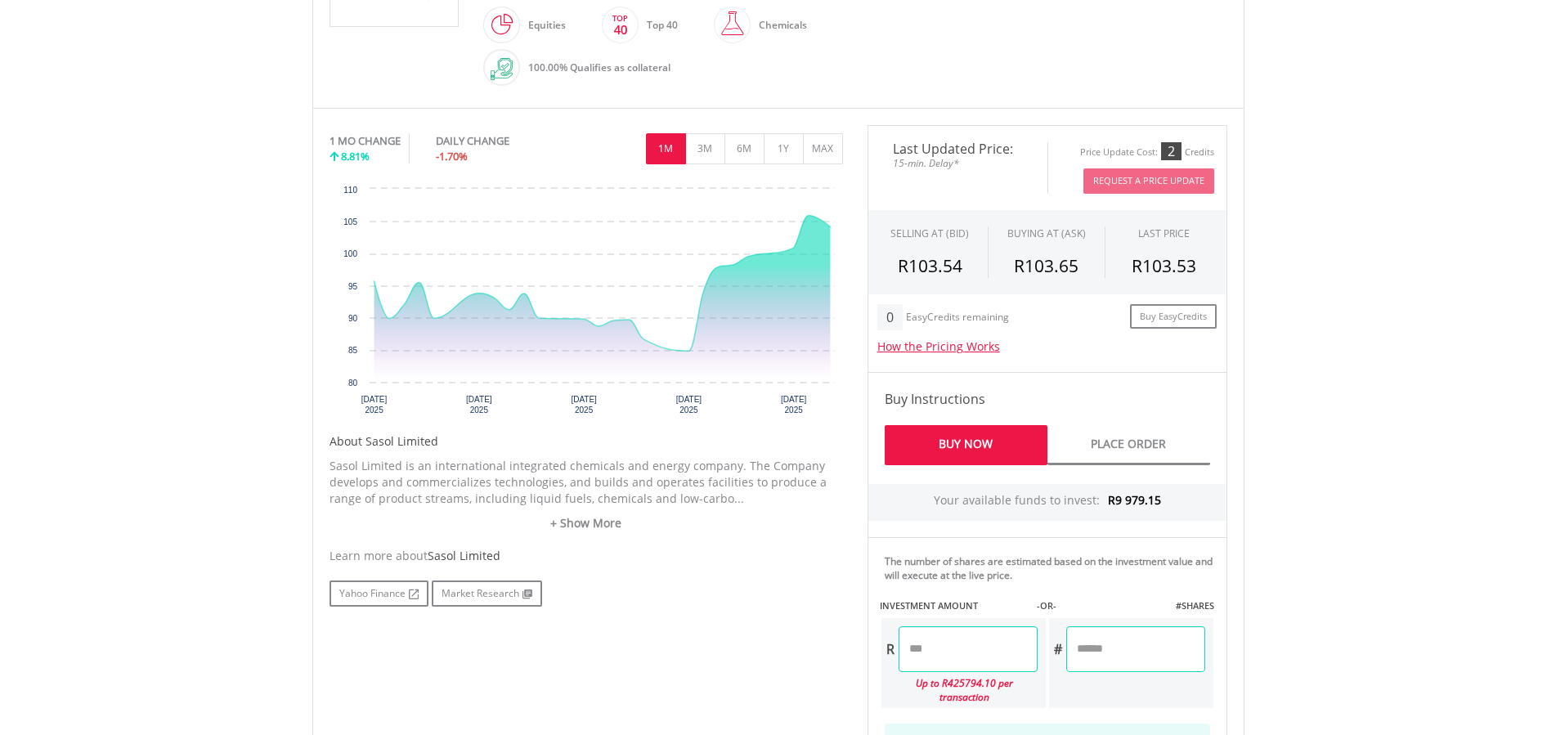
scroll to position [584, 0]
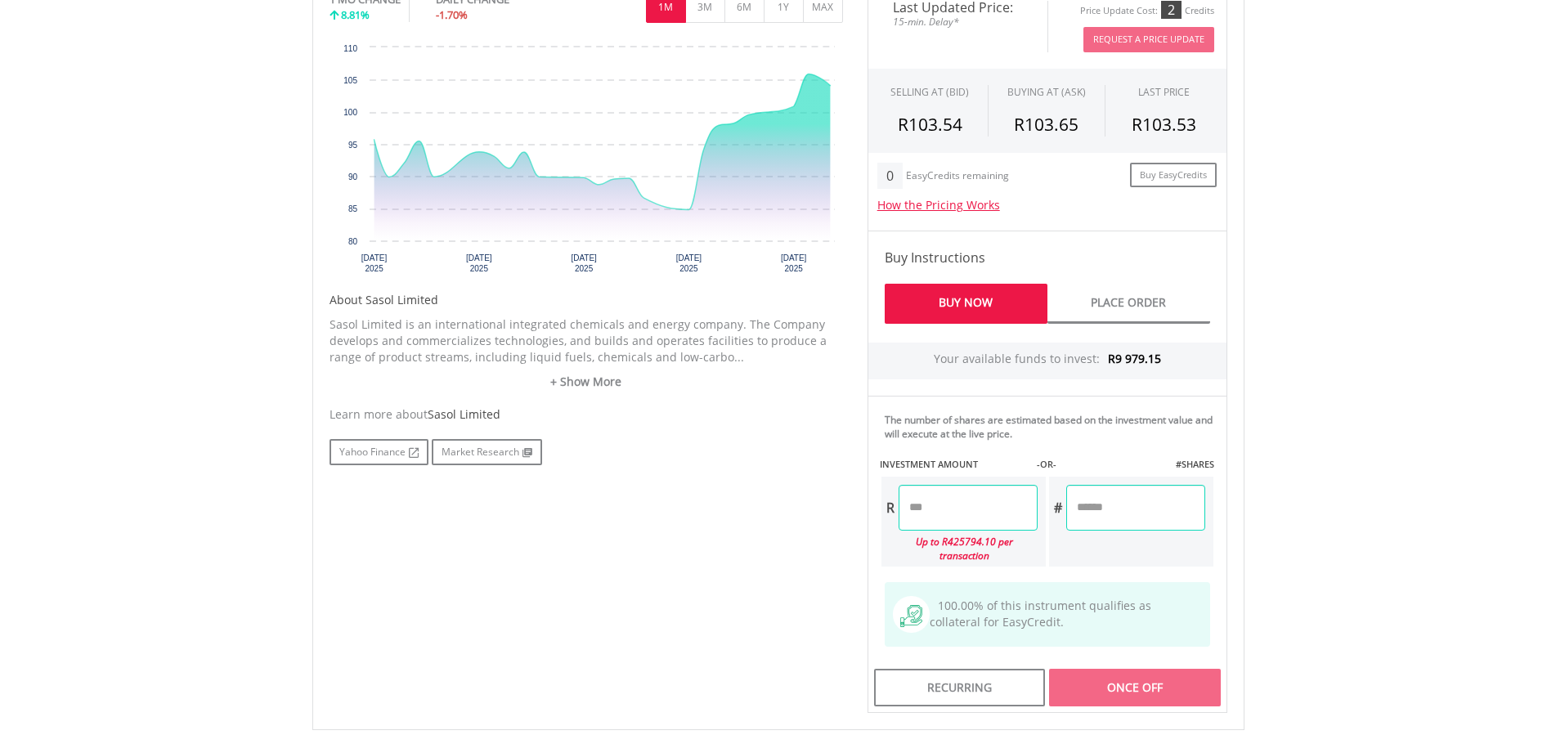
click at [941, 508] on input "number" at bounding box center [968, 508] width 139 height 46
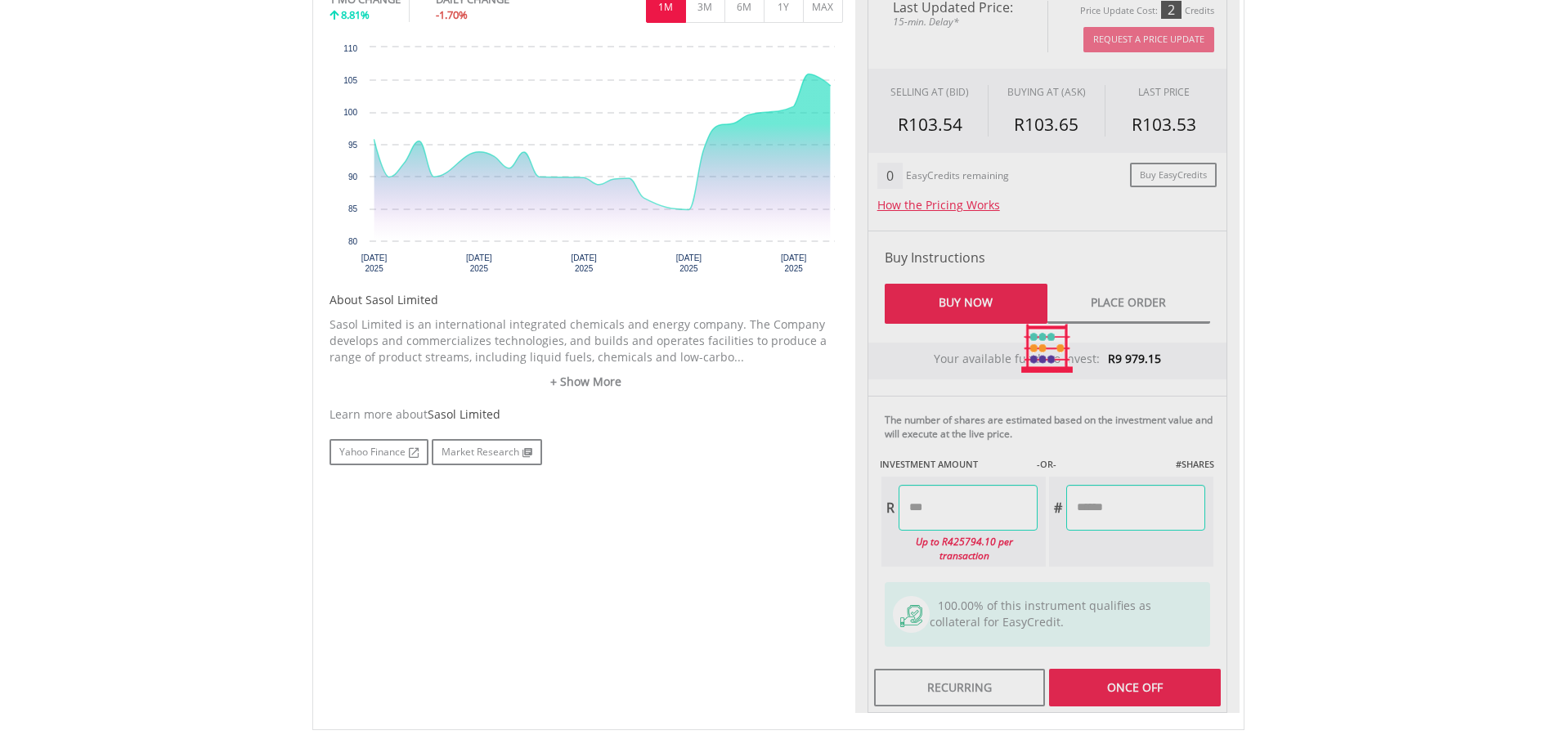
type input "*******"
click at [1155, 505] on input "*******" at bounding box center [1135, 508] width 139 height 46
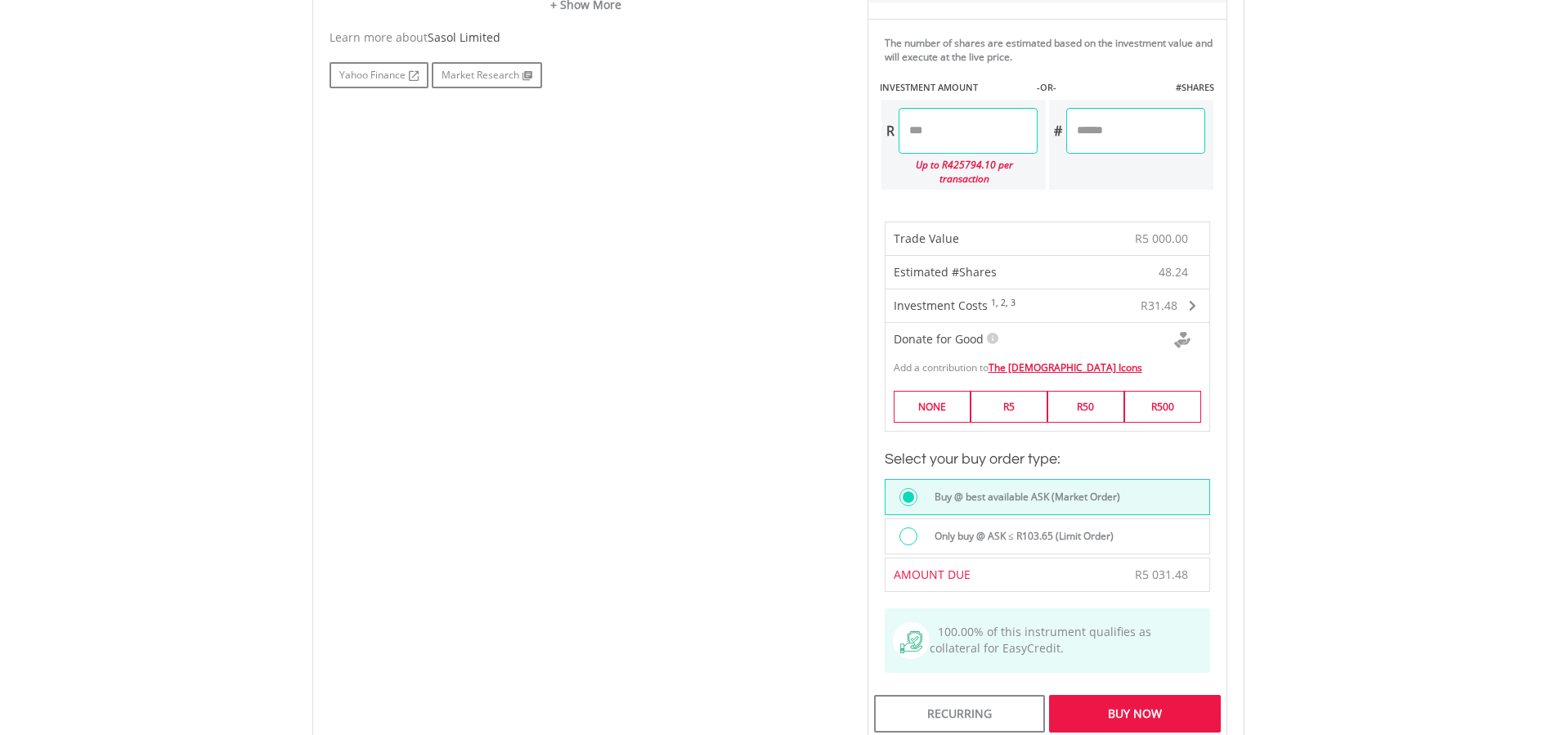
scroll to position [1001, 0]
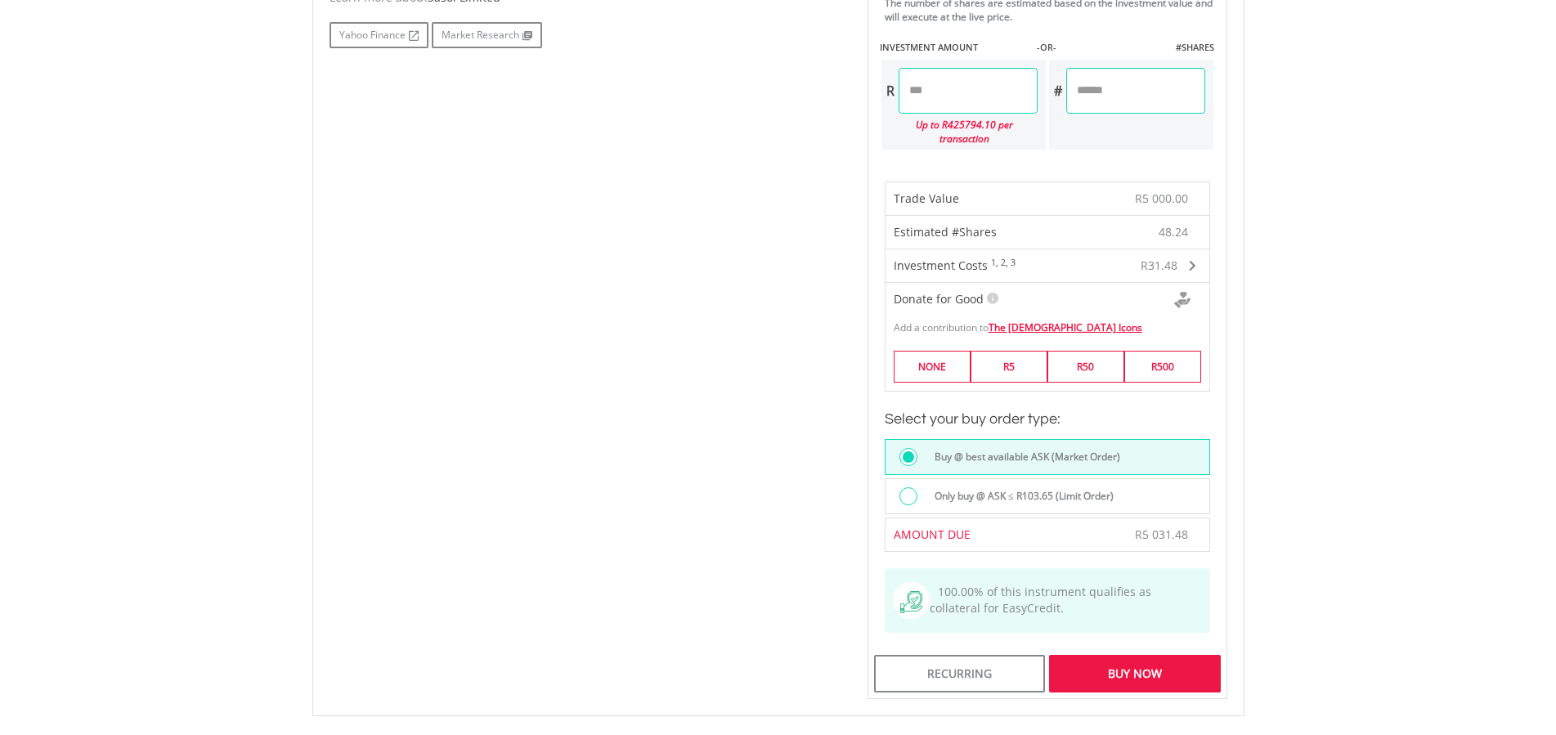
click at [1132, 674] on div "Buy Now" at bounding box center [1134, 674] width 171 height 38
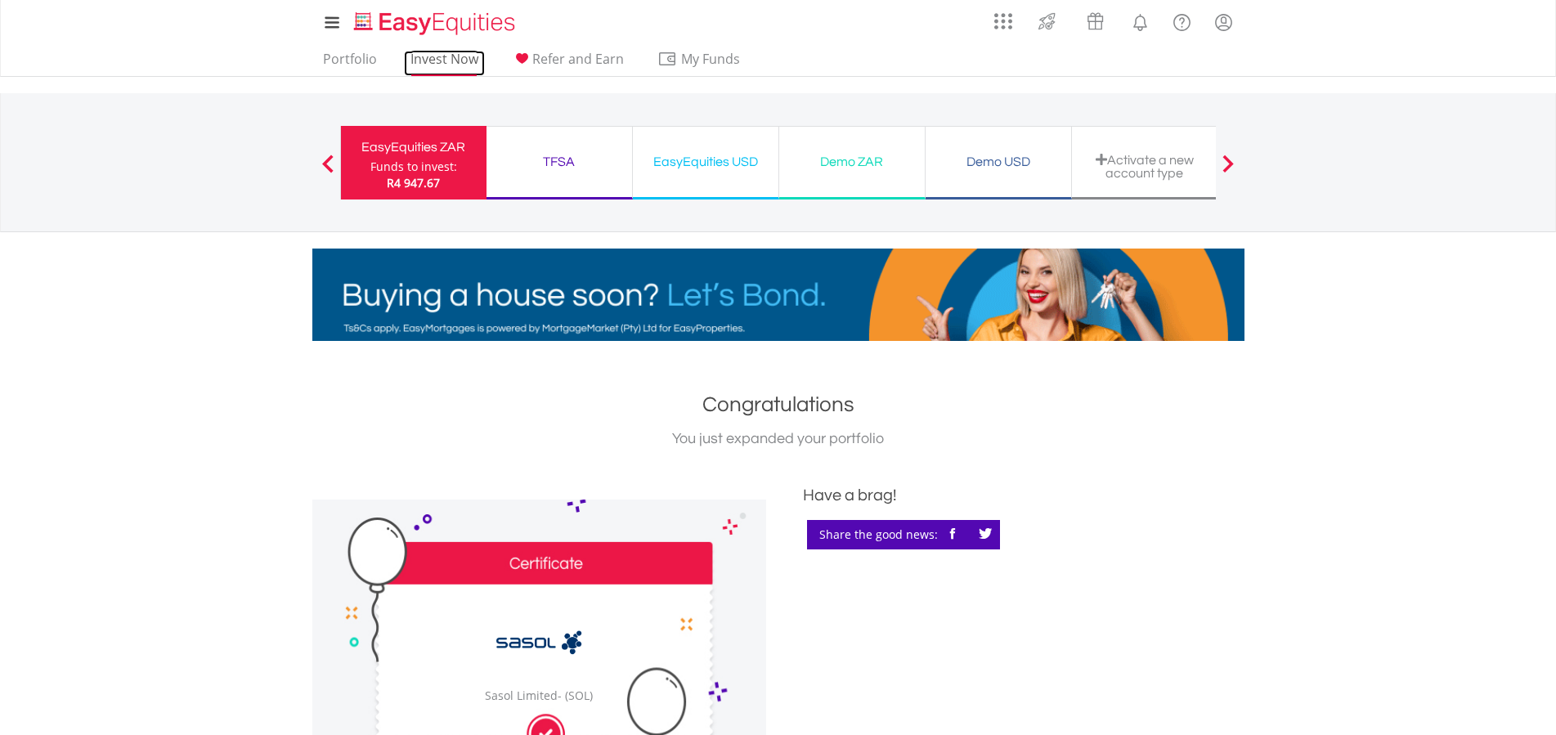
click at [446, 61] on link "Invest Now" at bounding box center [444, 63] width 81 height 25
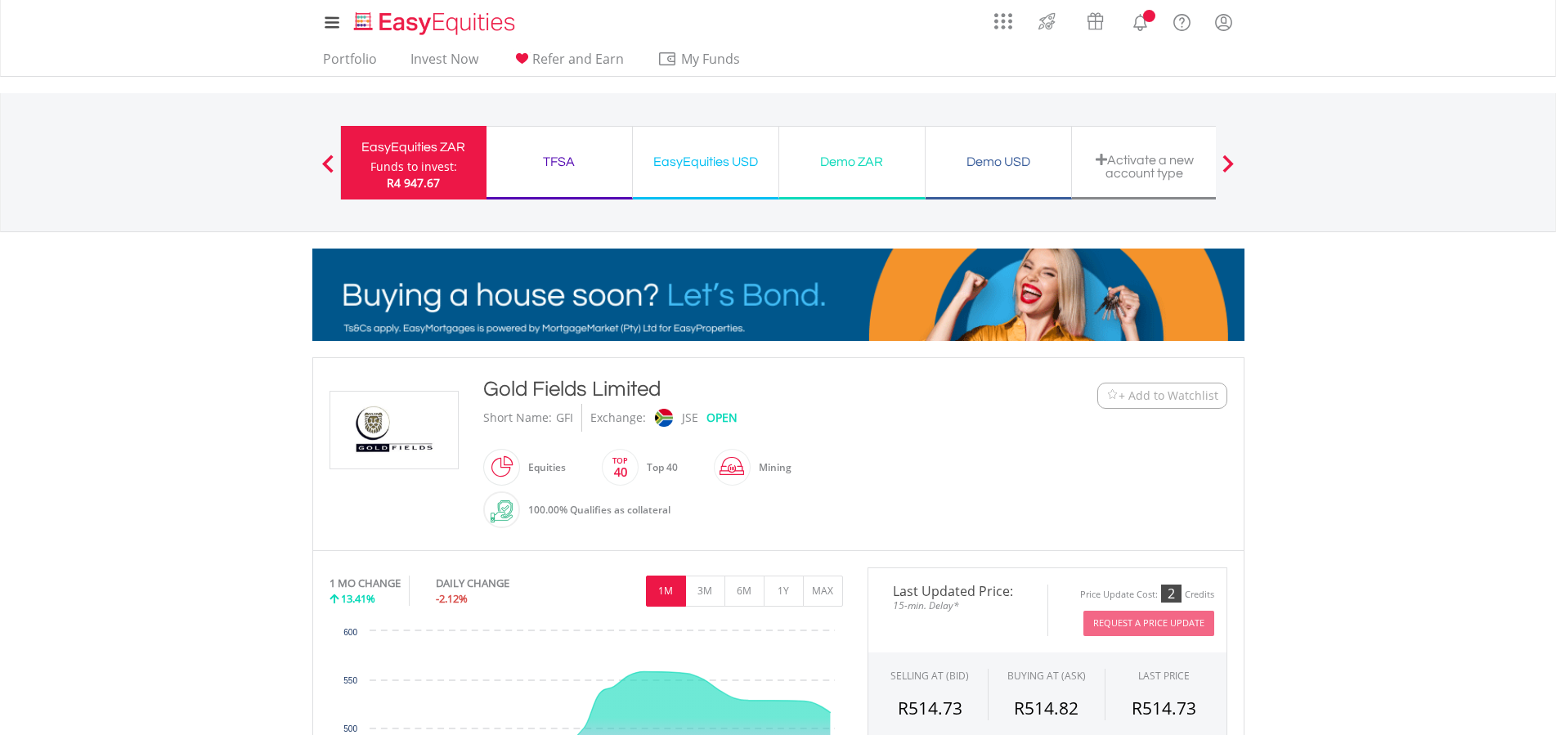
scroll to position [250, 0]
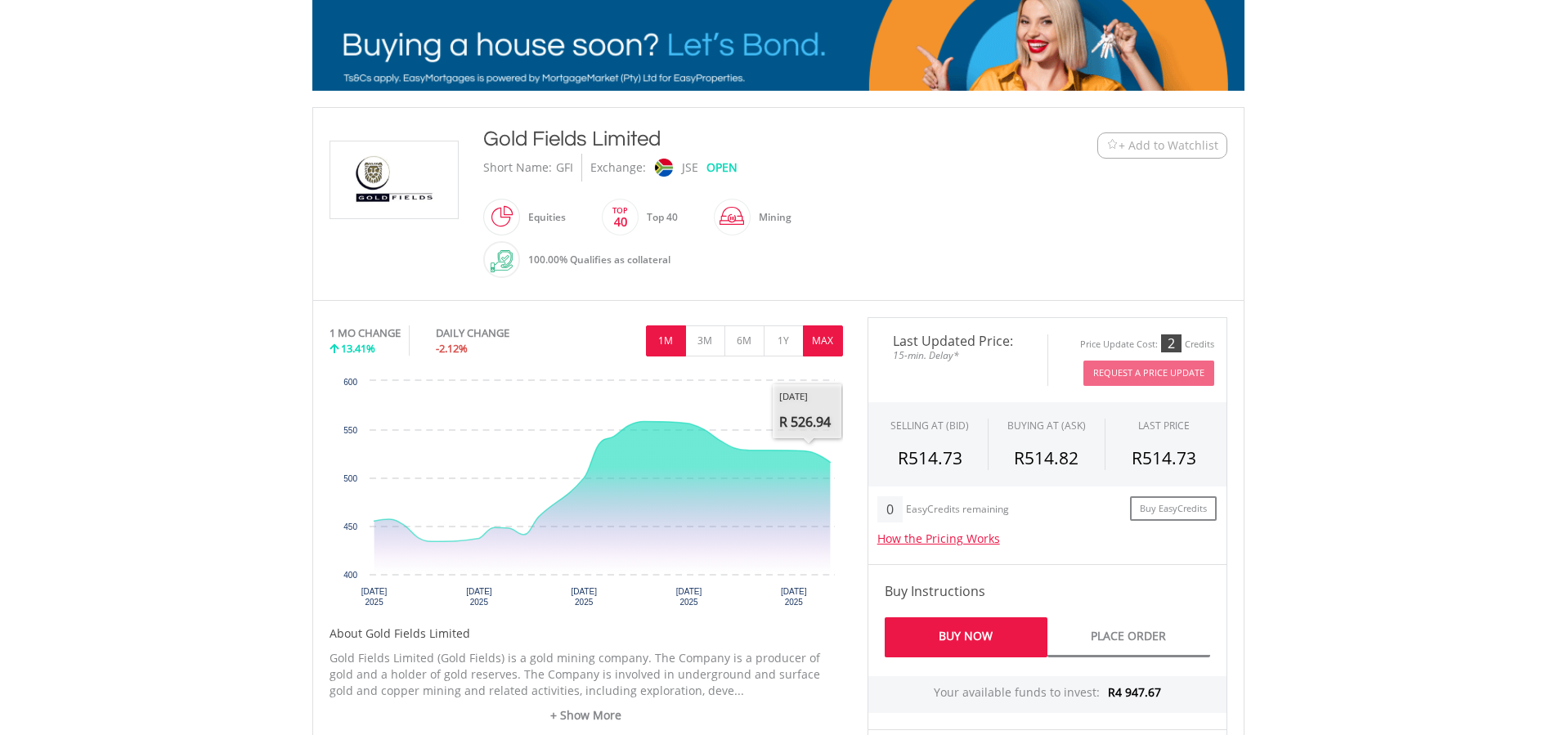
click at [824, 345] on button "MAX" at bounding box center [823, 340] width 40 height 31
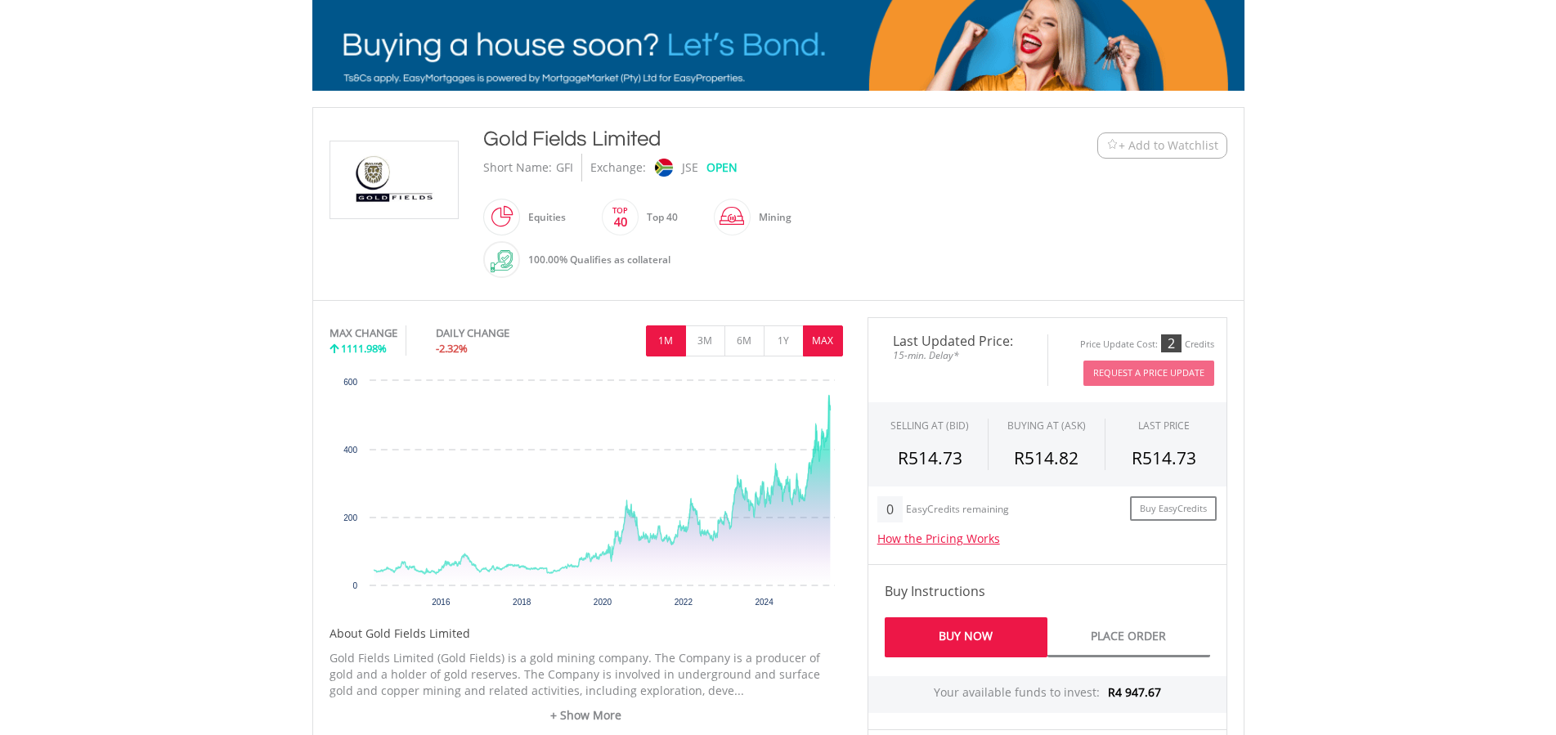
click at [658, 340] on button "1M" at bounding box center [666, 340] width 40 height 31
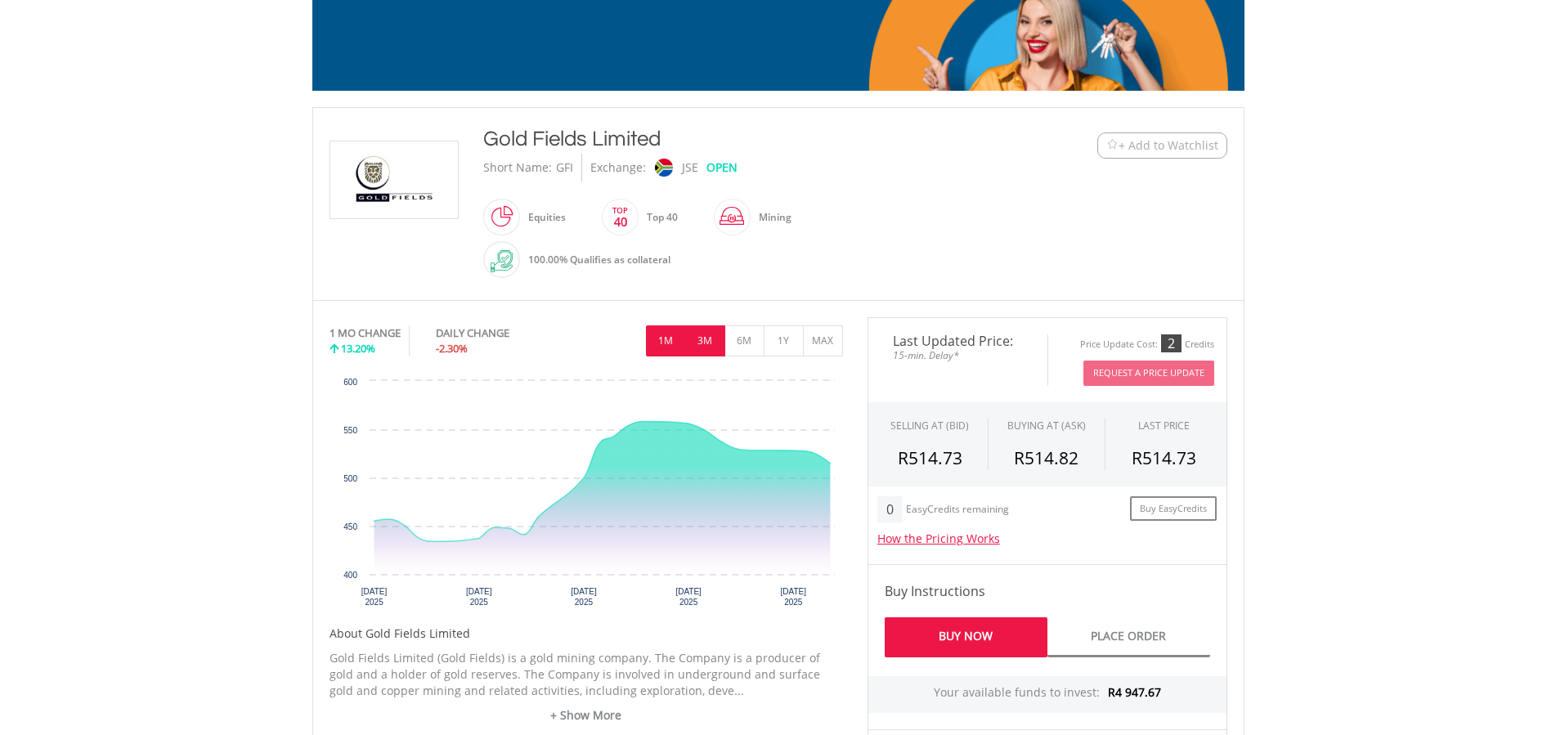
click at [716, 338] on button "3M" at bounding box center [705, 340] width 40 height 31
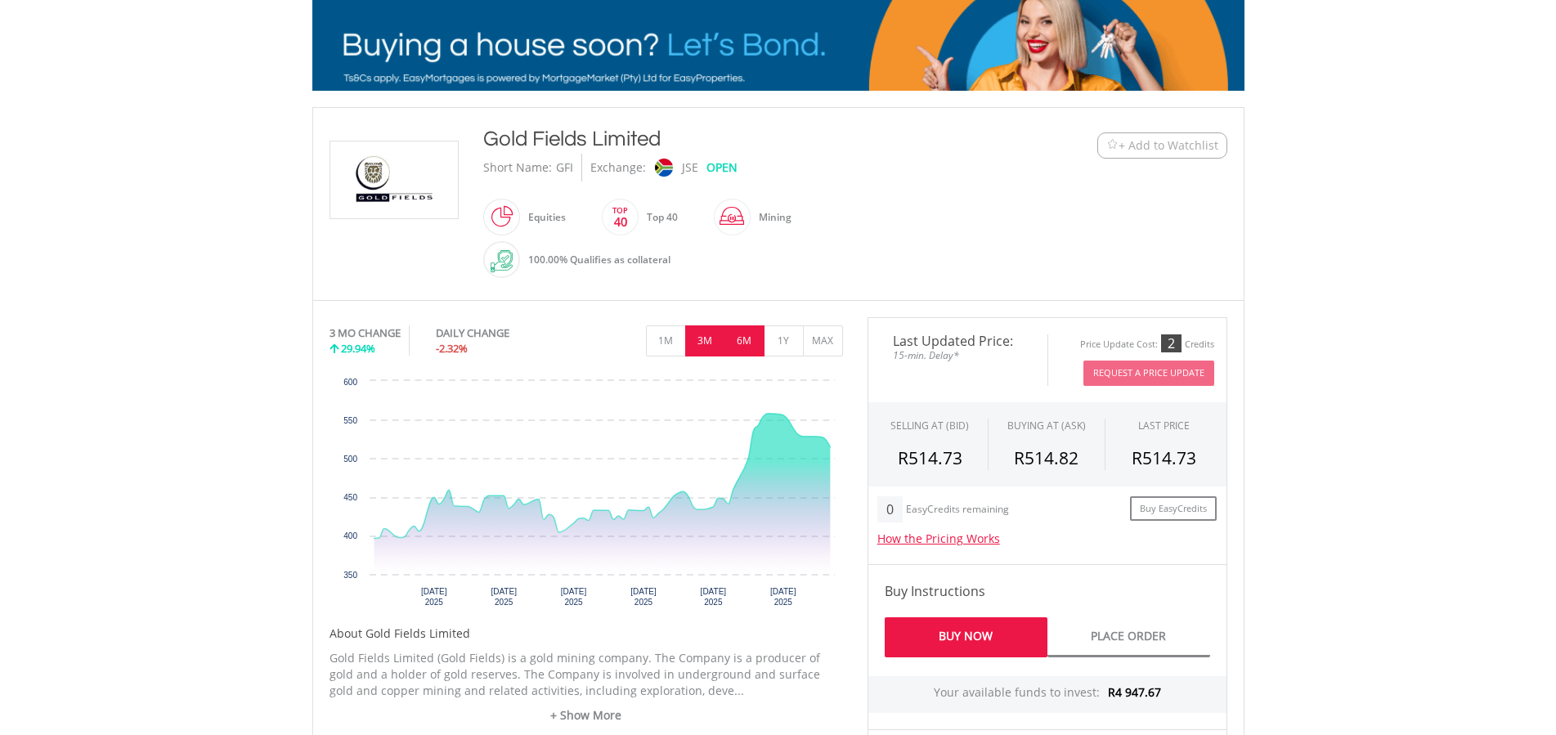
click at [735, 336] on button "6M" at bounding box center [745, 340] width 40 height 31
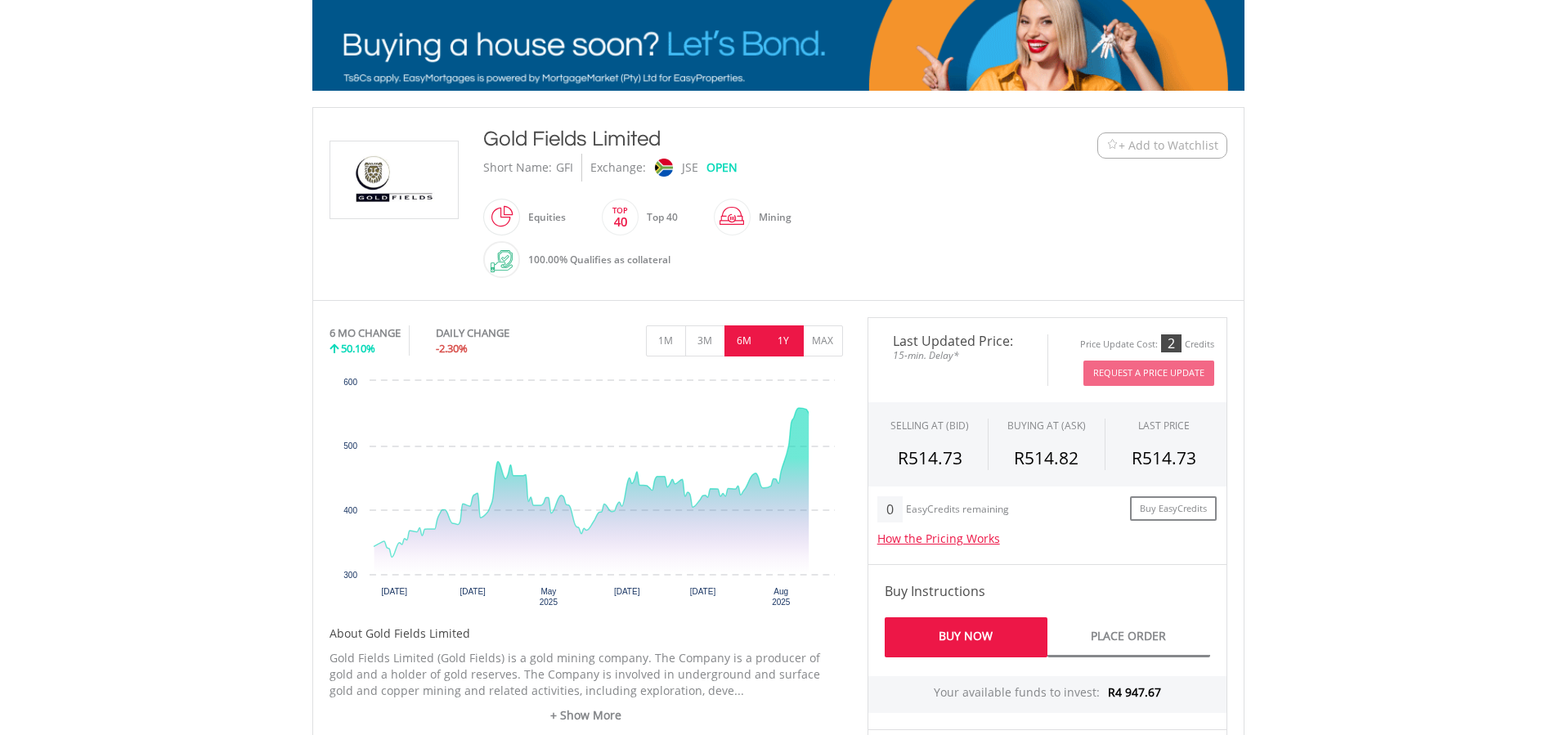
click at [780, 336] on button "1Y" at bounding box center [784, 340] width 40 height 31
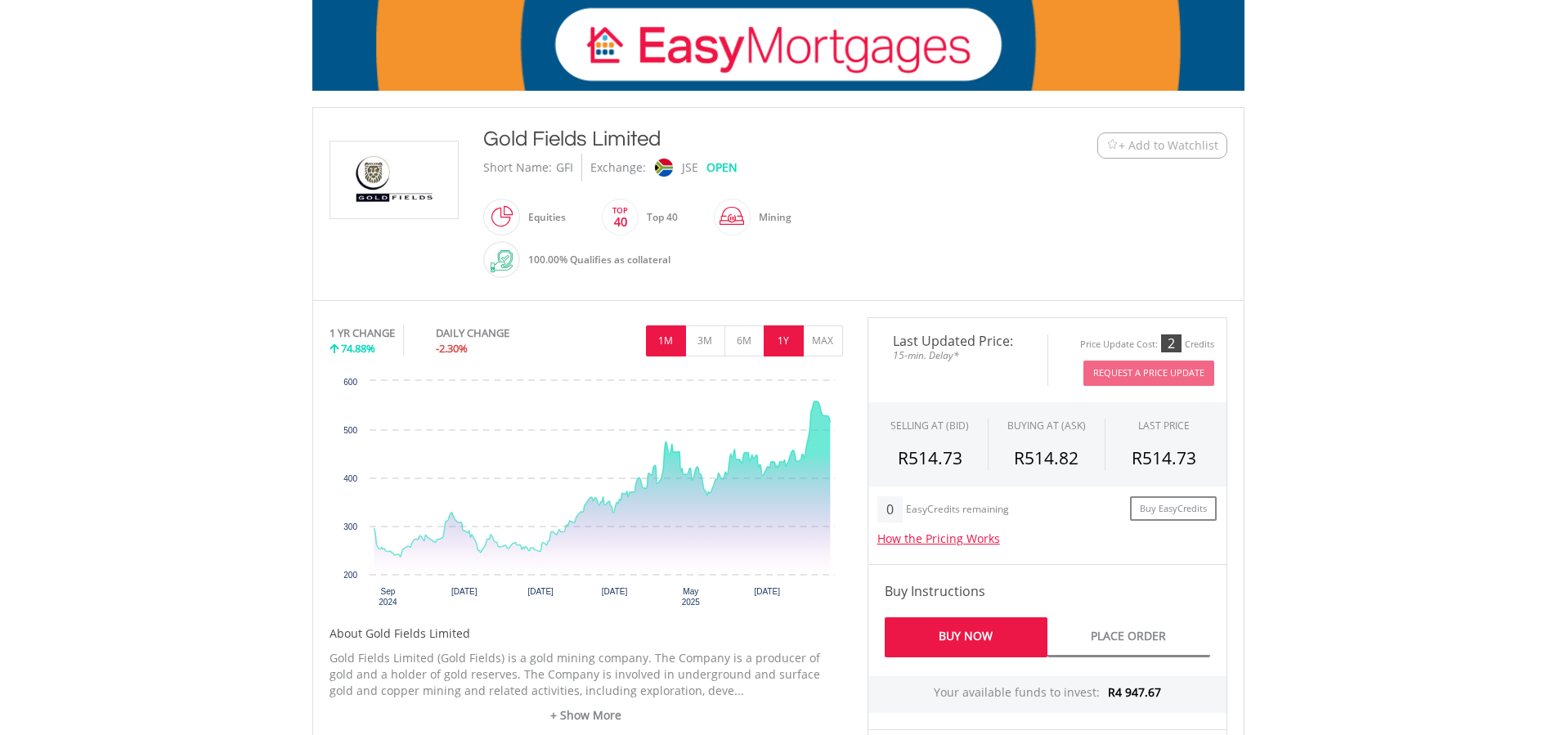
click at [680, 334] on button "1M" at bounding box center [666, 340] width 40 height 31
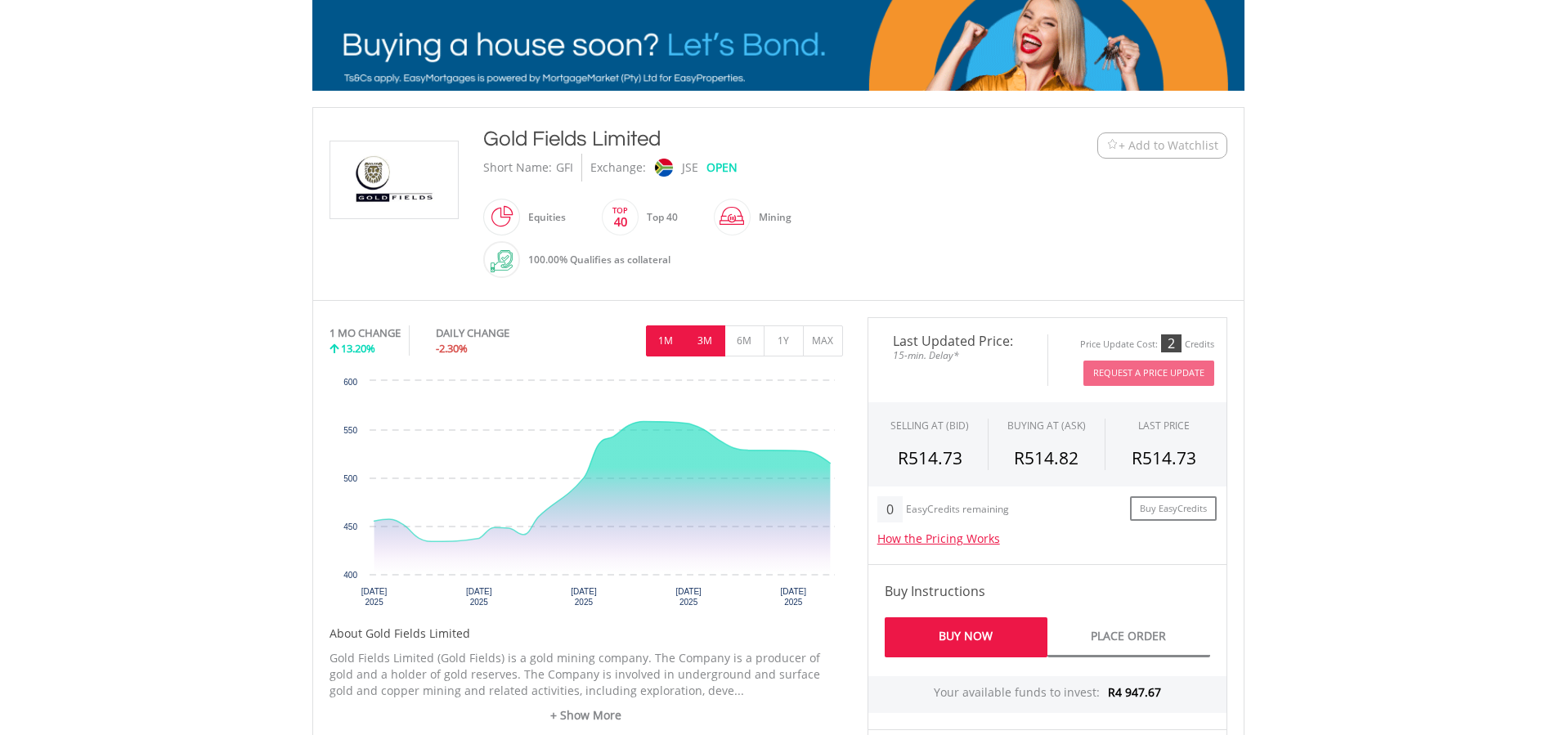
click at [711, 335] on button "3M" at bounding box center [705, 340] width 40 height 31
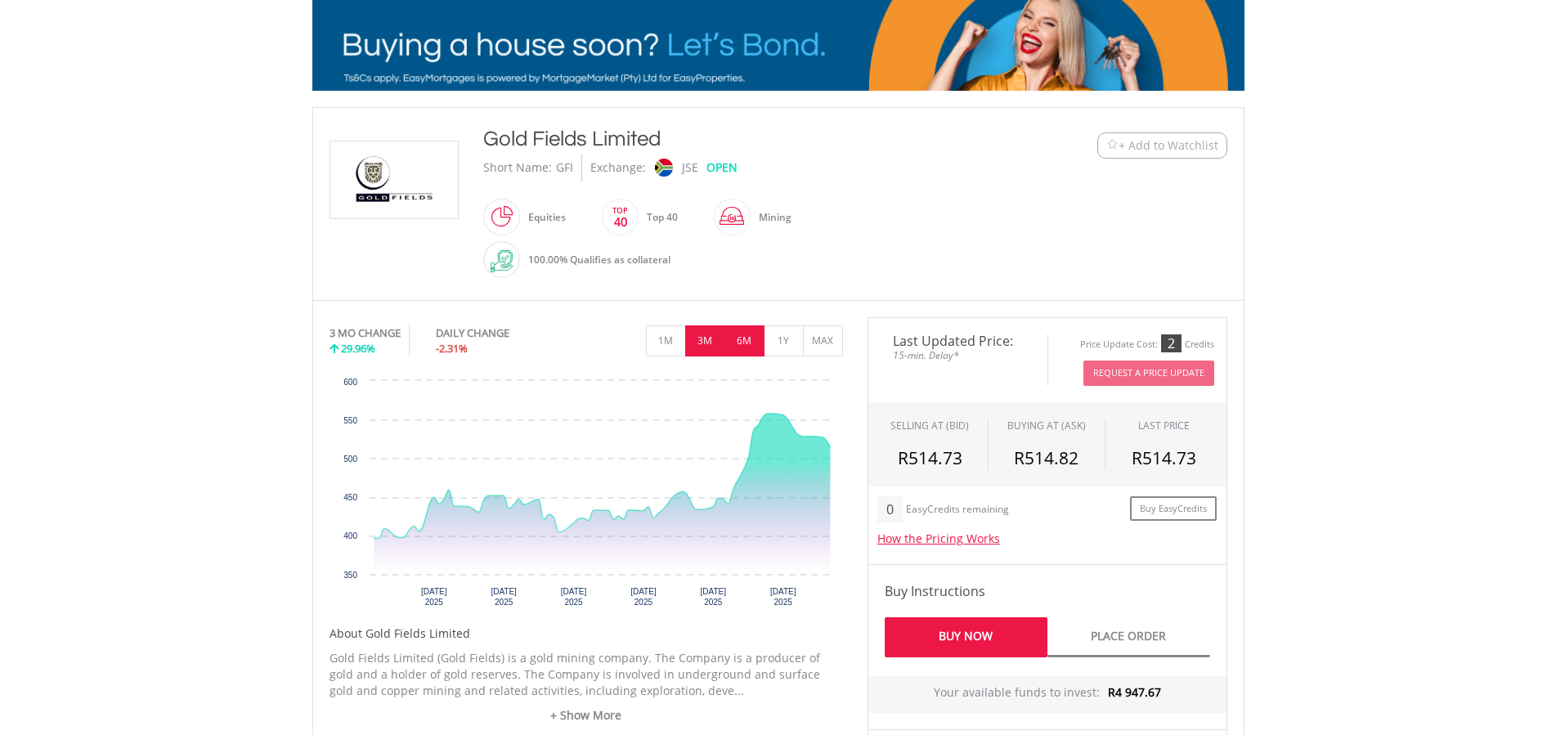
click at [748, 341] on button "6M" at bounding box center [745, 340] width 40 height 31
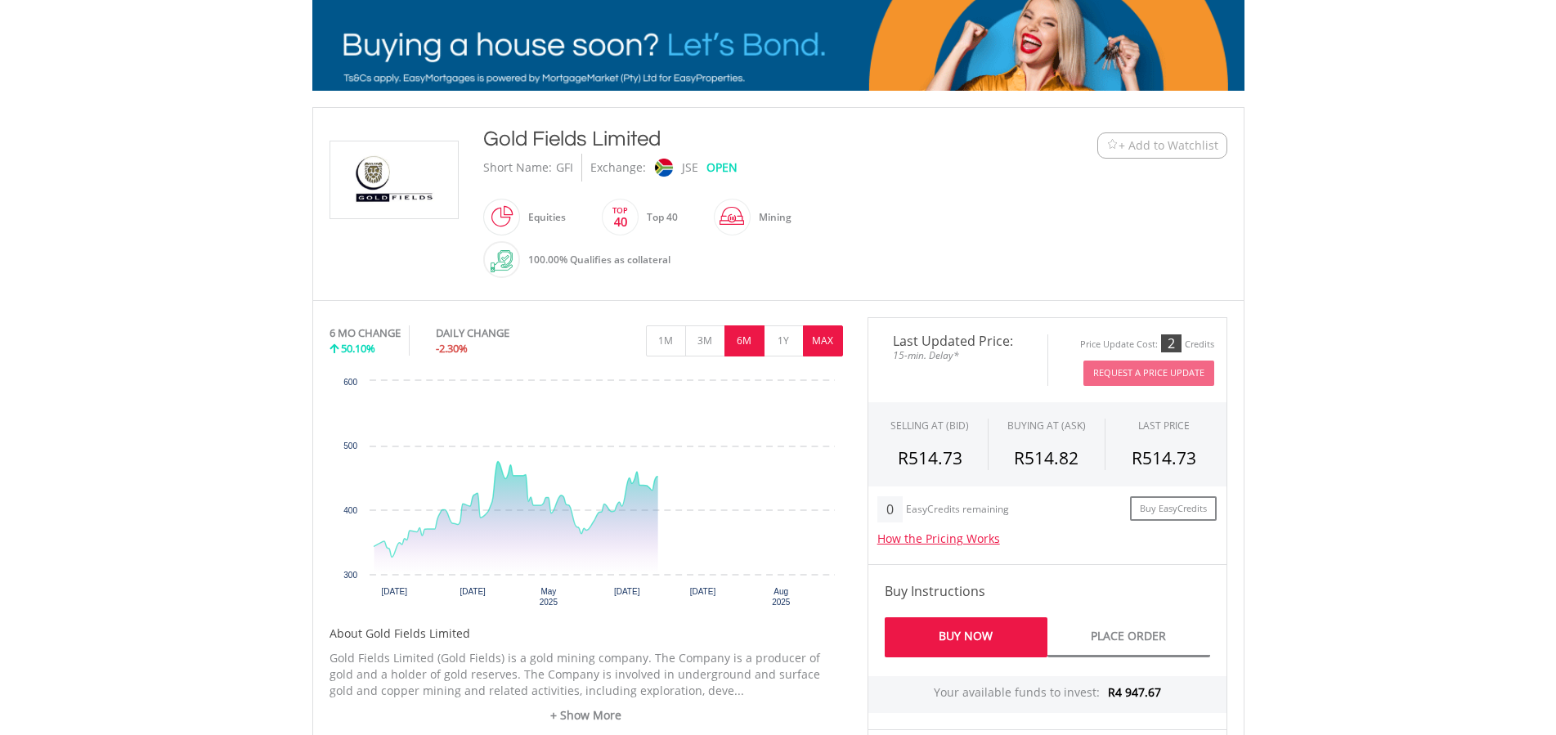
click at [810, 334] on button "MAX" at bounding box center [823, 340] width 40 height 31
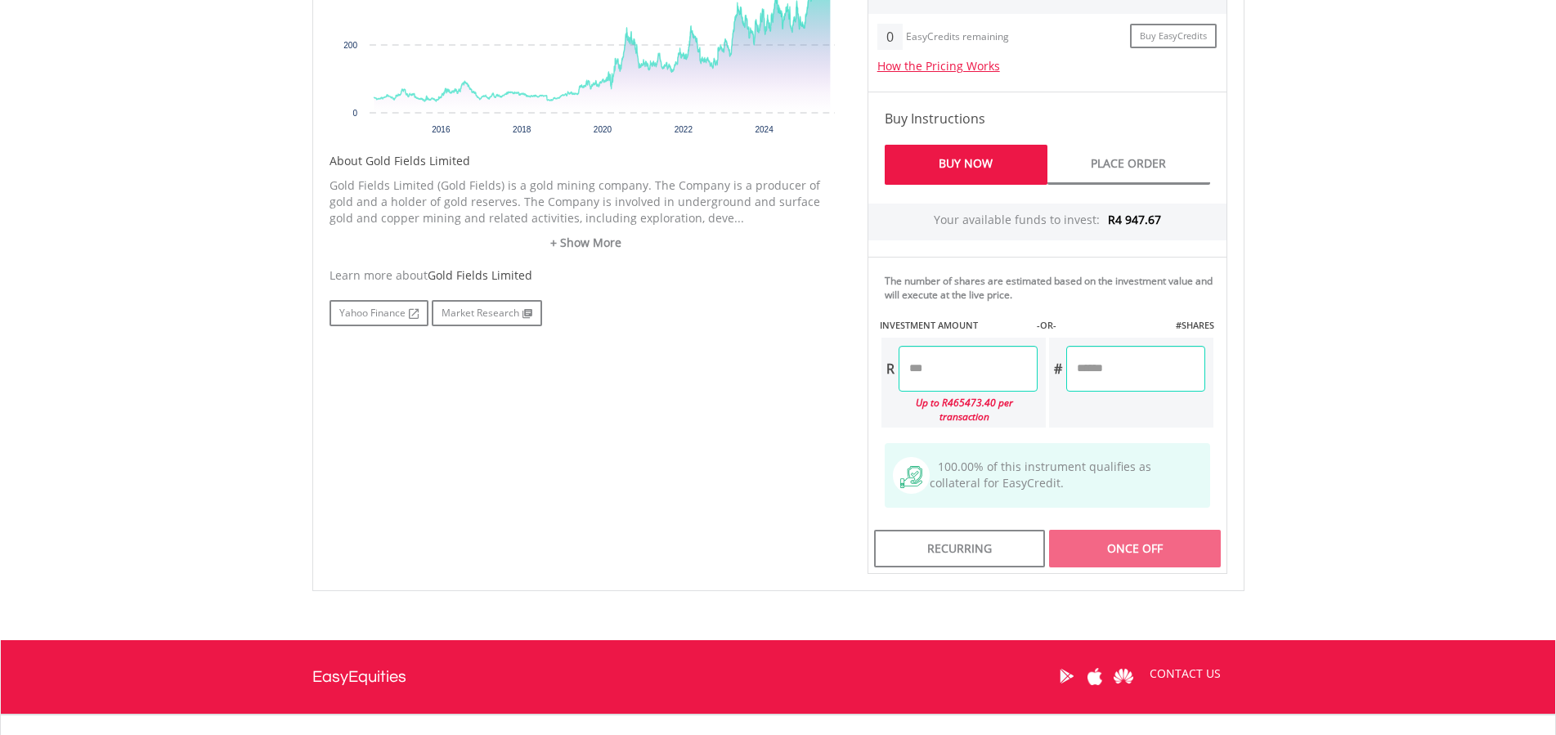
scroll to position [751, 0]
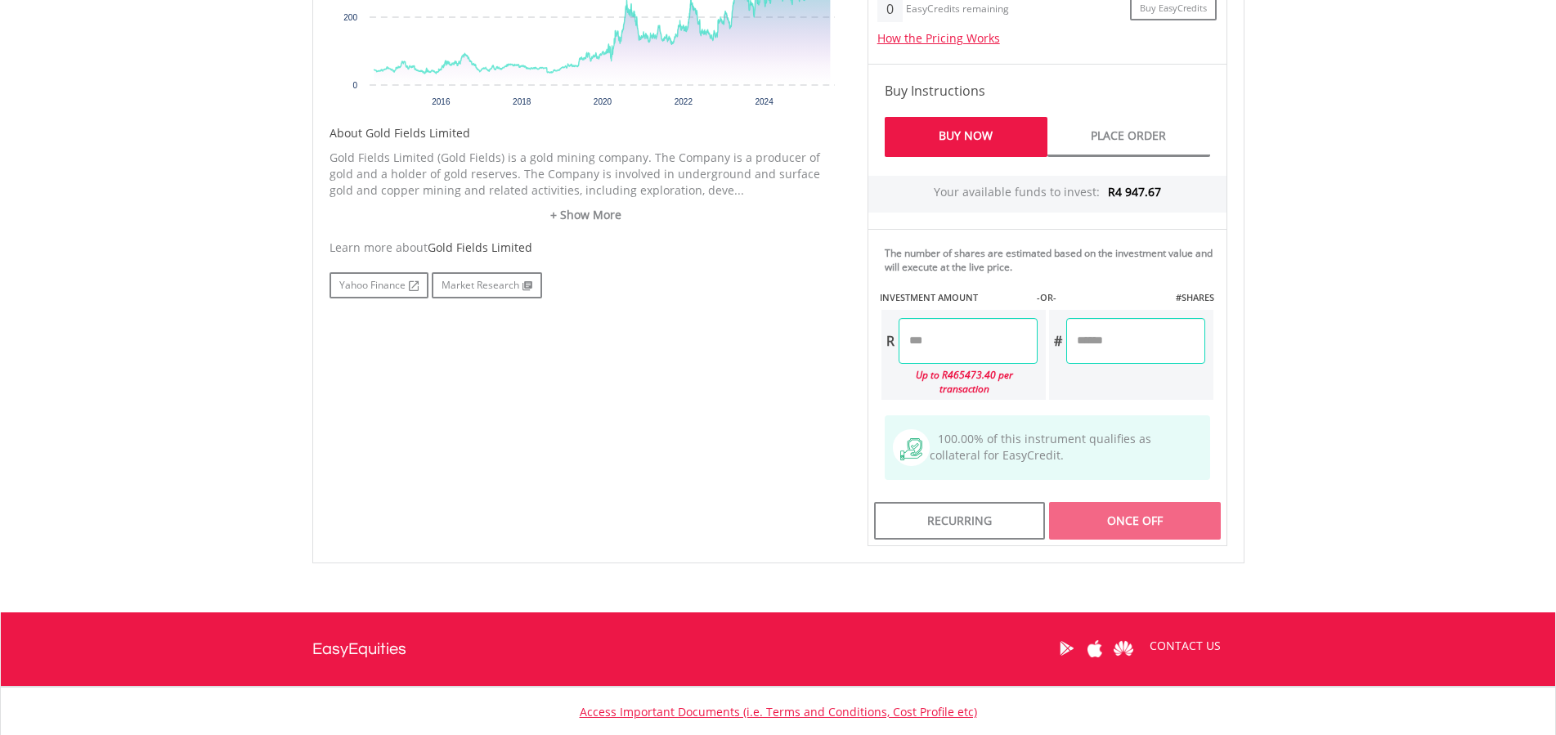
click at [945, 338] on input "number" at bounding box center [968, 341] width 139 height 46
click at [1102, 331] on input "number" at bounding box center [1135, 341] width 139 height 46
type input "*******"
type input "******"
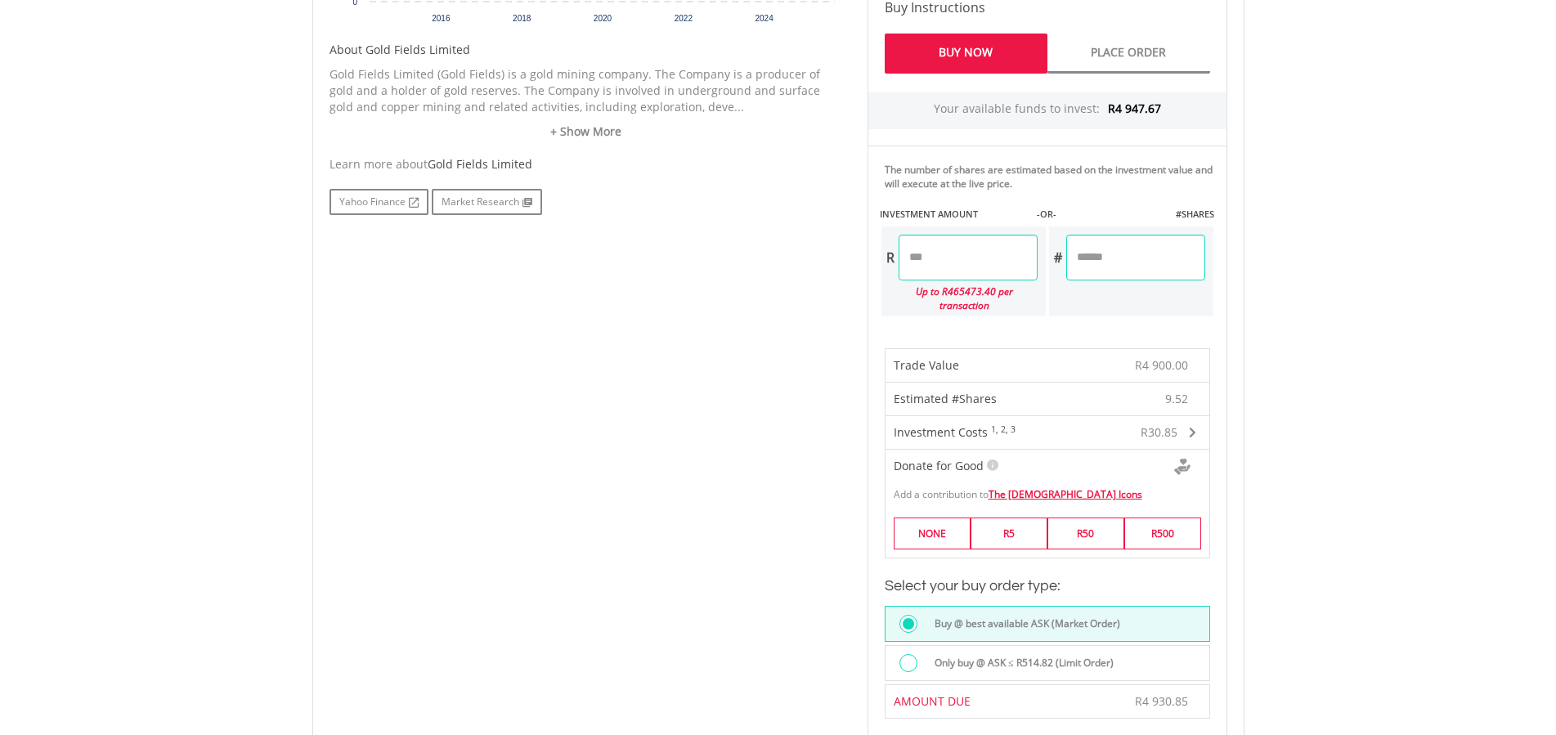
scroll to position [1168, 0]
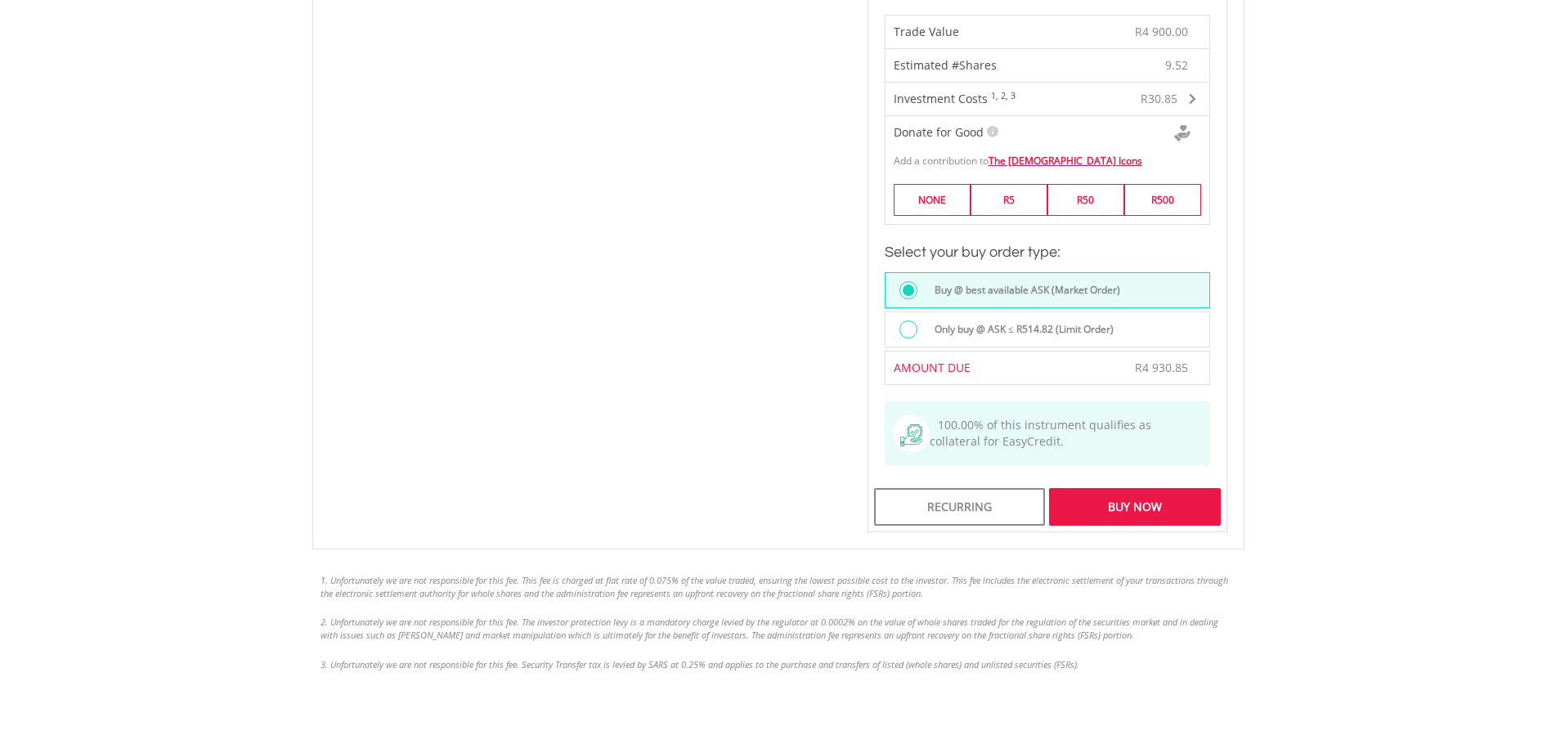
click at [1128, 497] on div "Buy Now" at bounding box center [1134, 507] width 171 height 38
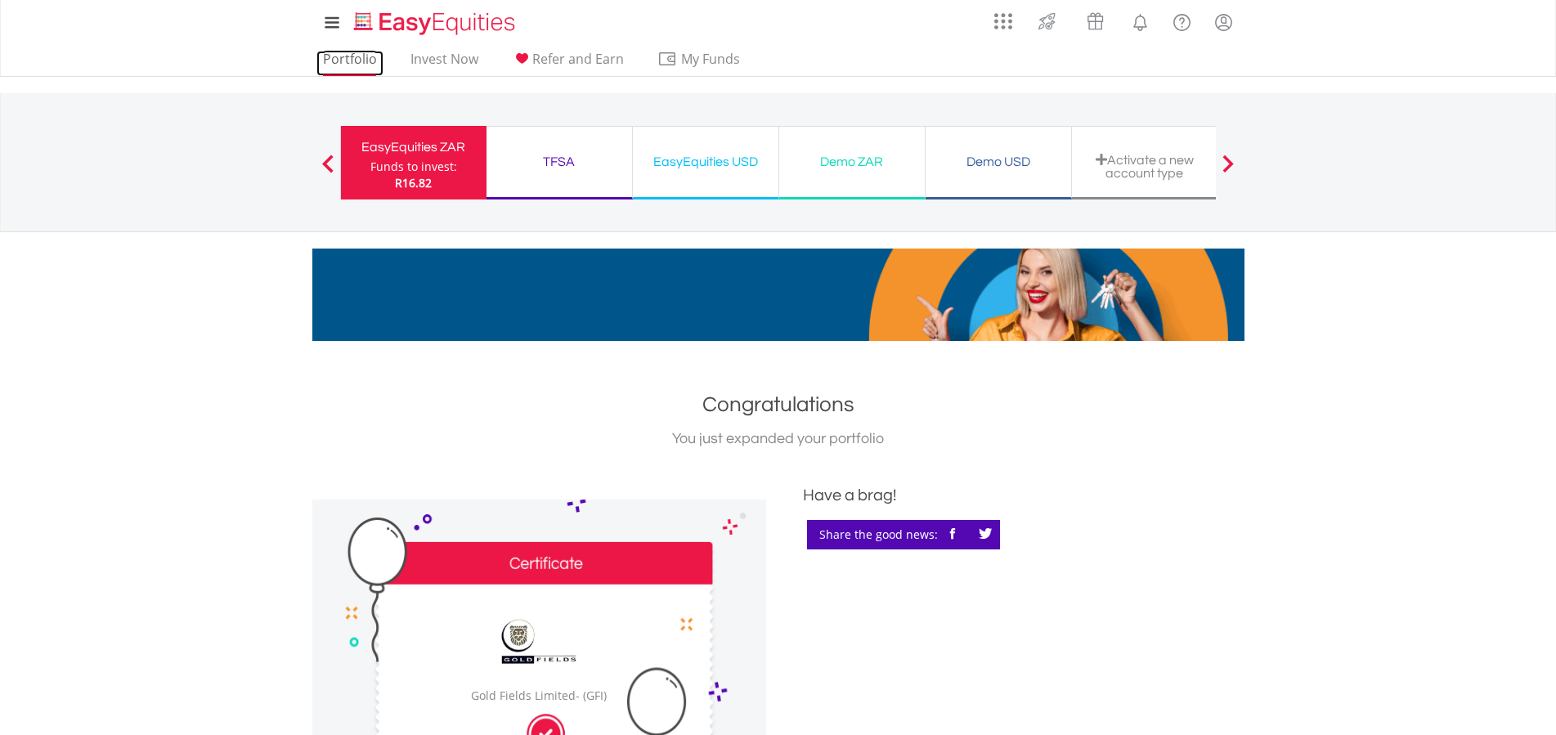
click at [337, 52] on link "Portfolio" at bounding box center [349, 63] width 67 height 25
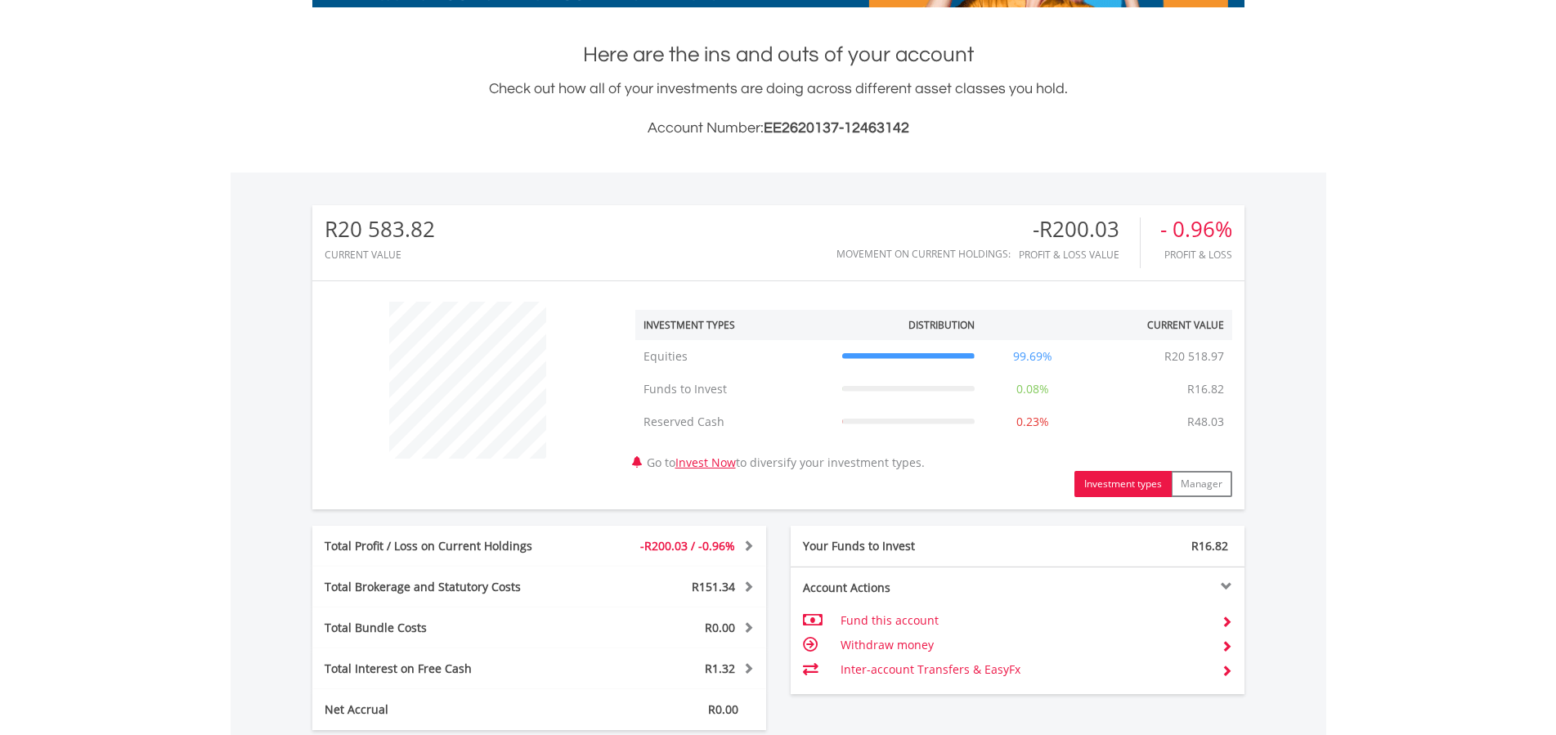
scroll to position [667, 0]
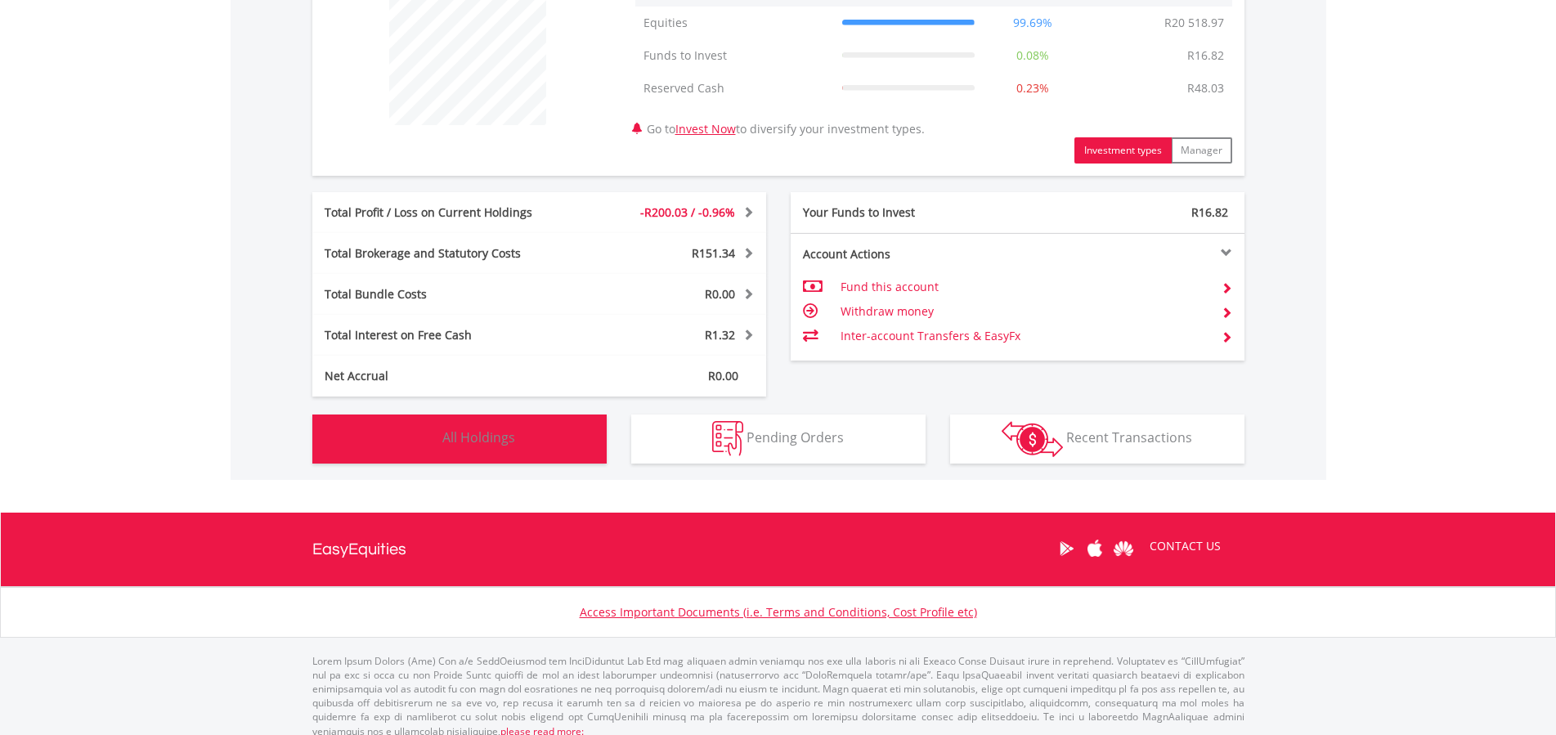
click at [490, 440] on span "All Holdings" at bounding box center [478, 438] width 73 height 18
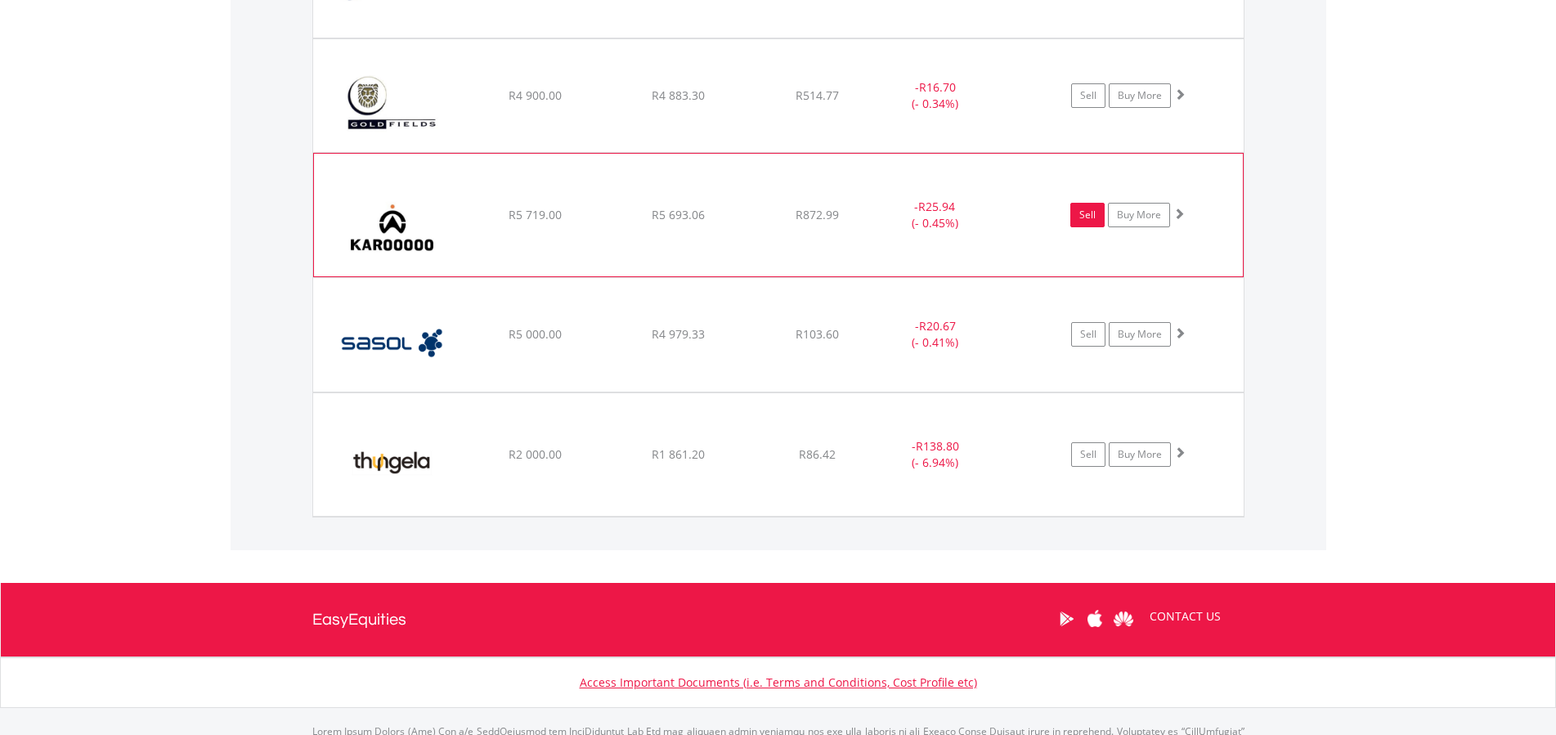
scroll to position [1253, 0]
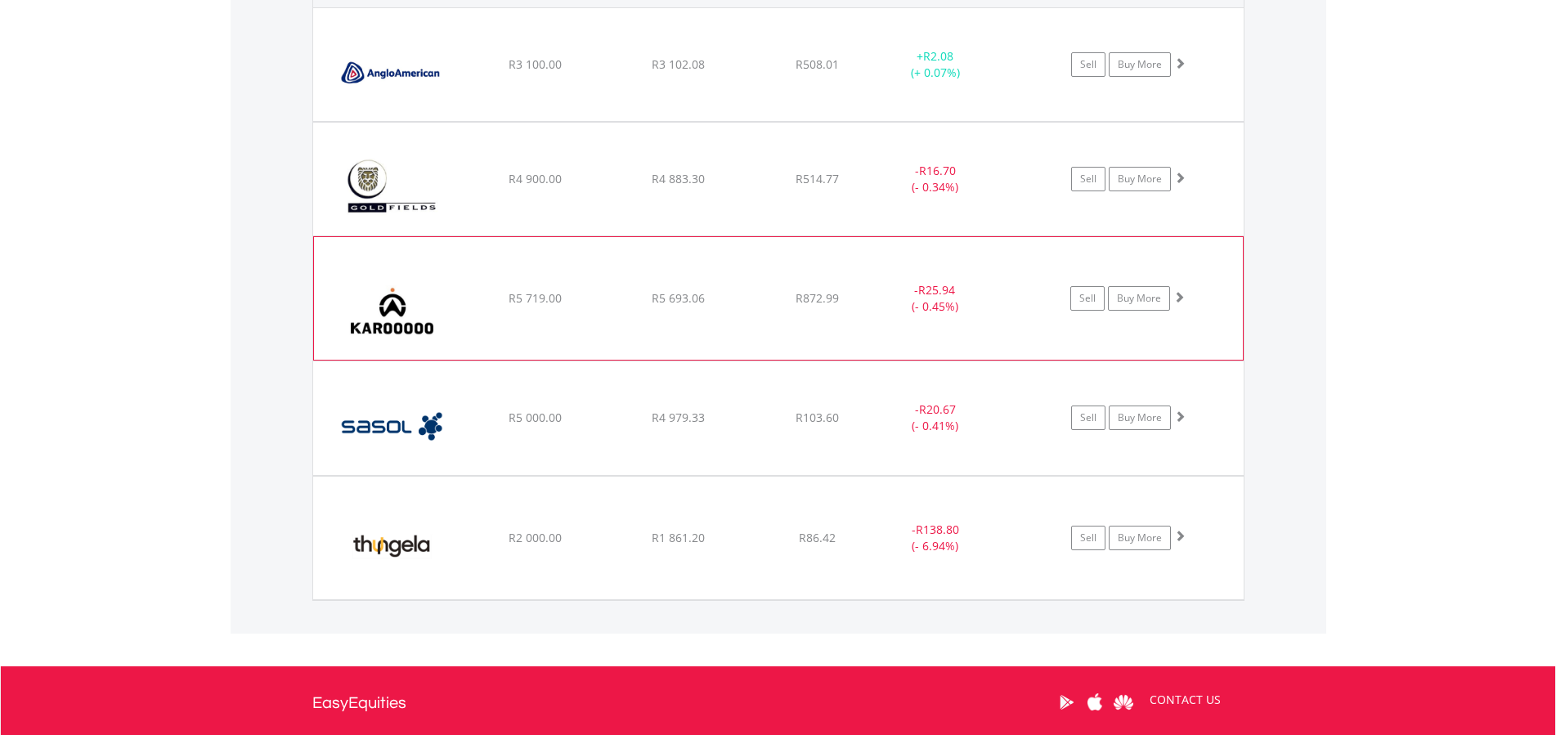
click at [848, 73] on div "R872.99" at bounding box center [817, 64] width 130 height 16
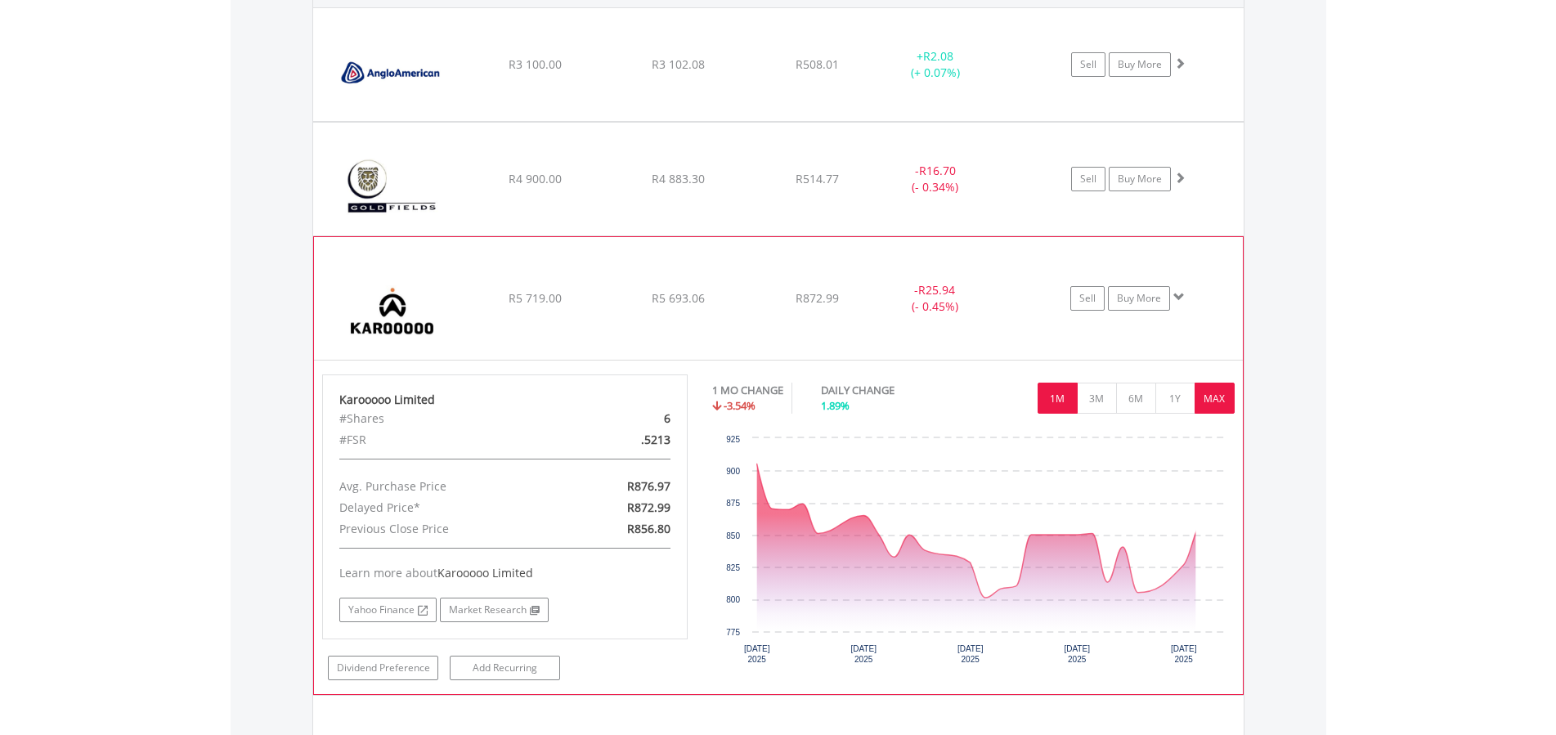
click at [1222, 397] on button "MAX" at bounding box center [1215, 398] width 40 height 31
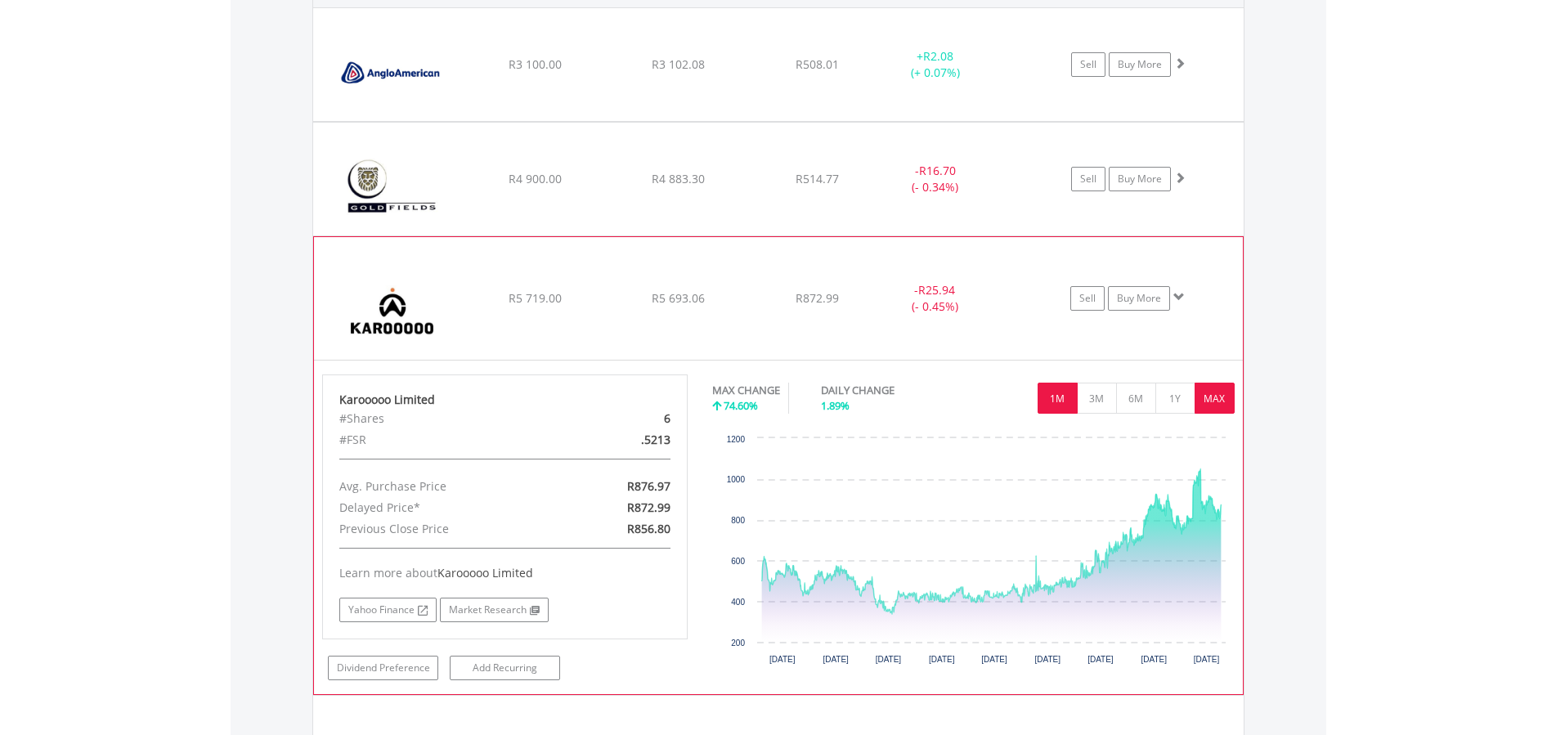
click at [1046, 395] on button "1M" at bounding box center [1058, 398] width 40 height 31
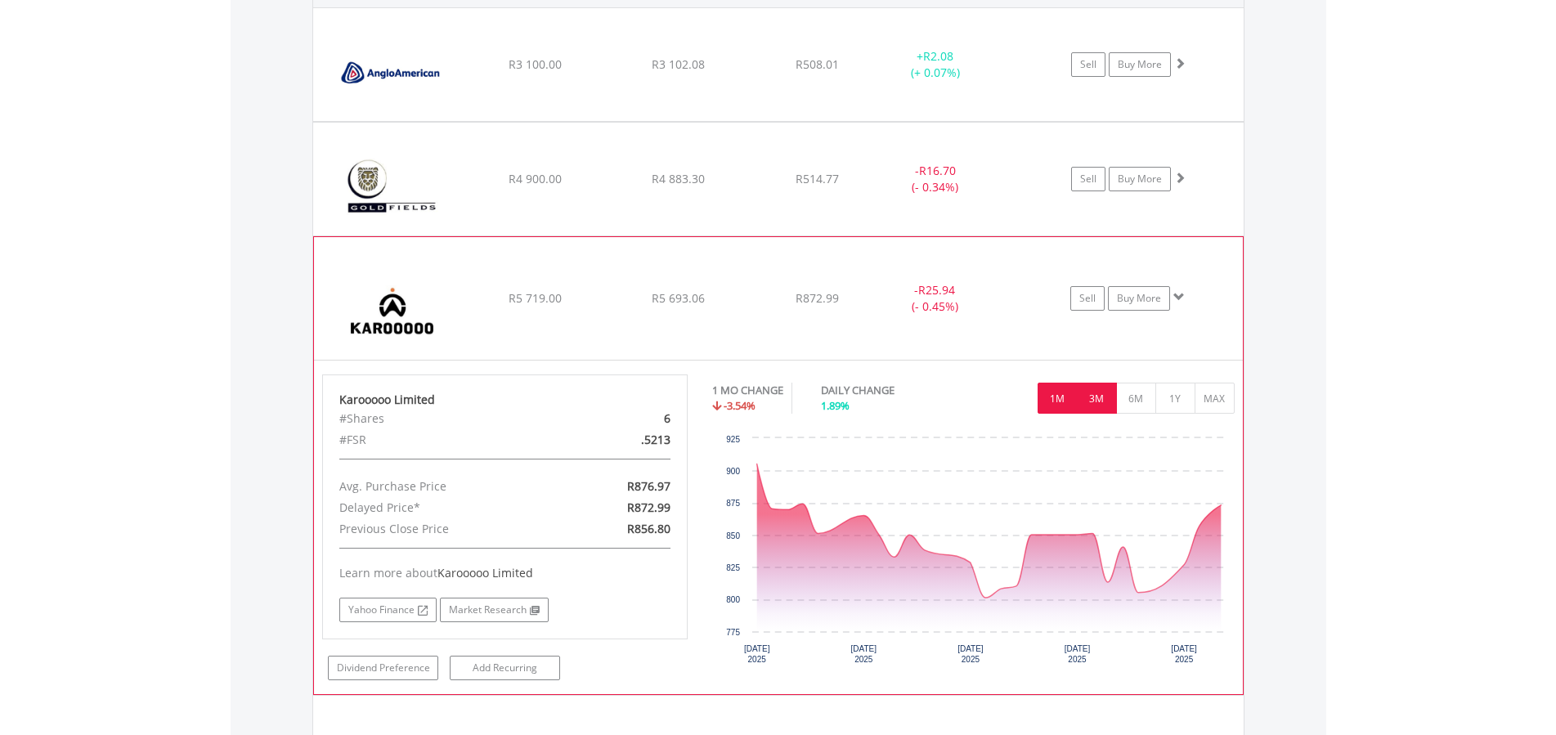
click at [1106, 395] on button "3M" at bounding box center [1097, 398] width 40 height 31
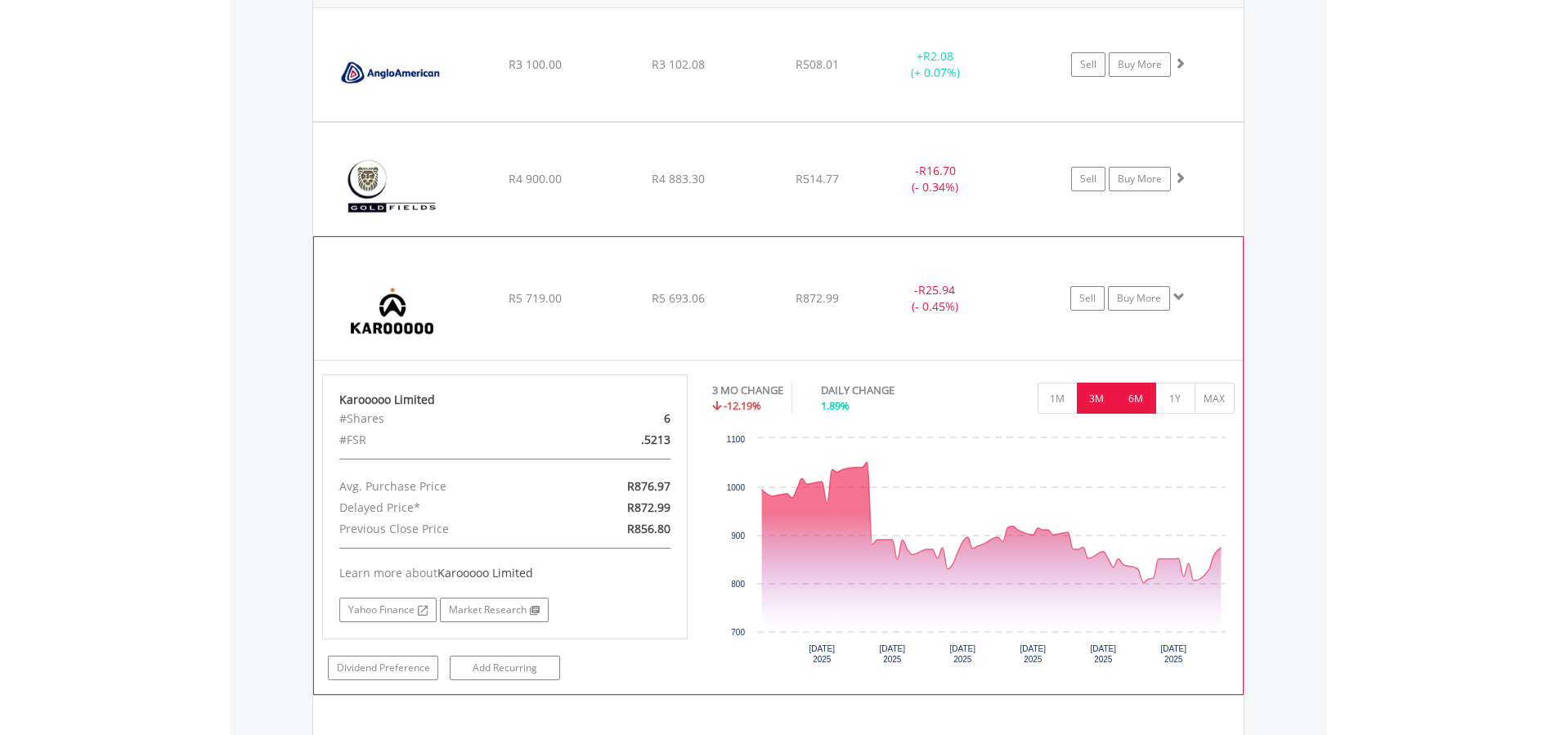
click at [1139, 394] on button "6M" at bounding box center [1136, 398] width 40 height 31
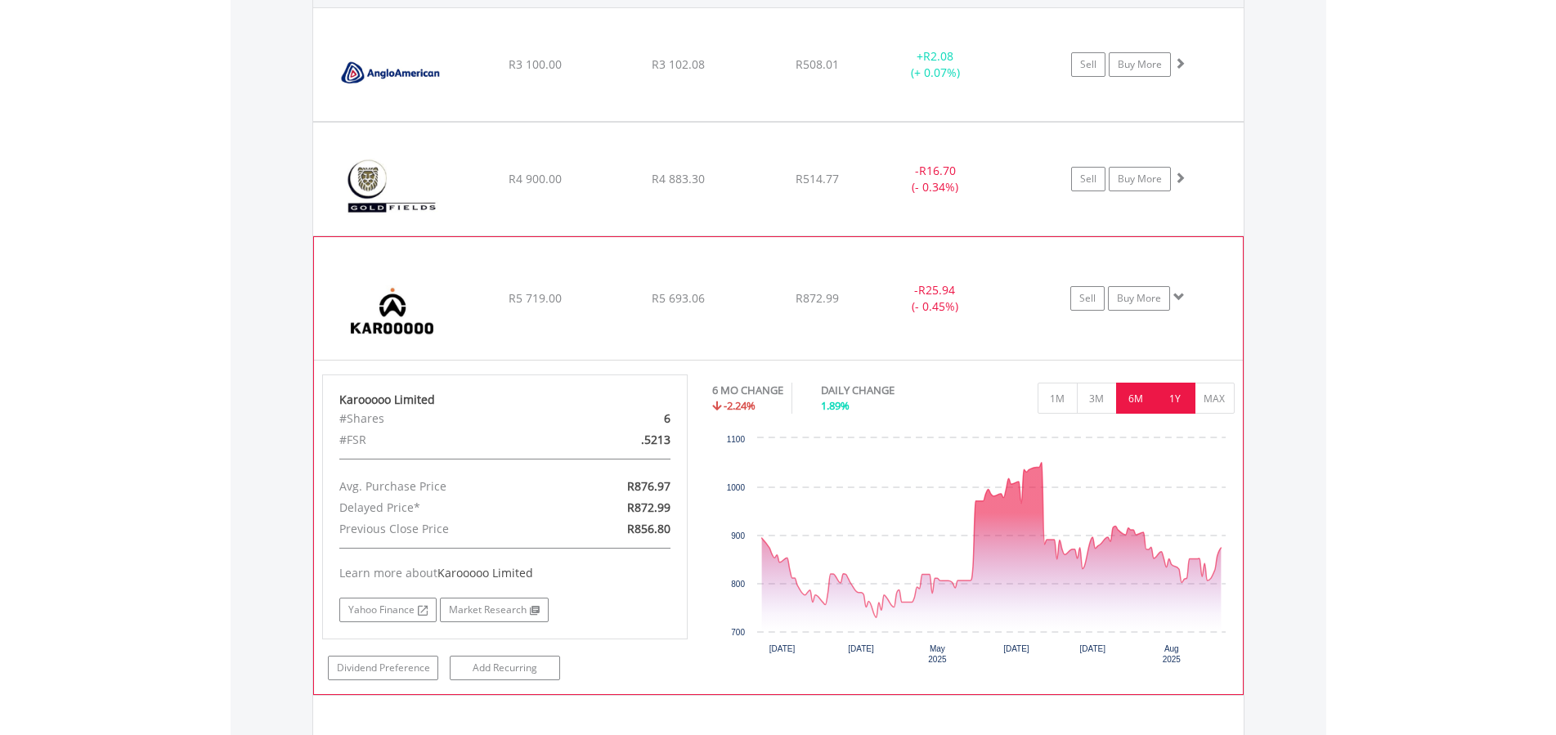
click at [1172, 393] on button "1Y" at bounding box center [1176, 398] width 40 height 31
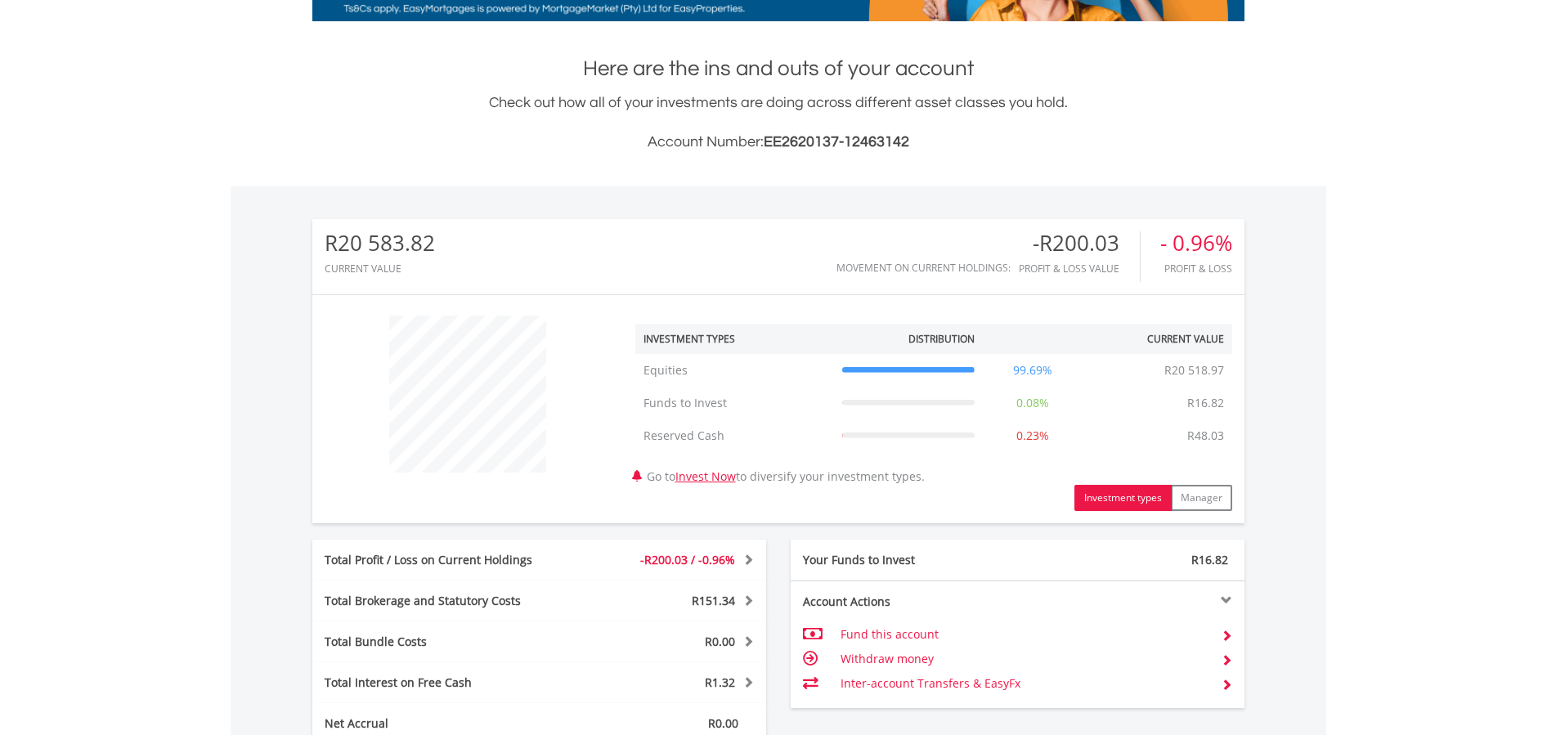
scroll to position [0, 0]
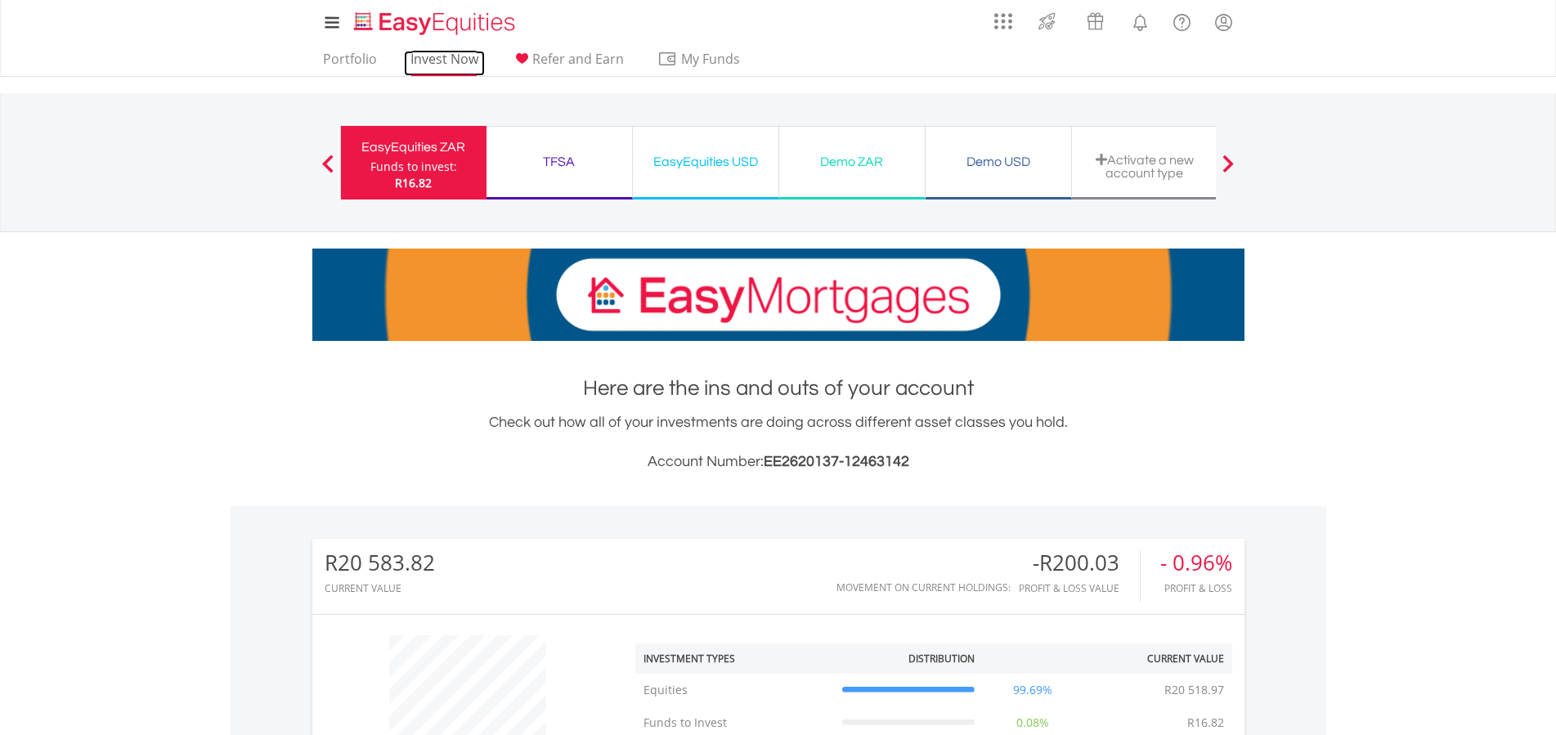
click at [438, 56] on link "Invest Now" at bounding box center [444, 63] width 81 height 25
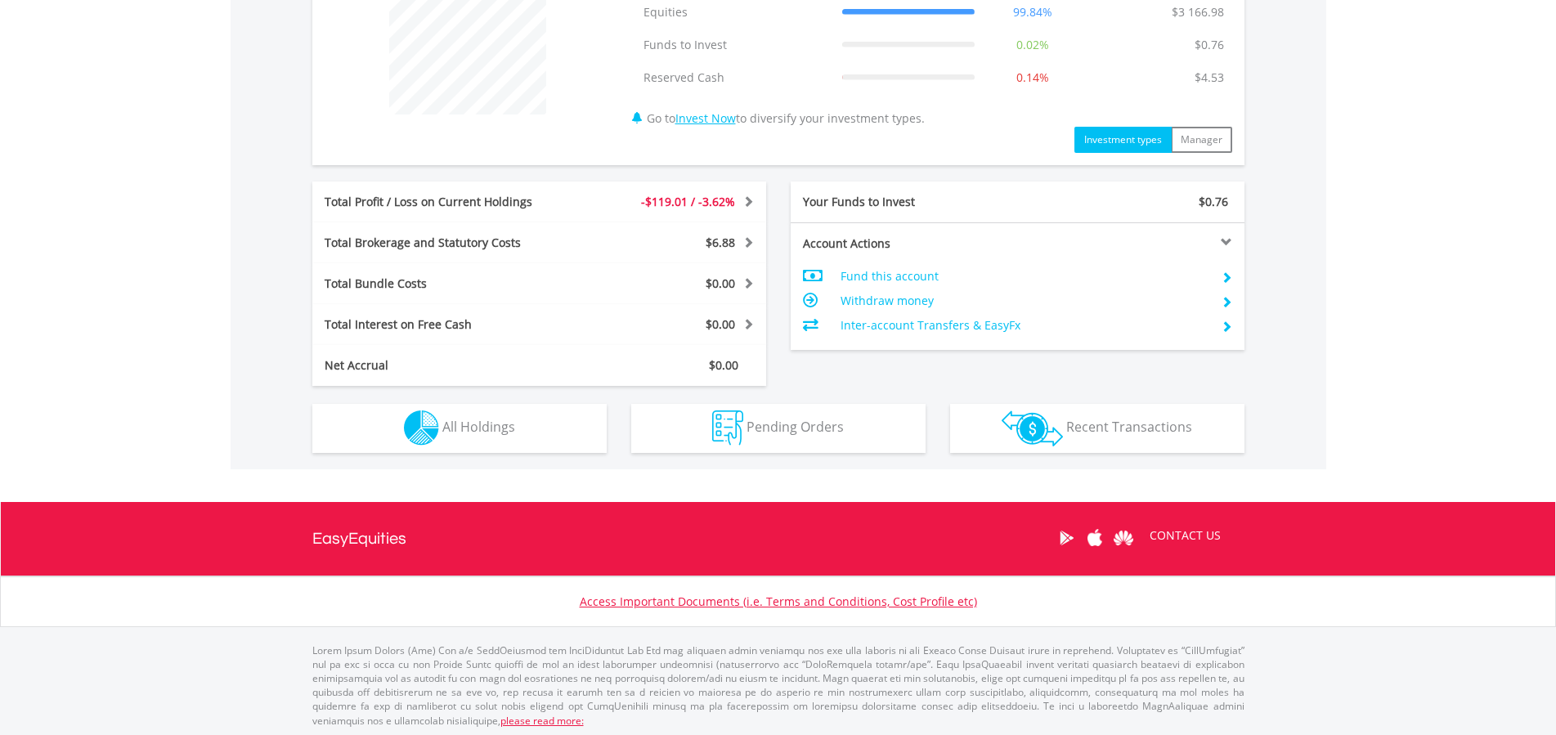
scroll to position [680, 0]
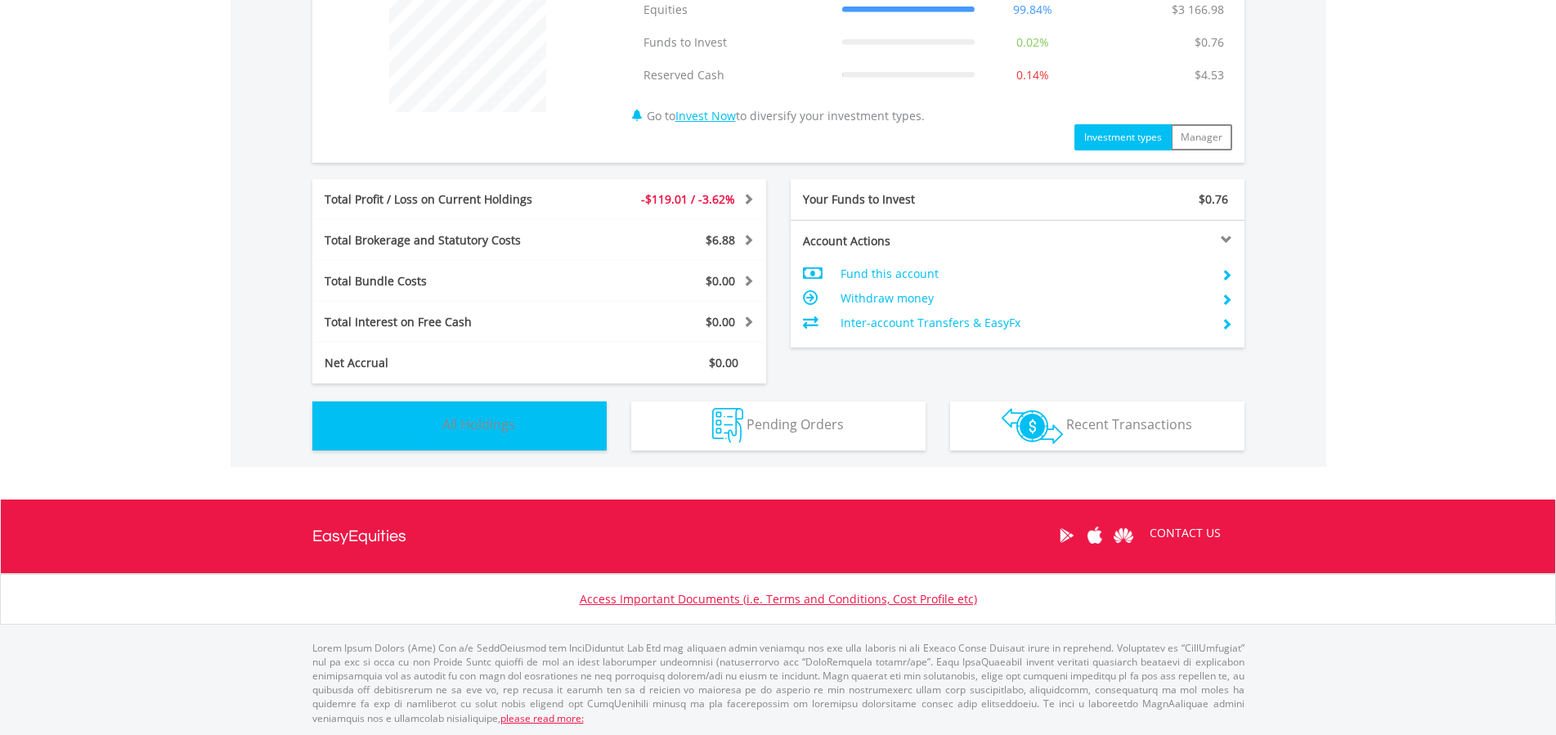
click at [461, 413] on button "Holdings All Holdings" at bounding box center [459, 426] width 294 height 49
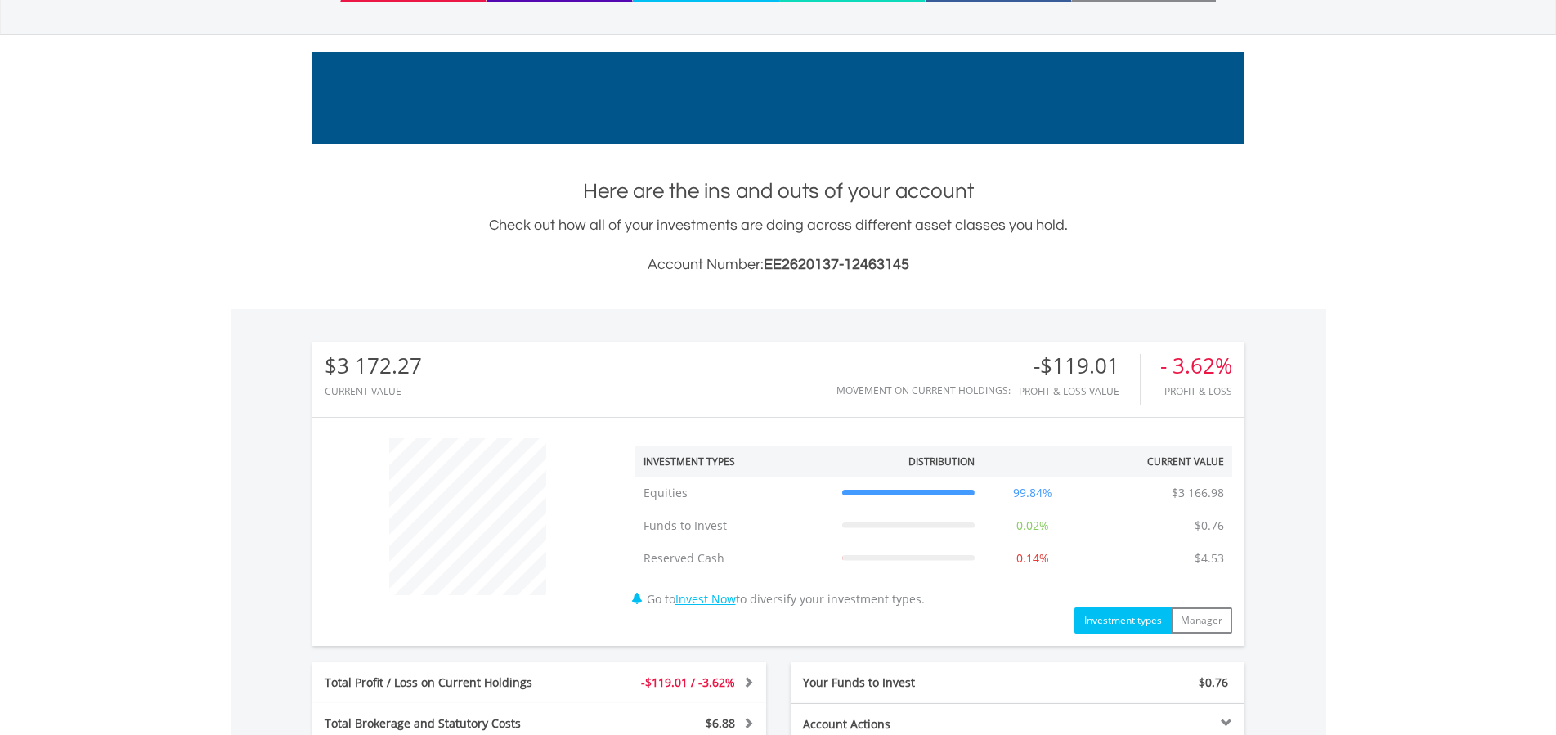
scroll to position [0, 0]
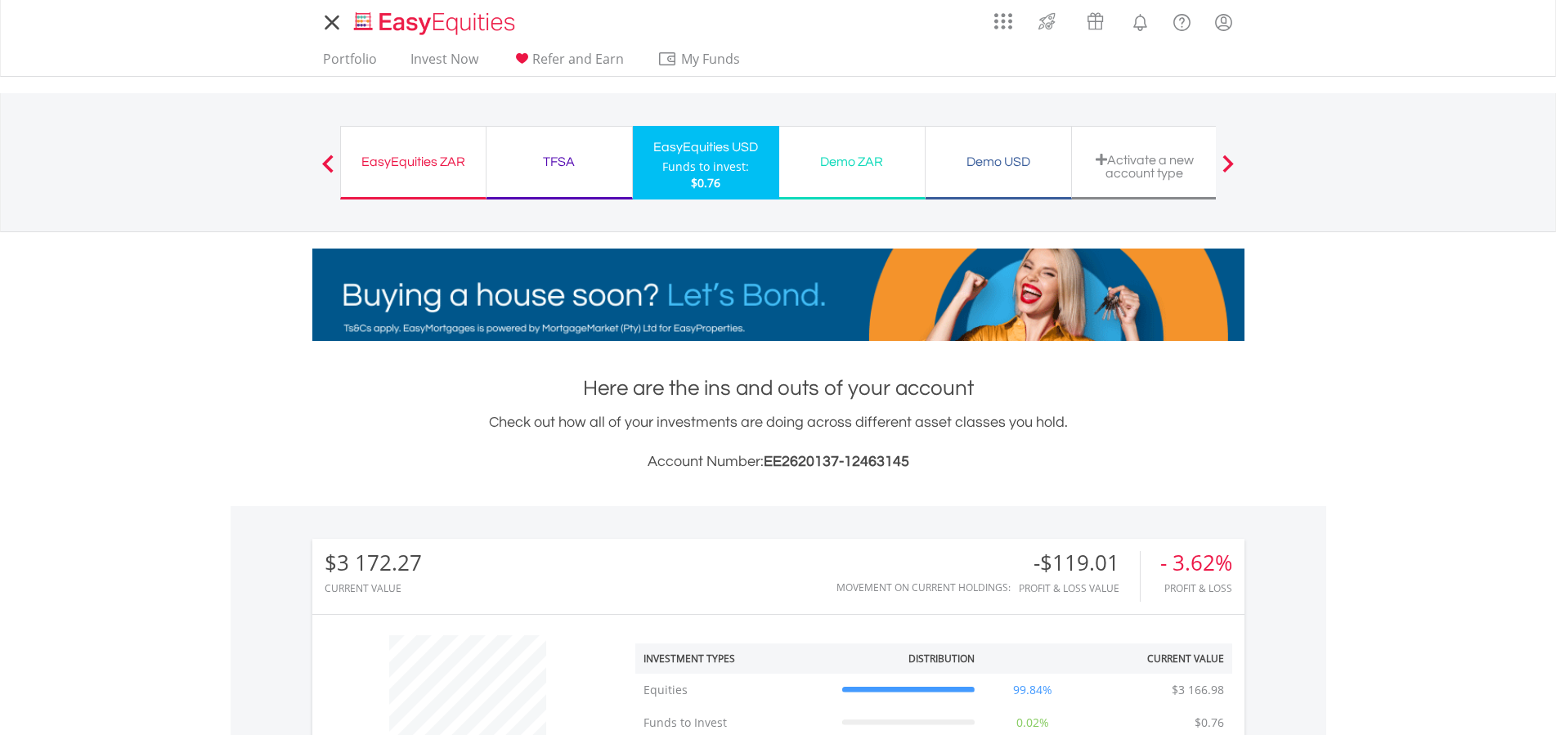
click at [581, 25] on div "My Investments Invest Now New Listings Sell My Recurring Investments Pending Or…" at bounding box center [778, 22] width 932 height 45
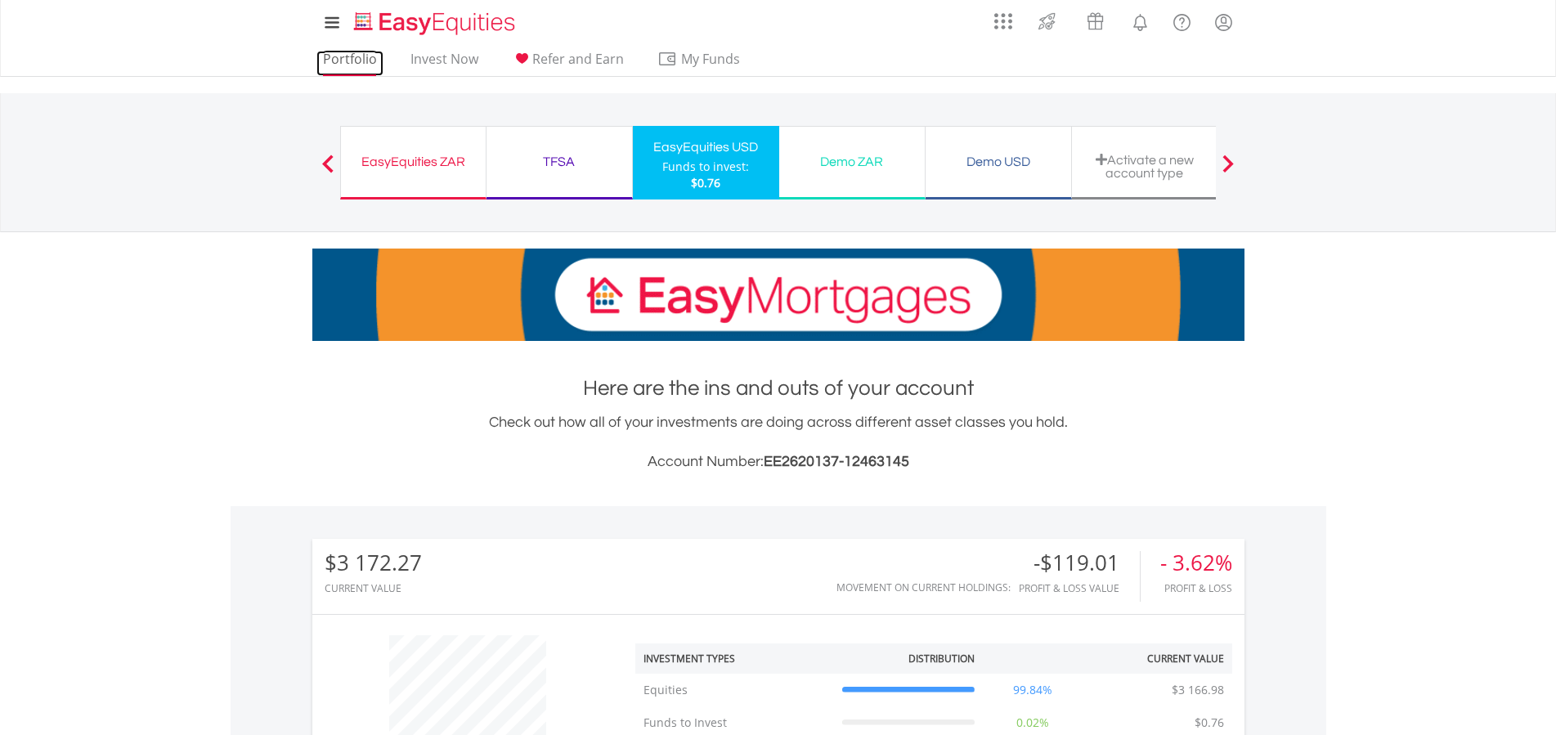
click at [360, 55] on link "Portfolio" at bounding box center [349, 63] width 67 height 25
